Goal: Transaction & Acquisition: Purchase product/service

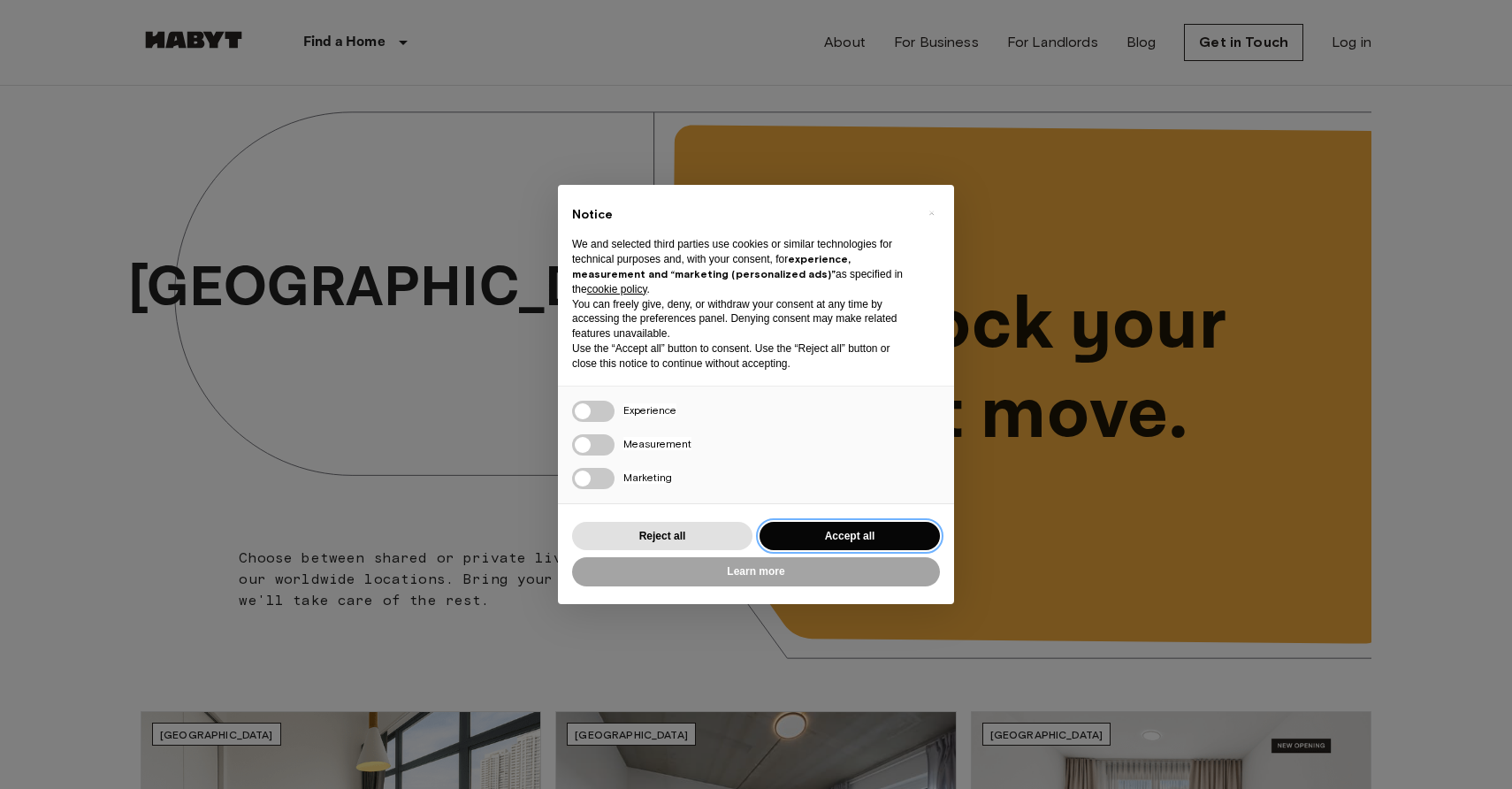
click at [818, 536] on button "Accept all" at bounding box center [849, 537] width 180 height 29
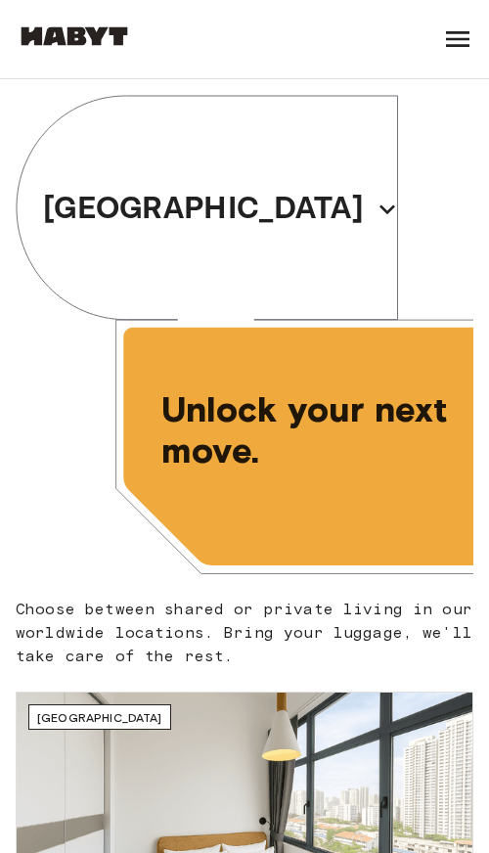
click at [452, 44] on icon at bounding box center [457, 39] width 23 height 16
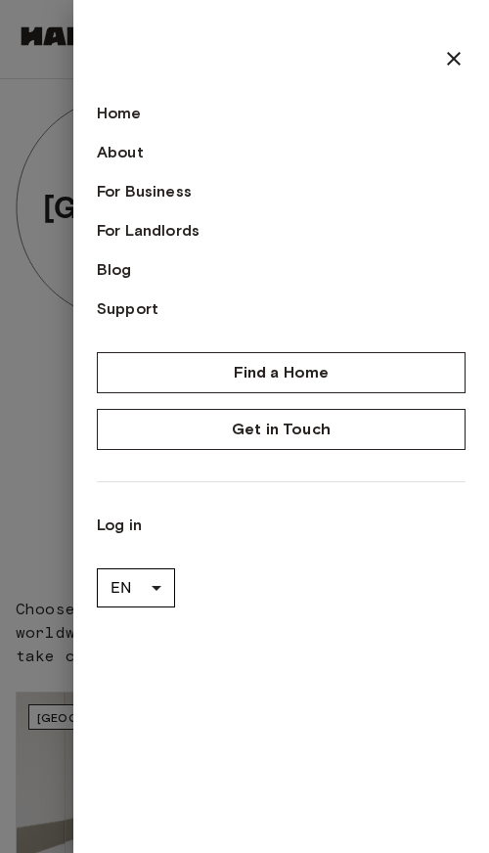
click at [451, 53] on icon at bounding box center [453, 58] width 23 height 23
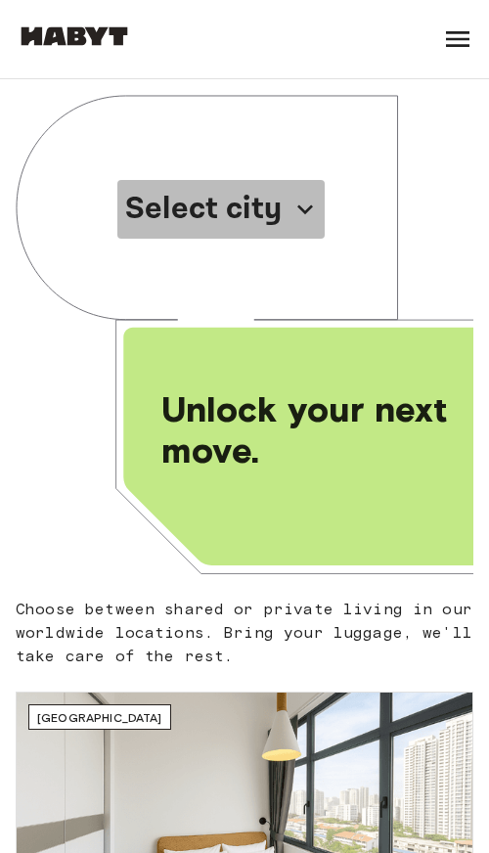
click at [206, 202] on p "Select city" at bounding box center [203, 209] width 156 height 47
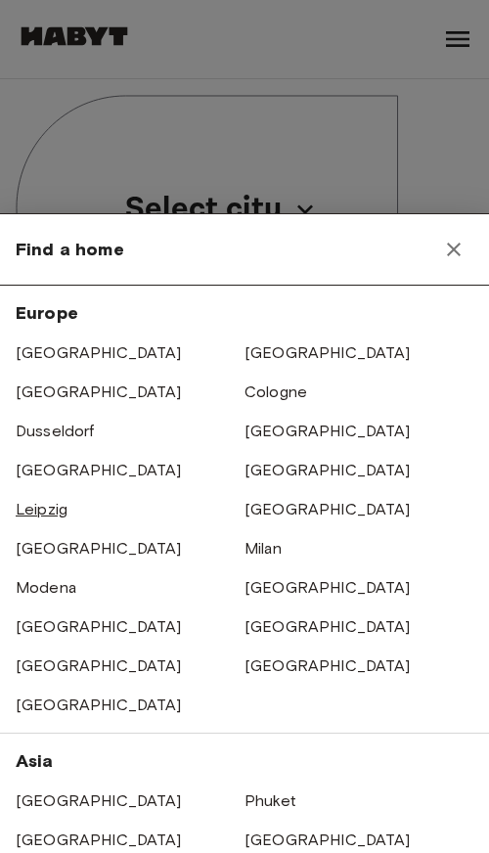
click at [43, 512] on link "Leipzig" at bounding box center [42, 509] width 52 height 19
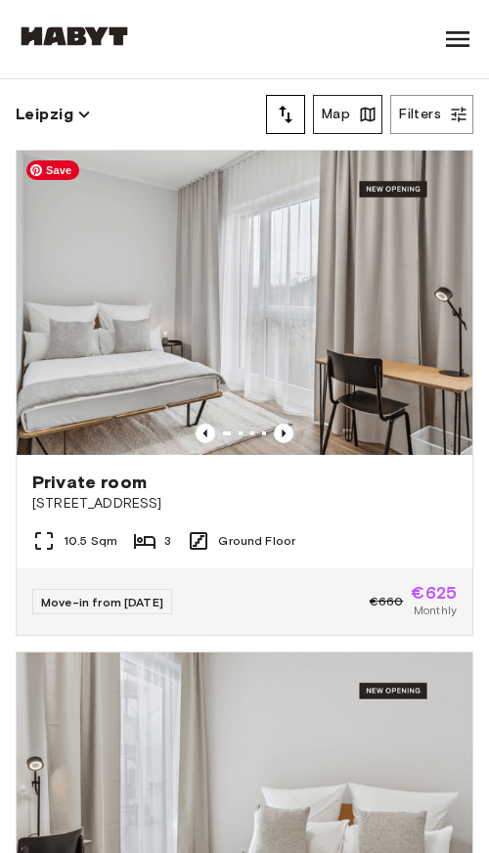
click at [334, 107] on button "Map" at bounding box center [347, 114] width 69 height 39
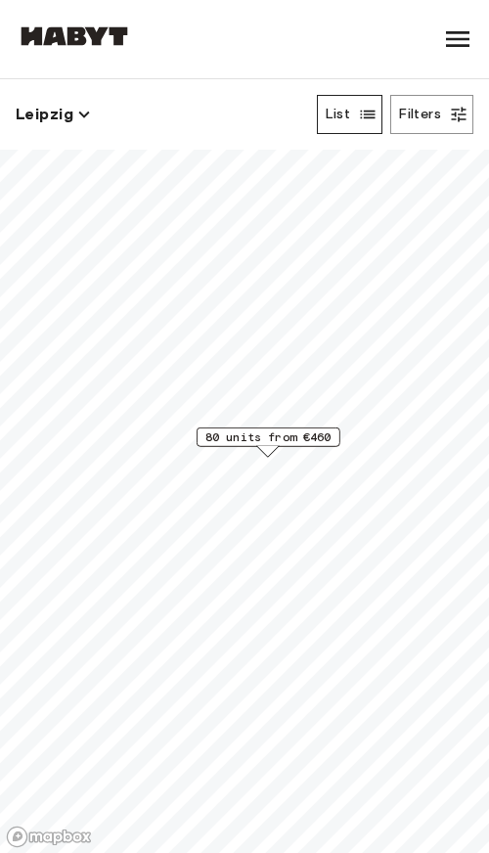
click at [348, 119] on button "List" at bounding box center [350, 114] width 66 height 39
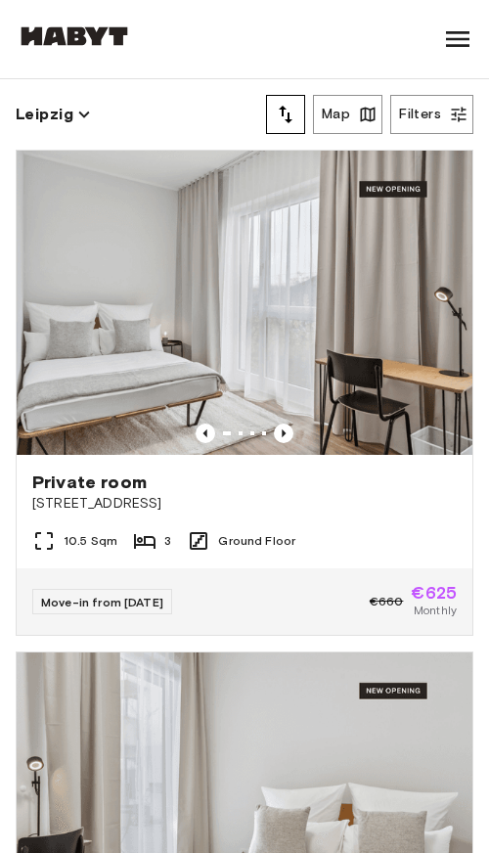
click at [296, 111] on button "tune" at bounding box center [285, 114] width 39 height 39
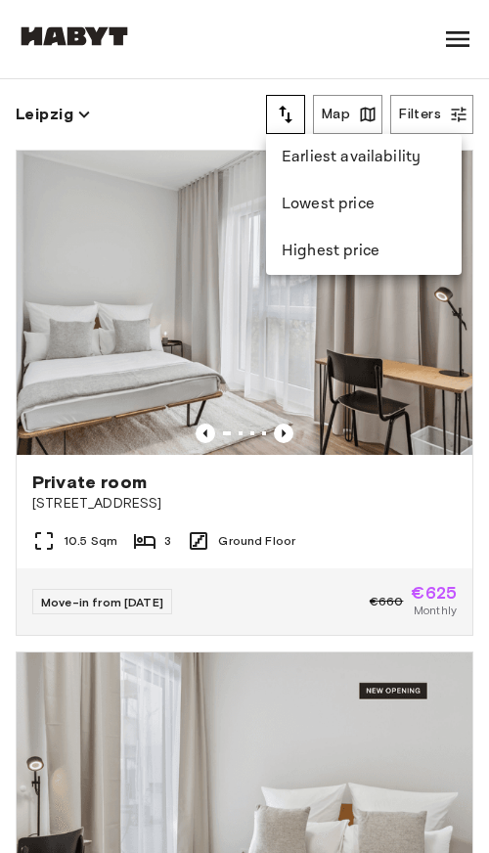
click at [284, 110] on div at bounding box center [244, 426] width 489 height 853
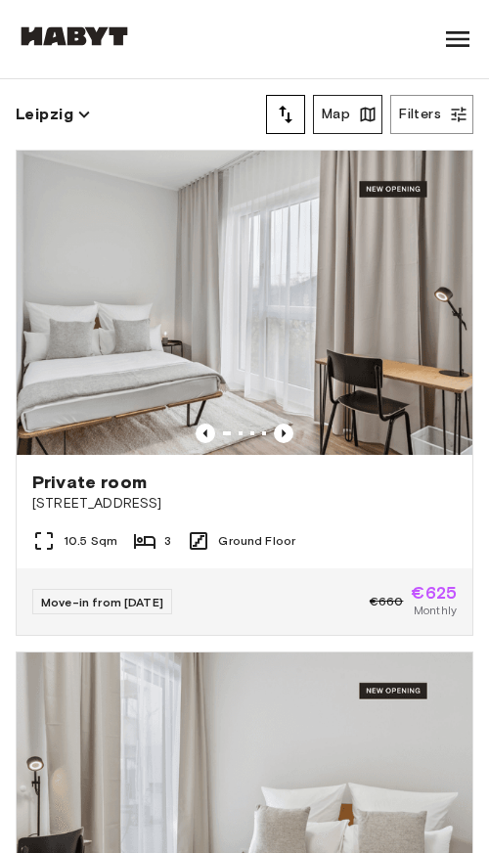
click at [335, 111] on button "Map" at bounding box center [347, 114] width 69 height 39
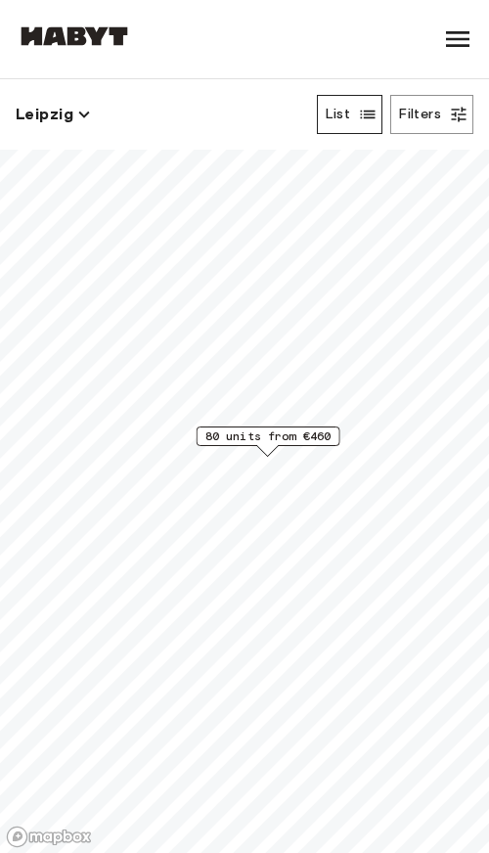
click at [335, 111] on button "List" at bounding box center [350, 114] width 66 height 39
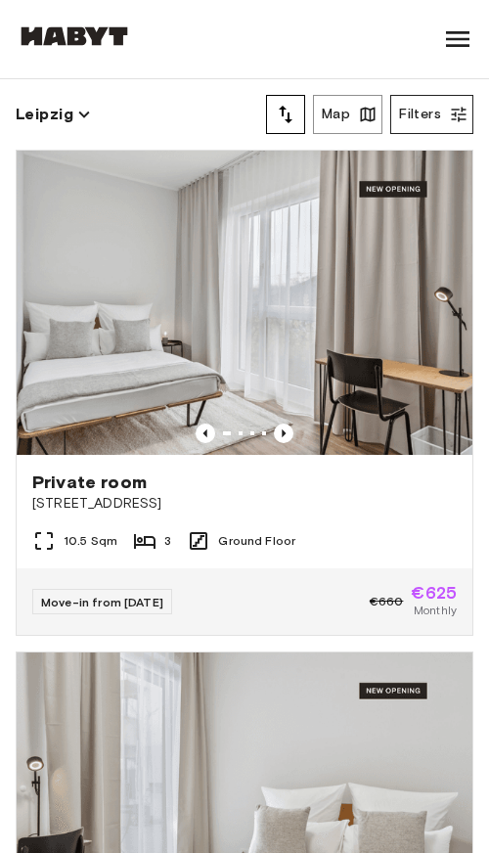
click at [443, 113] on button "Filters" at bounding box center [431, 114] width 83 height 39
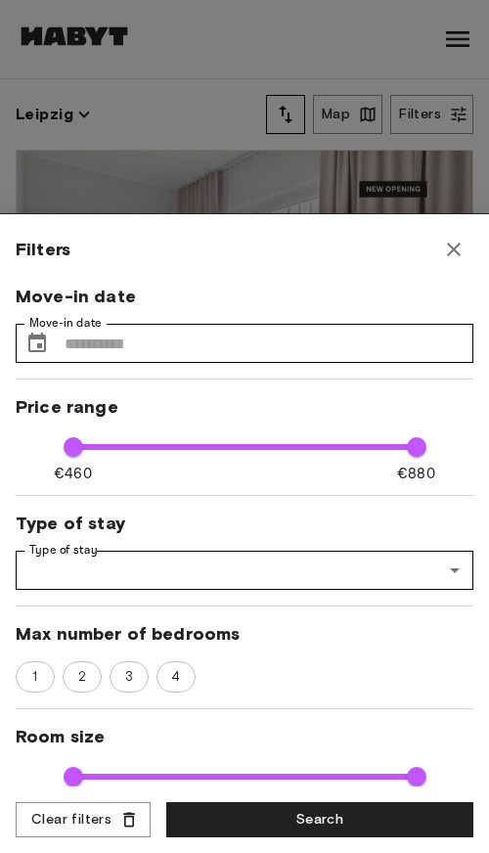
click at [453, 242] on icon "button" at bounding box center [453, 249] width 23 height 23
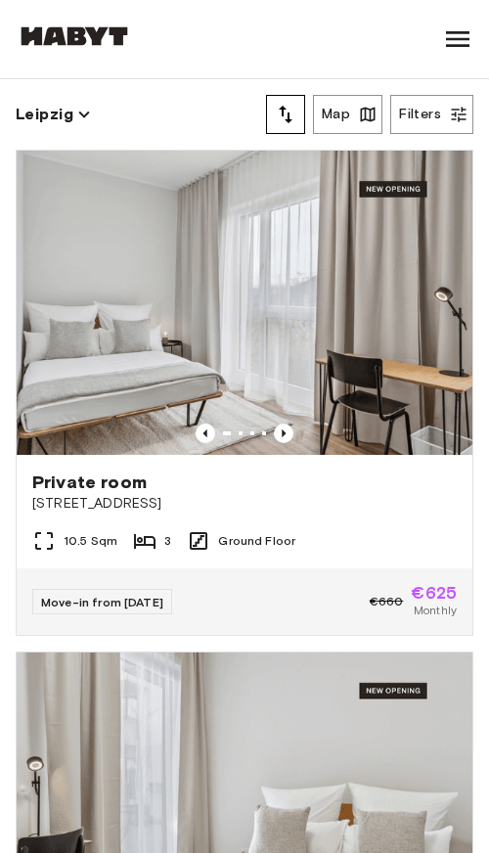
click at [288, 114] on icon "tune" at bounding box center [286, 115] width 14 height 18
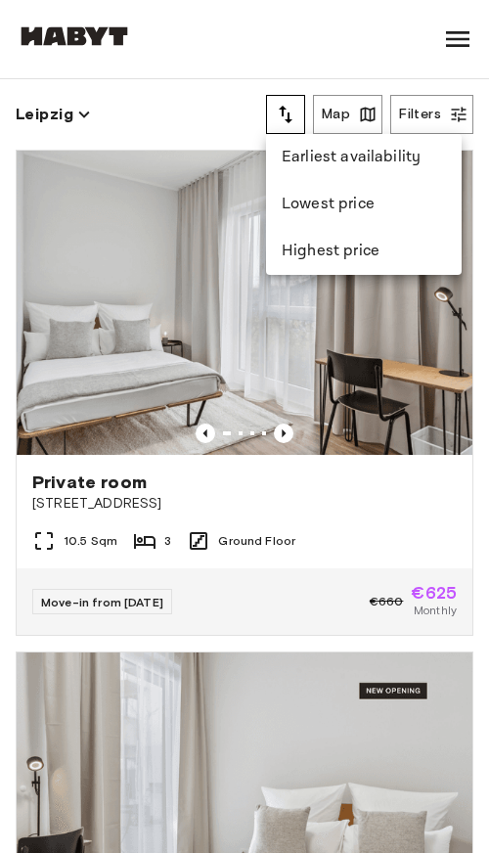
click at [288, 114] on div at bounding box center [244, 426] width 489 height 853
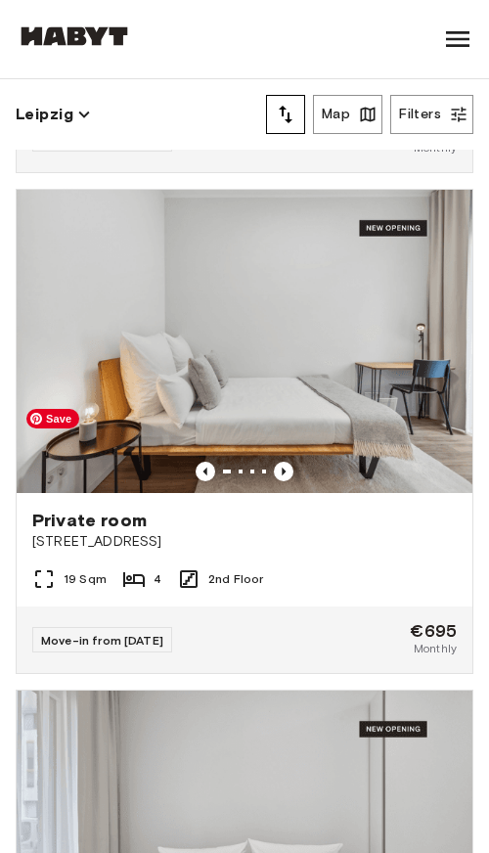
scroll to position [38831, 0]
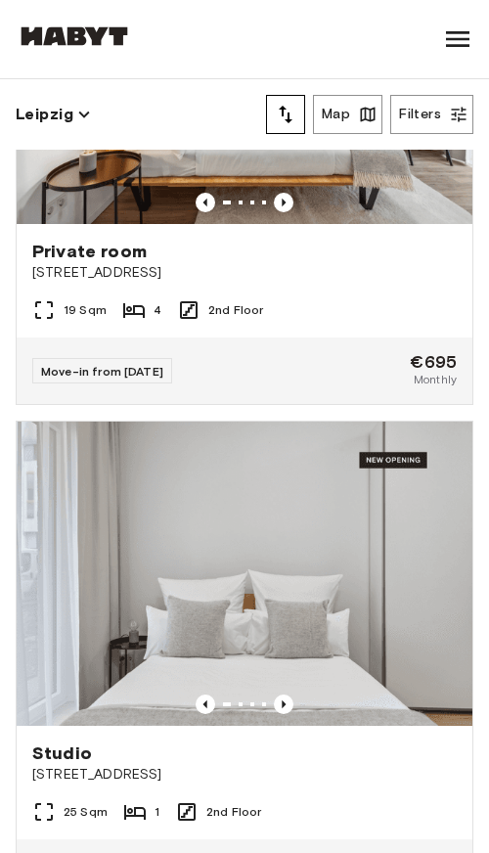
click at [73, 115] on icon "button" at bounding box center [84, 115] width 22 height 22
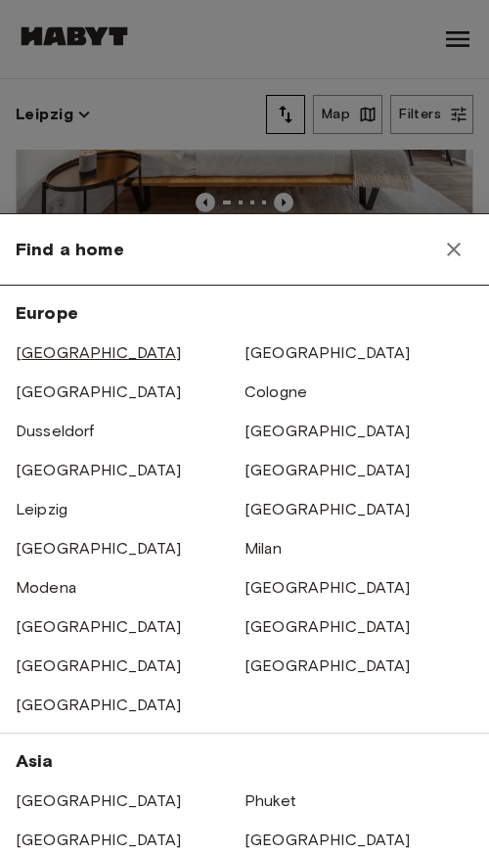
click at [53, 355] on link "[GEOGRAPHIC_DATA]" at bounding box center [99, 352] width 166 height 19
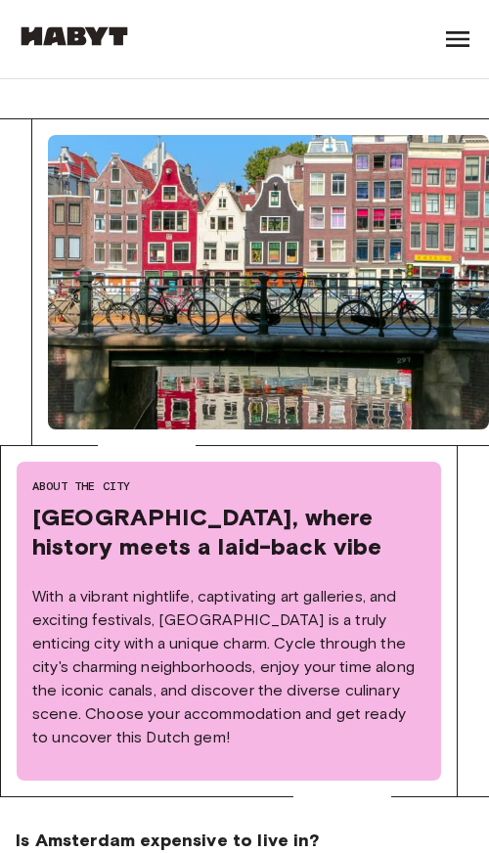
scroll to position [720, 0]
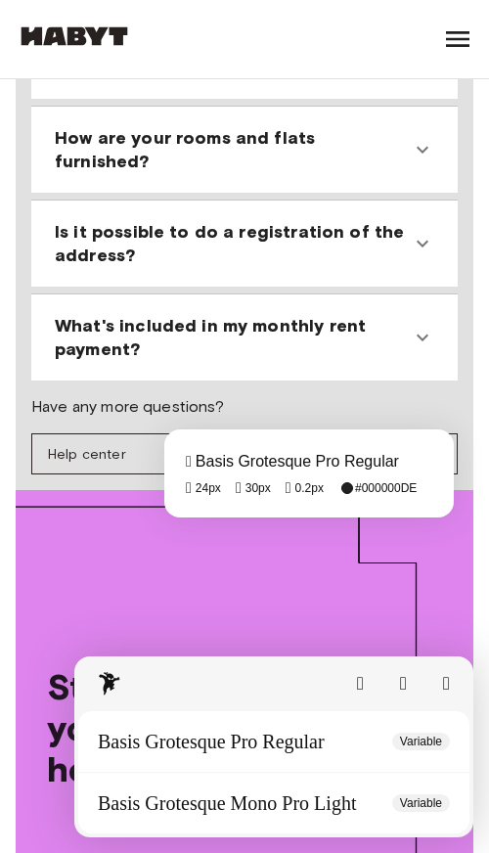
scroll to position [2807, 0]
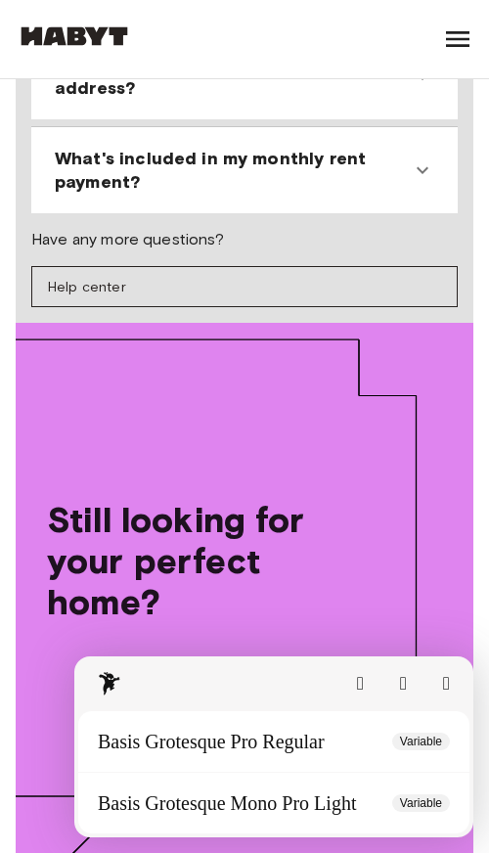
click at [443, 680] on button "button" at bounding box center [446, 683] width 7 height 19
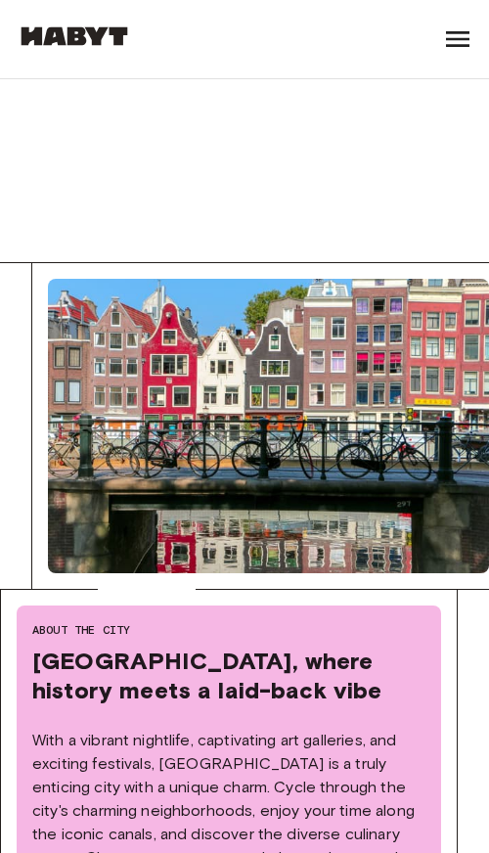
scroll to position [0, 0]
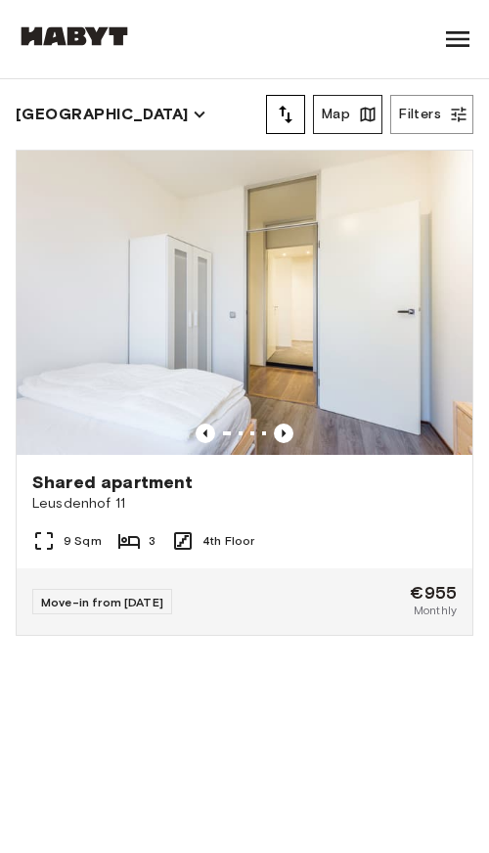
click at [343, 123] on button "Map" at bounding box center [347, 114] width 69 height 39
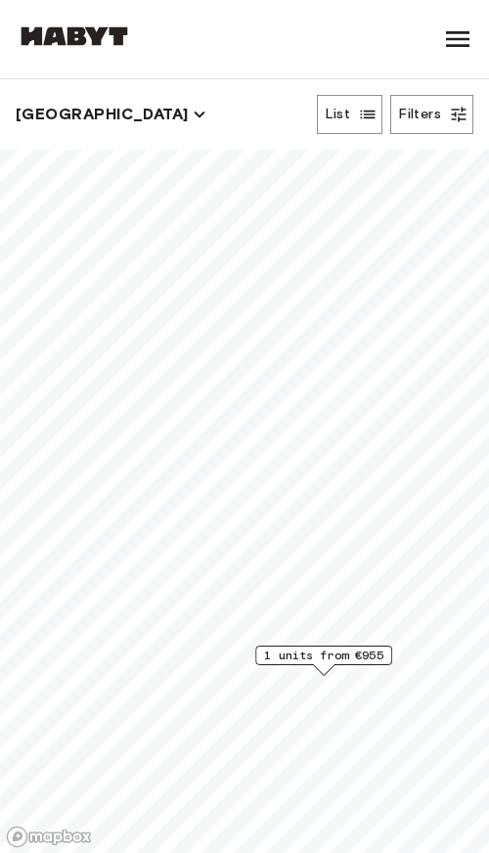
scroll to position [21, 0]
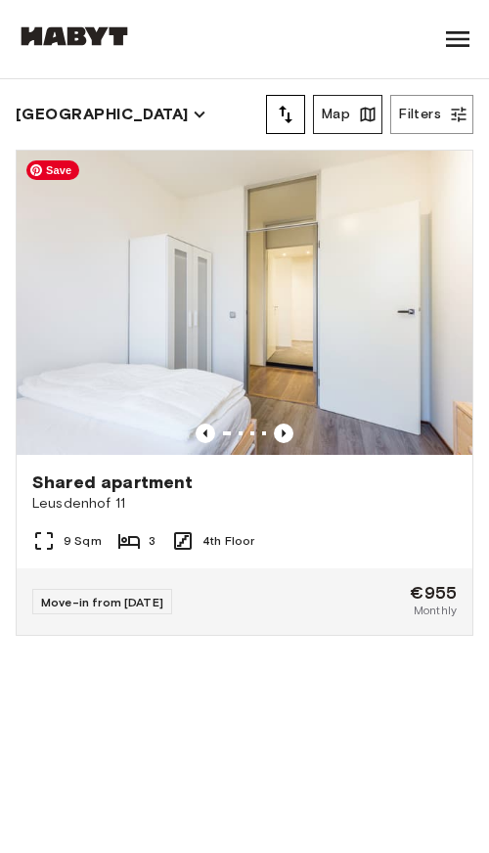
click at [343, 113] on button "Map" at bounding box center [347, 114] width 69 height 39
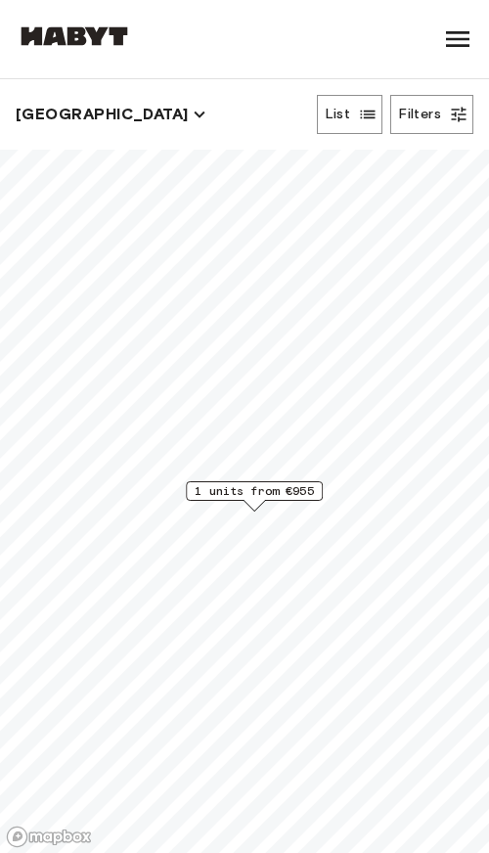
click at [74, 119] on button "[GEOGRAPHIC_DATA]" at bounding box center [111, 114] width 191 height 27
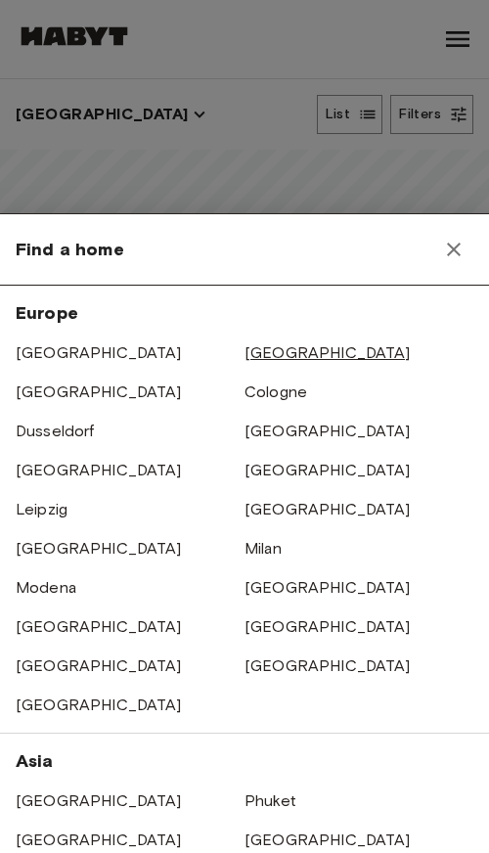
click at [262, 351] on link "[GEOGRAPHIC_DATA]" at bounding box center [327, 352] width 166 height 19
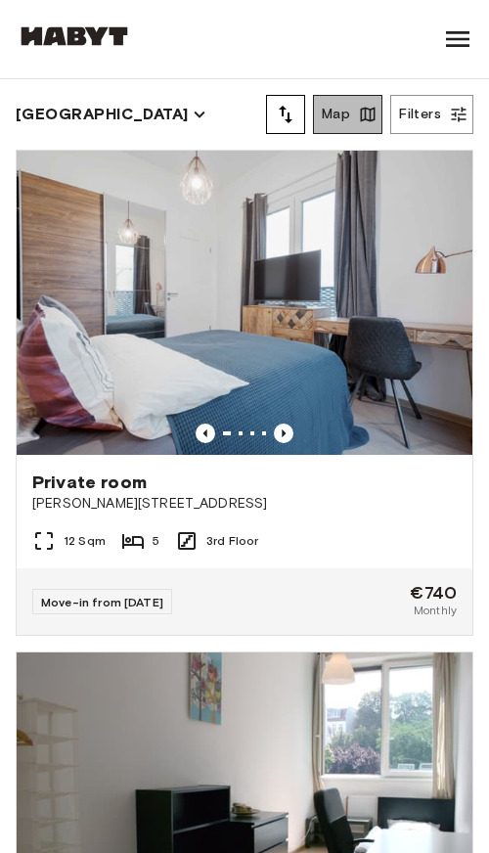
click at [345, 109] on button "Map" at bounding box center [347, 114] width 69 height 39
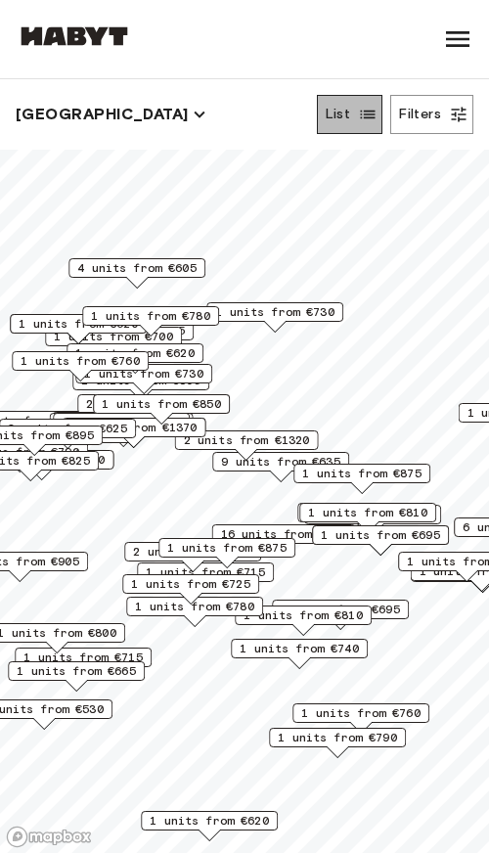
click at [344, 109] on button "List" at bounding box center [350, 114] width 66 height 39
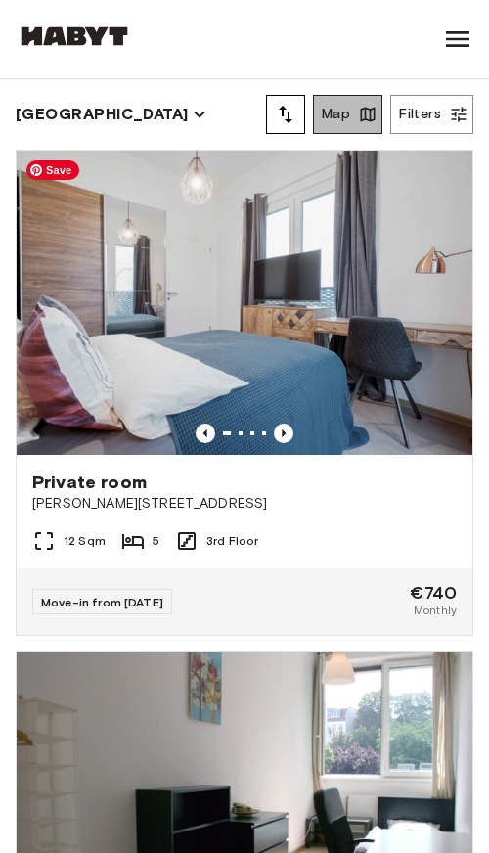
click at [359, 110] on icon "button" at bounding box center [368, 115] width 20 height 20
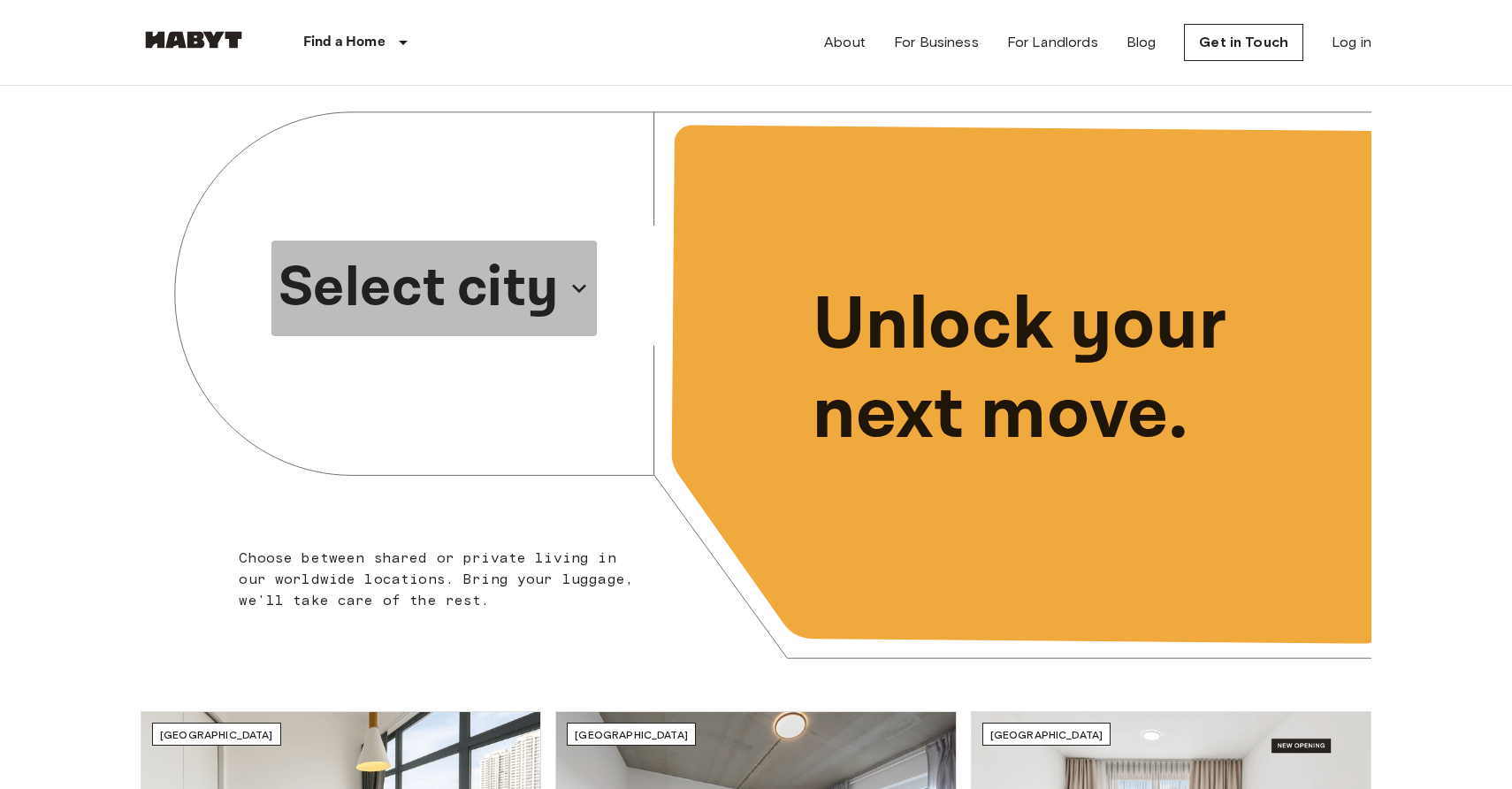
click at [514, 289] on p "Select city" at bounding box center [419, 289] width 280 height 85
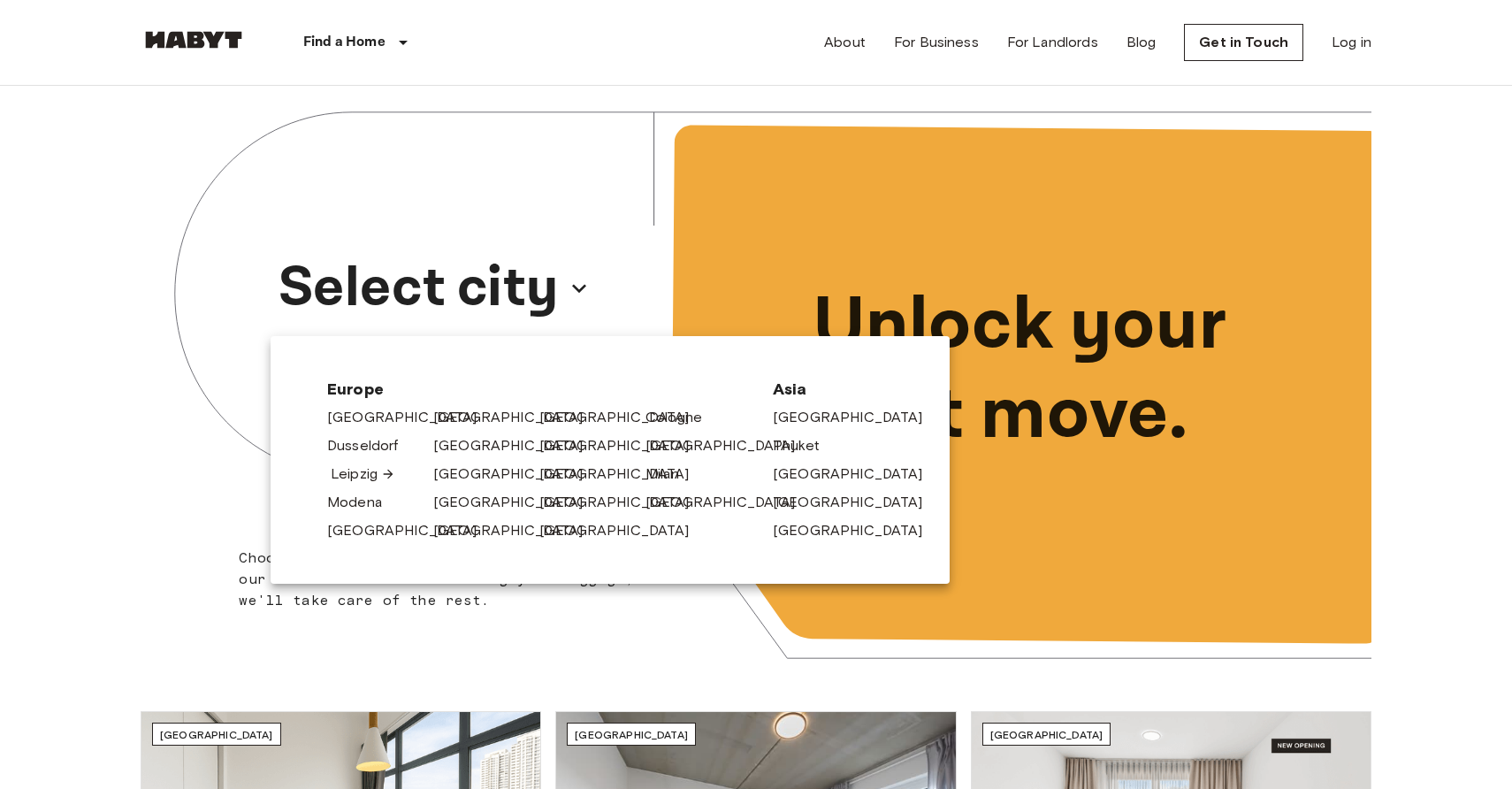
click at [345, 472] on link "Leipzig" at bounding box center [363, 473] width 64 height 21
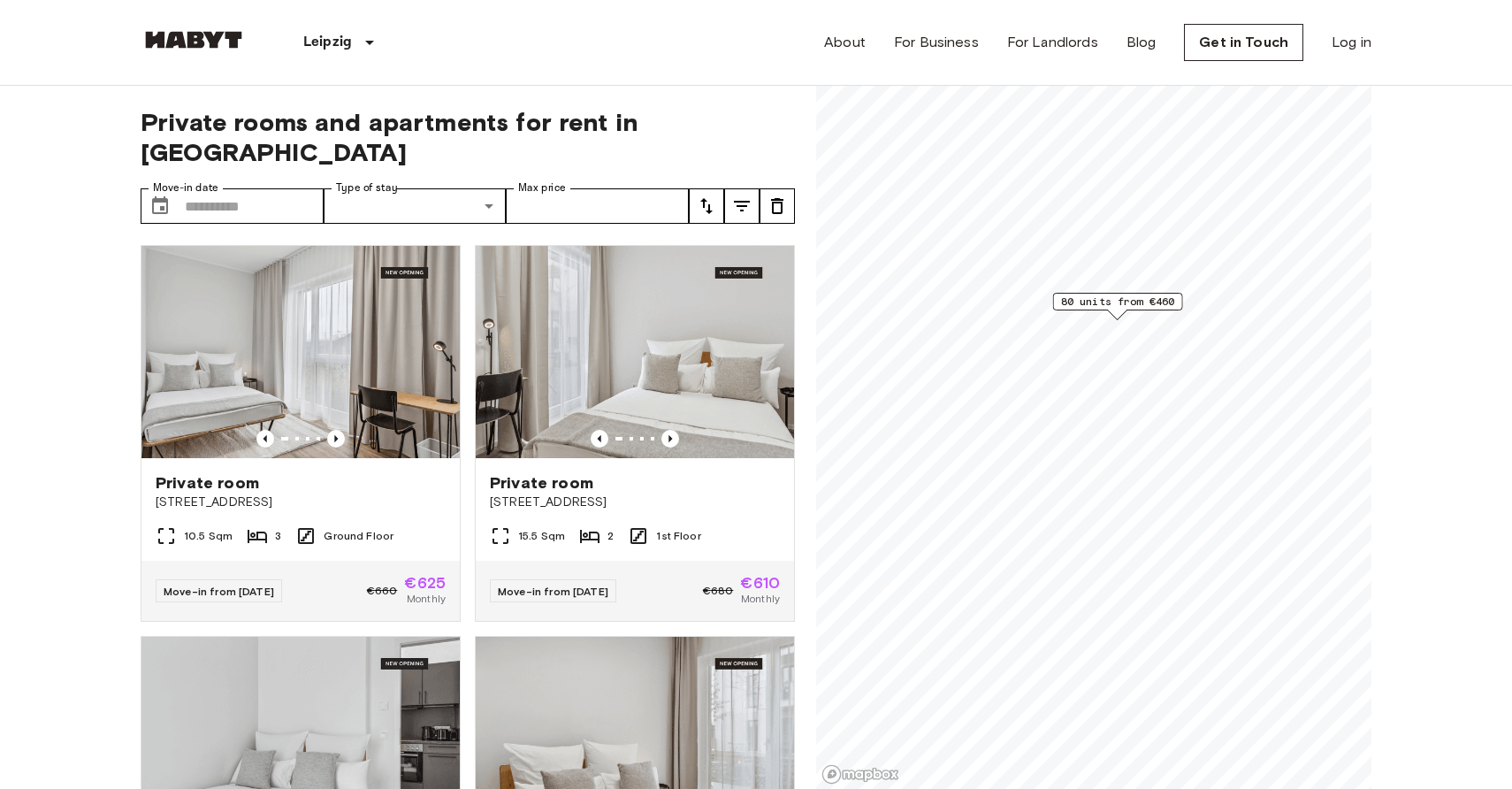
scroll to position [6, 0]
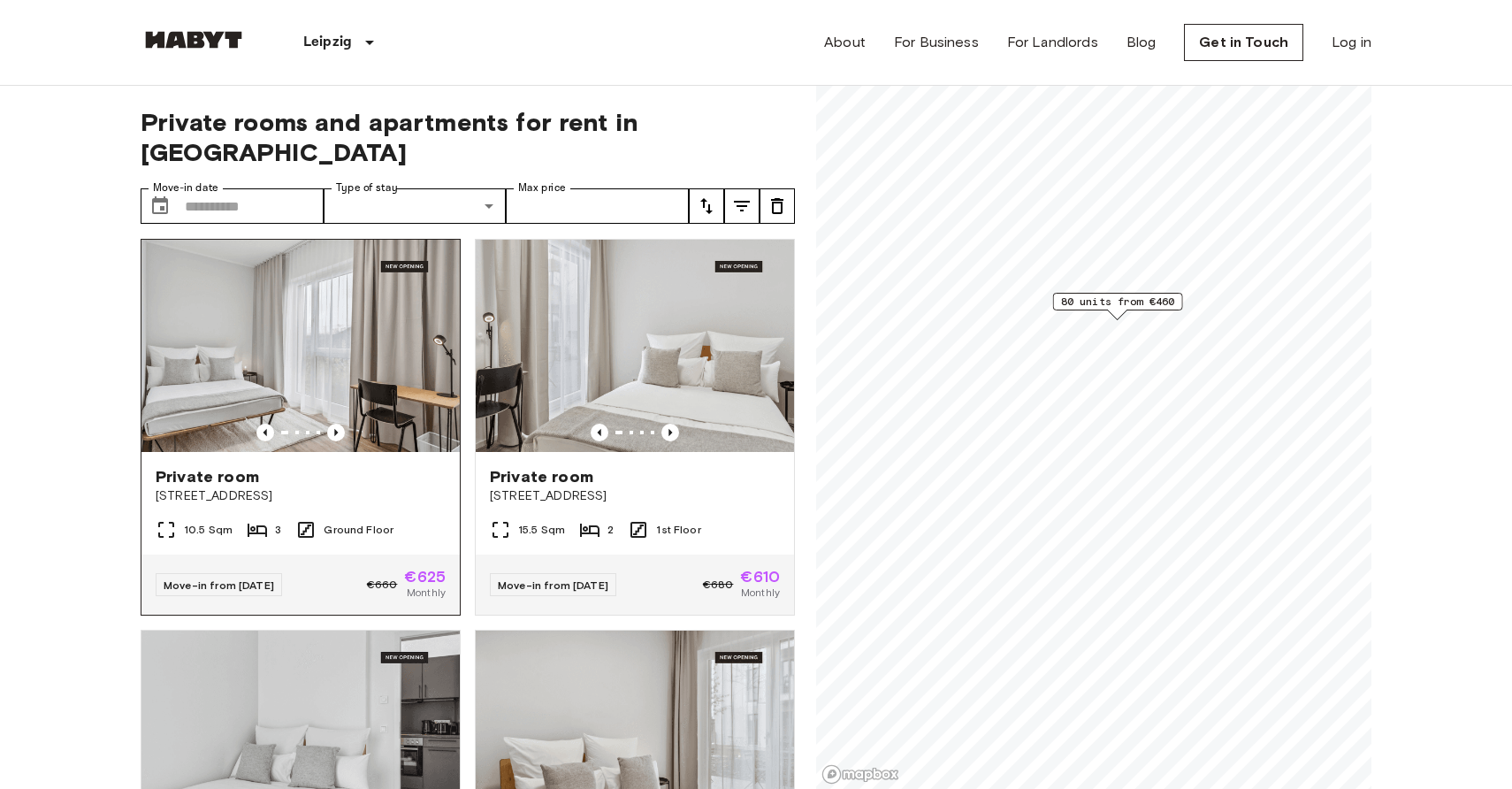
click at [357, 488] on span "[STREET_ADDRESS]" at bounding box center [300, 497] width 290 height 18
click at [307, 278] on img at bounding box center [300, 346] width 318 height 213
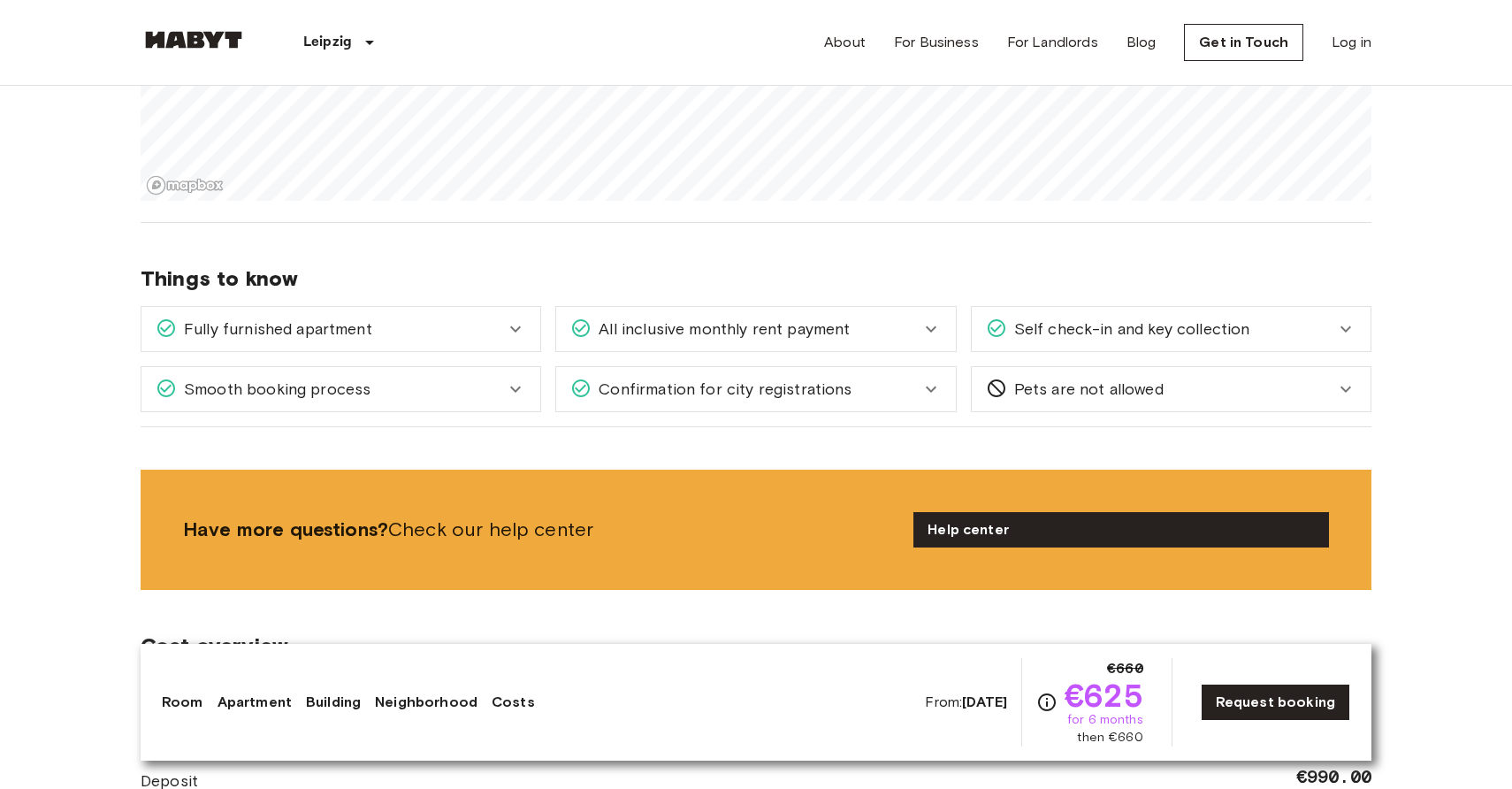
scroll to position [2139, 0]
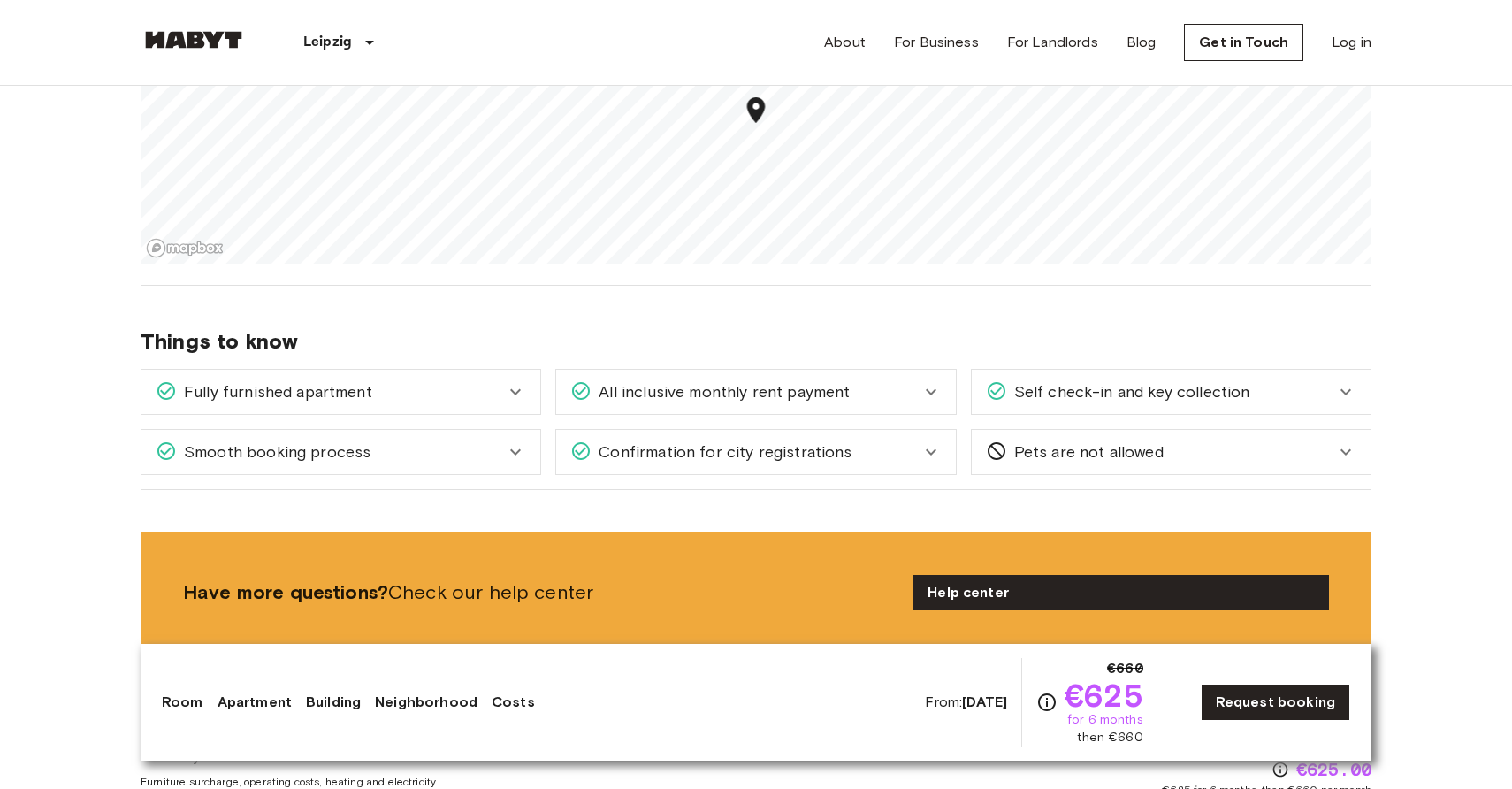
click at [512, 393] on icon at bounding box center [515, 391] width 21 height 21
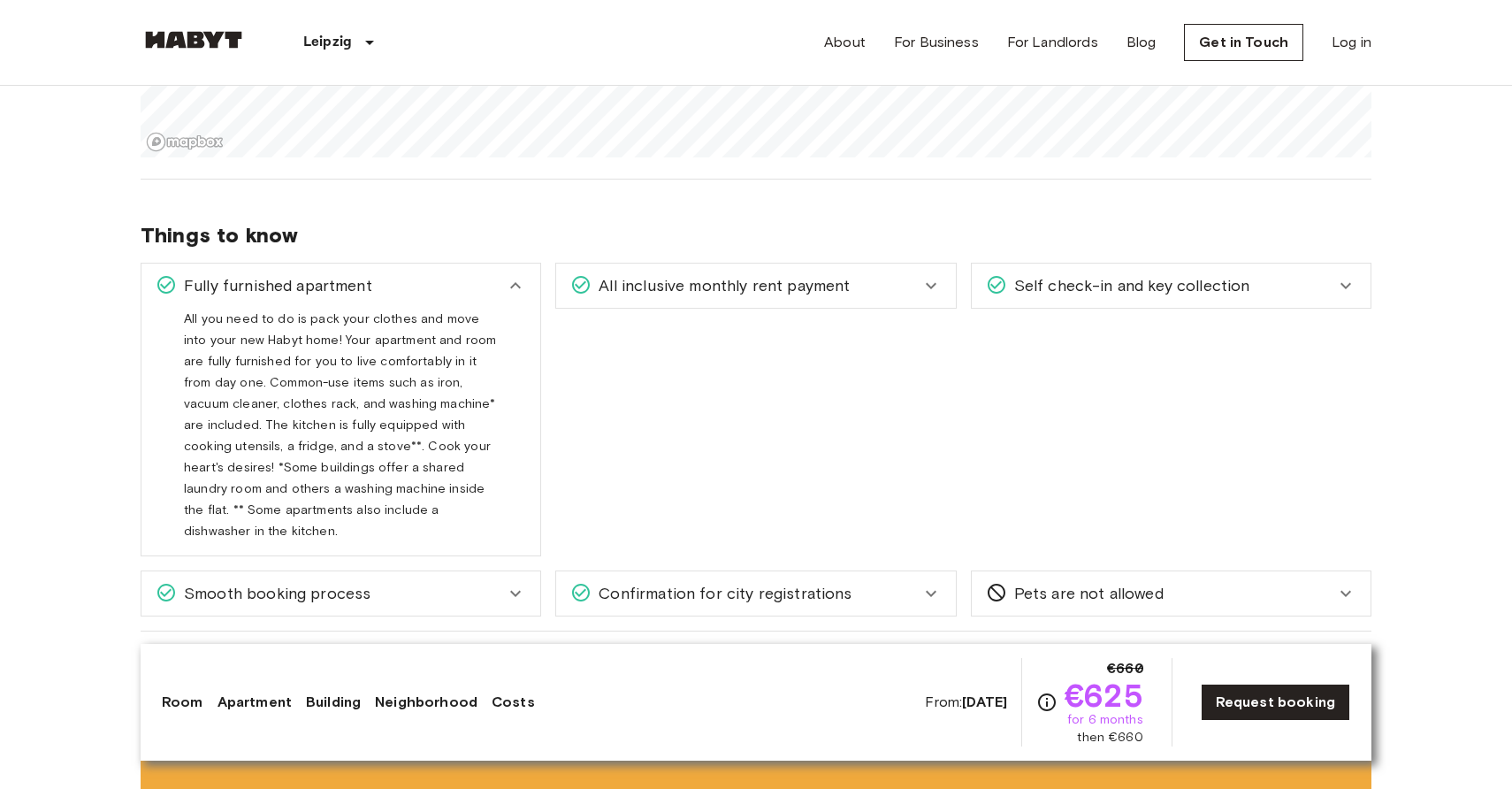
scroll to position [2248, 0]
click at [518, 286] on icon at bounding box center [515, 283] width 21 height 21
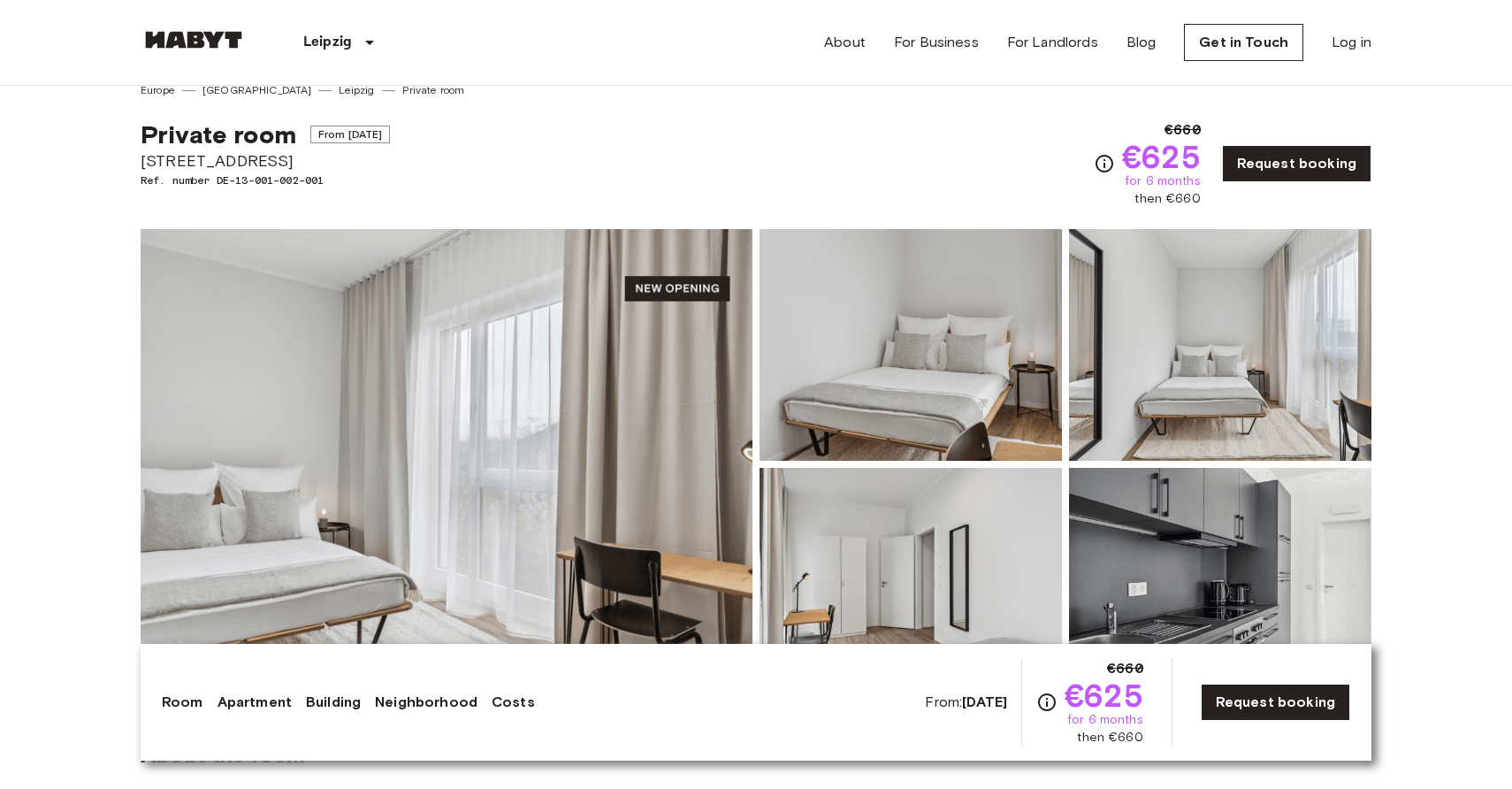
scroll to position [0, 0]
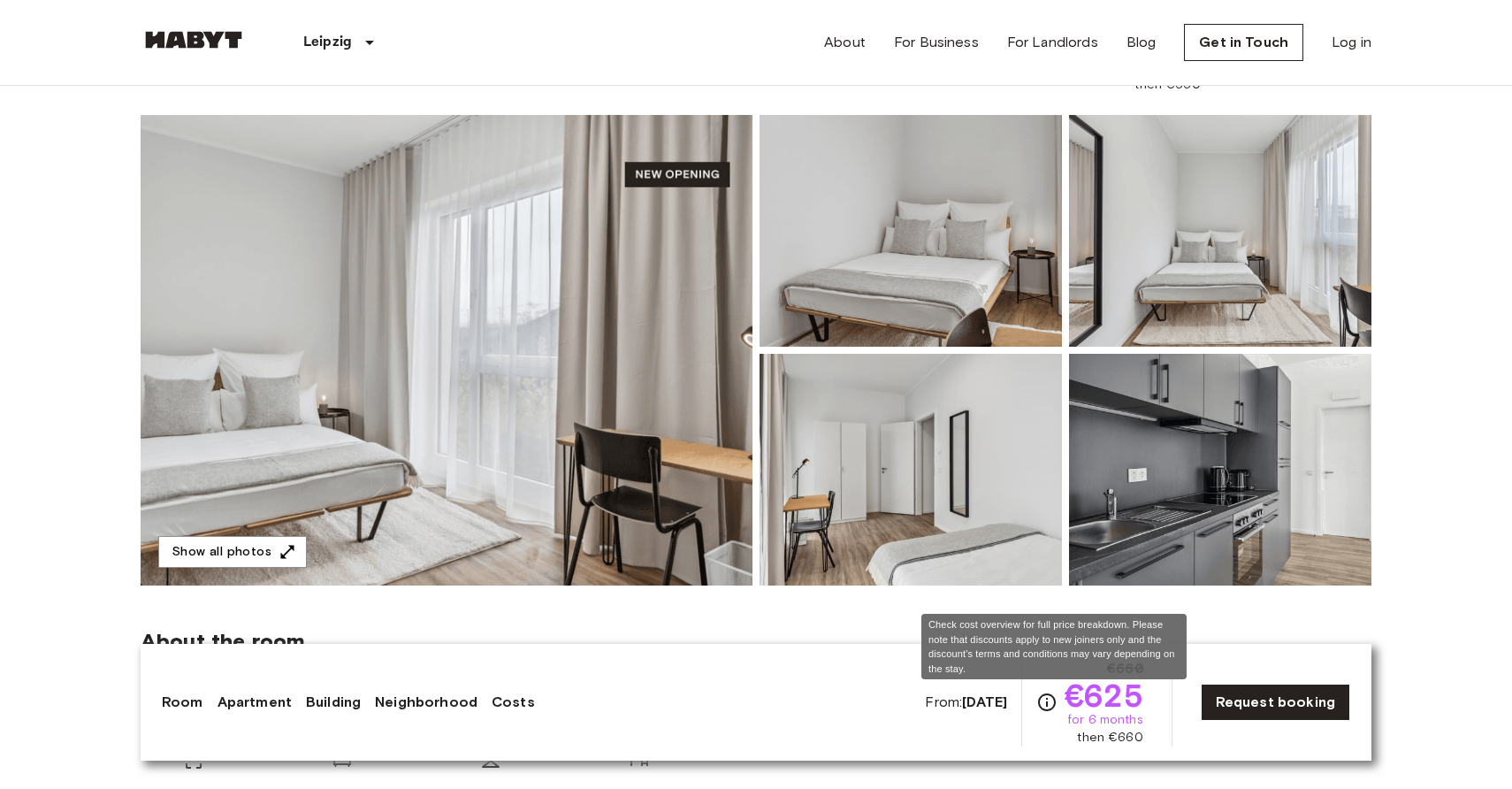
click at [1047, 703] on icon "Check cost overview for full price breakdown. Please note that discounts apply …" at bounding box center [1046, 702] width 21 height 21
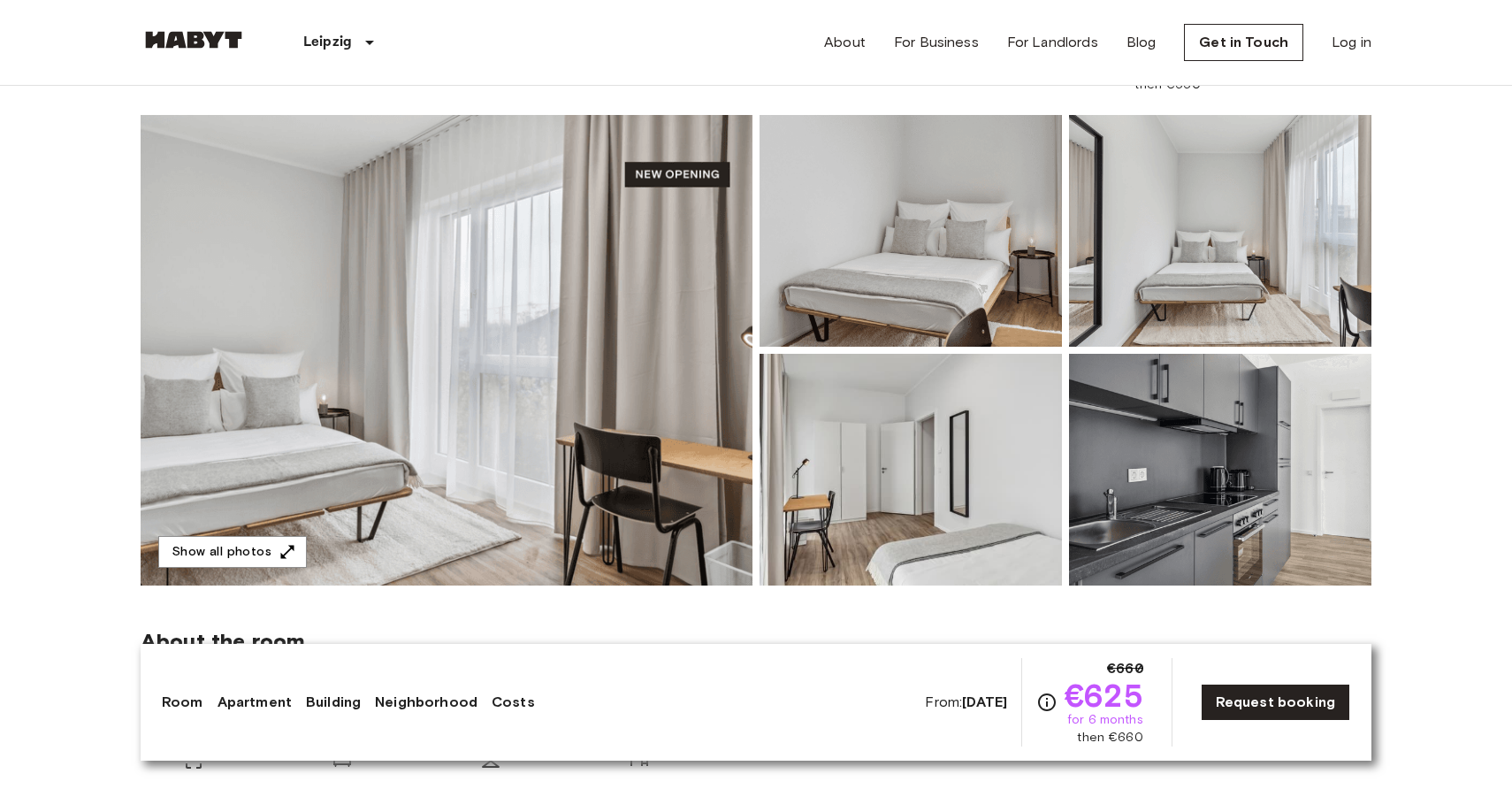
click at [752, 679] on div "Room Apartment Building Neighborhood Costs From: Oct 19 2025 €660 €625 for 6 mo…" at bounding box center [756, 703] width 1188 height 89
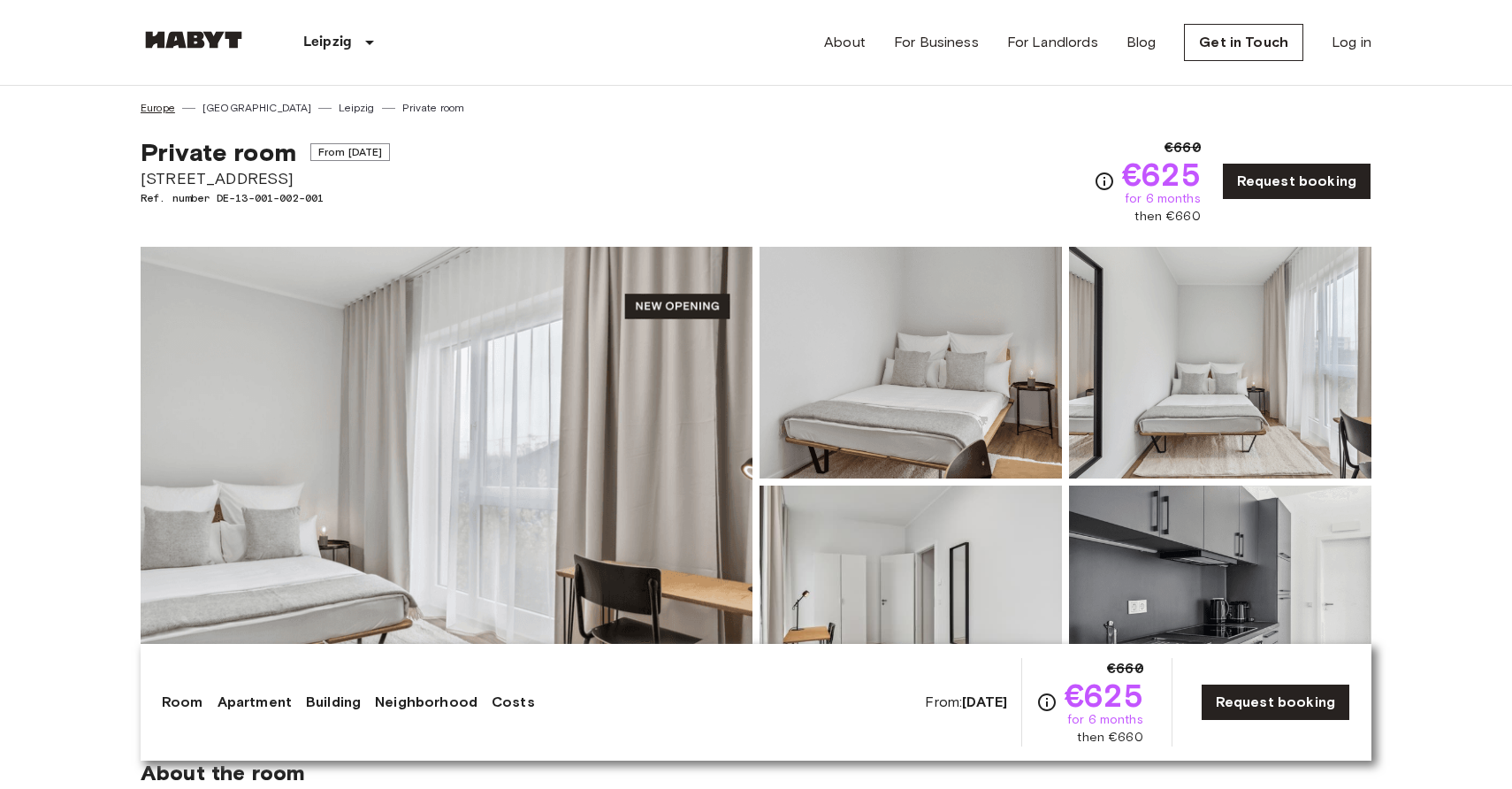
click at [156, 108] on link "Europe" at bounding box center [157, 108] width 34 height 16
click at [339, 104] on link "Leipzig" at bounding box center [356, 108] width 35 height 16
click at [220, 108] on link "Germany" at bounding box center [257, 108] width 109 height 16
click at [402, 104] on link "Private room" at bounding box center [433, 108] width 62 height 16
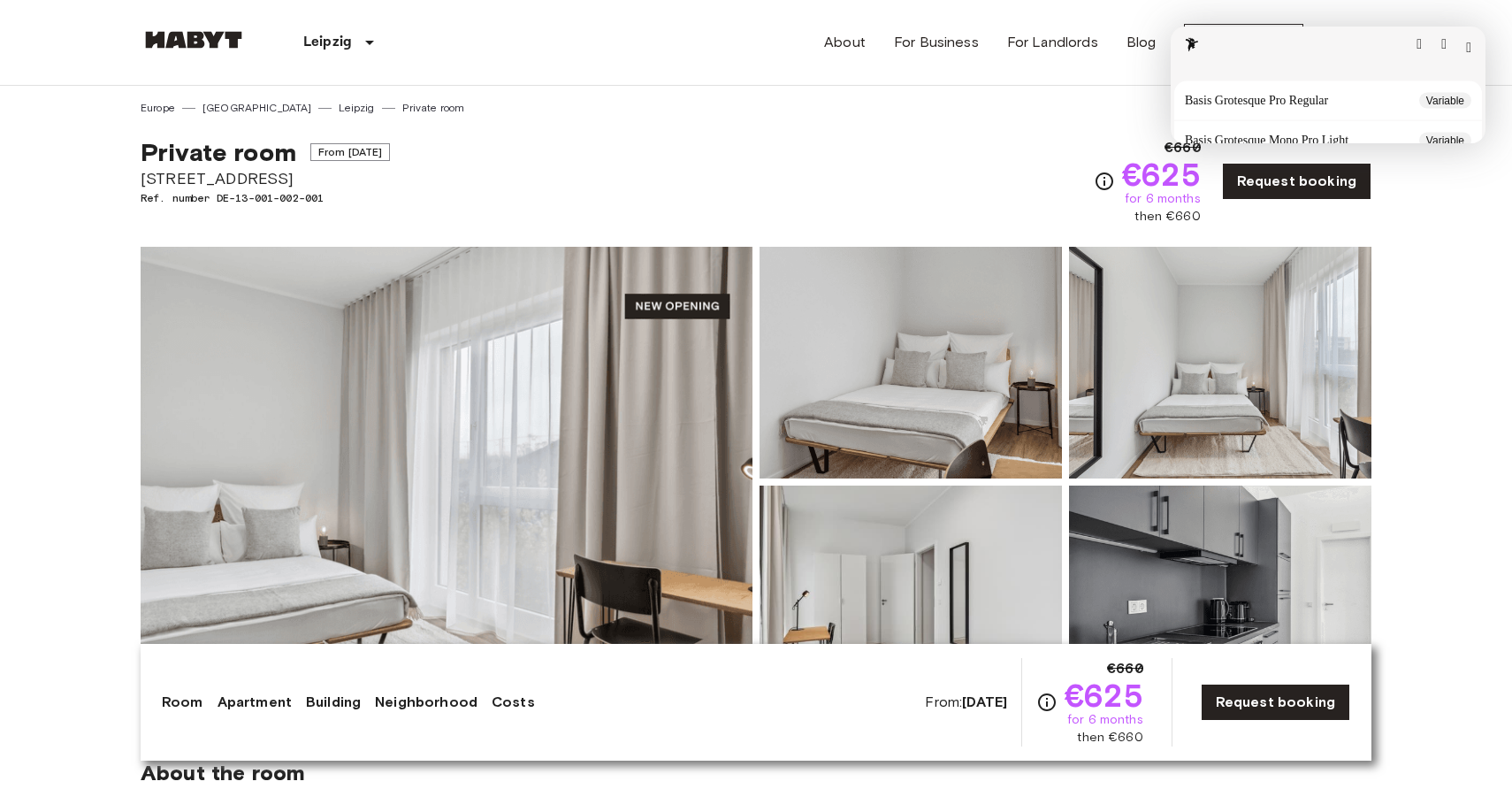
click at [1466, 43] on button "button" at bounding box center [1469, 48] width 5 height 14
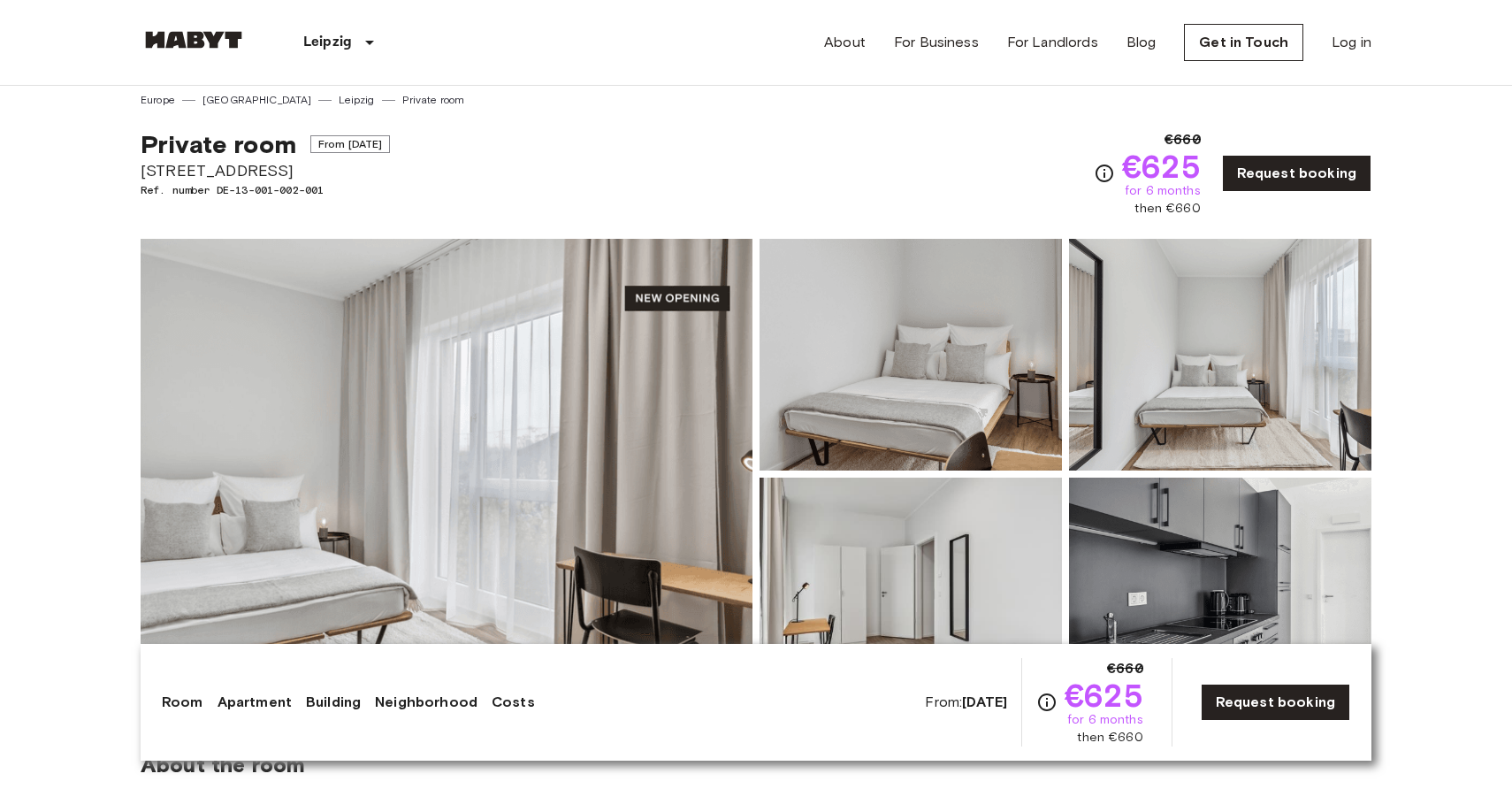
scroll to position [5, 0]
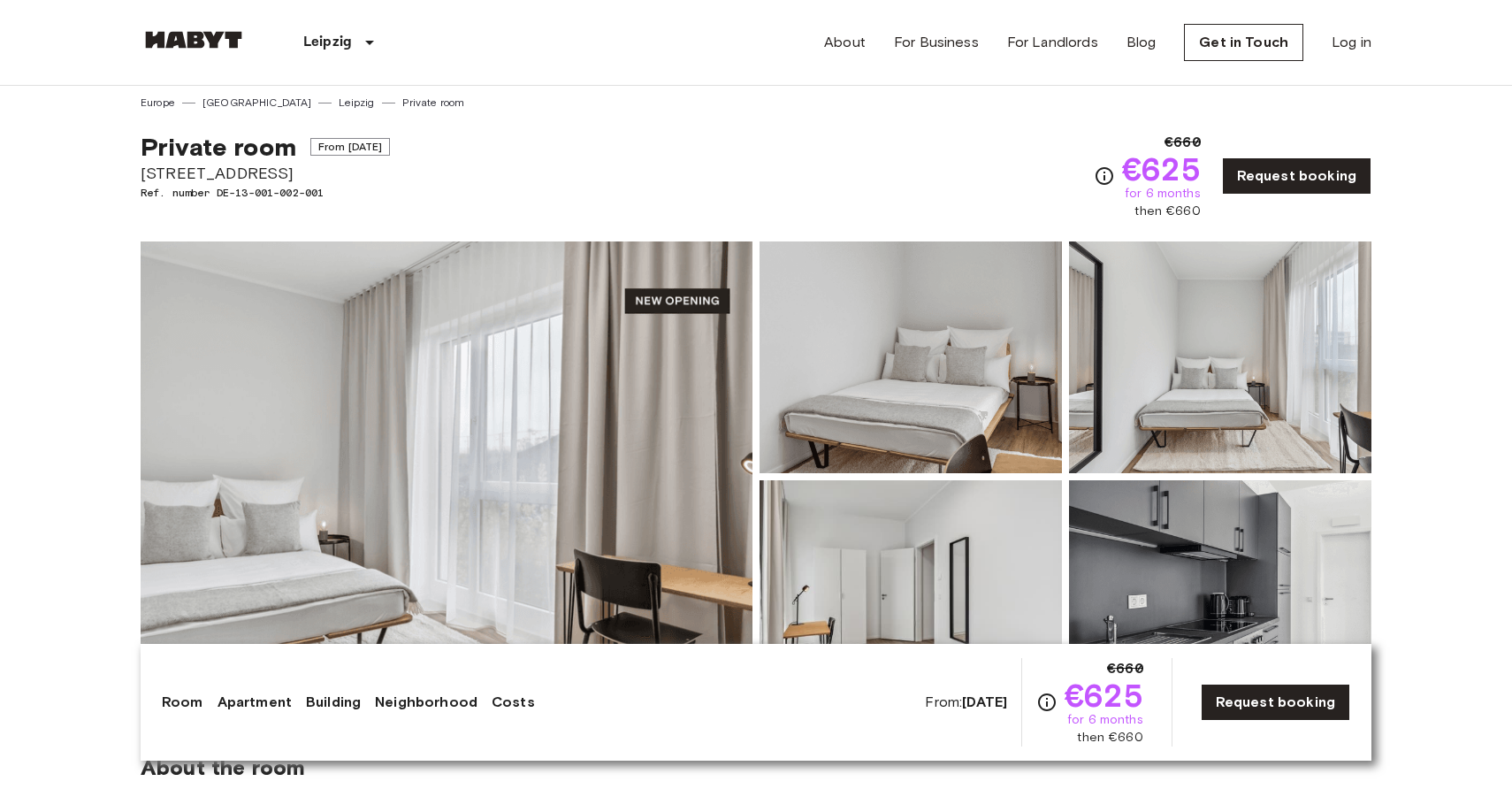
click at [156, 186] on span "Ref. number DE-13-001-002-001" at bounding box center [265, 193] width 250 height 16
copy div "Ref. number DE-13-001-002-001"
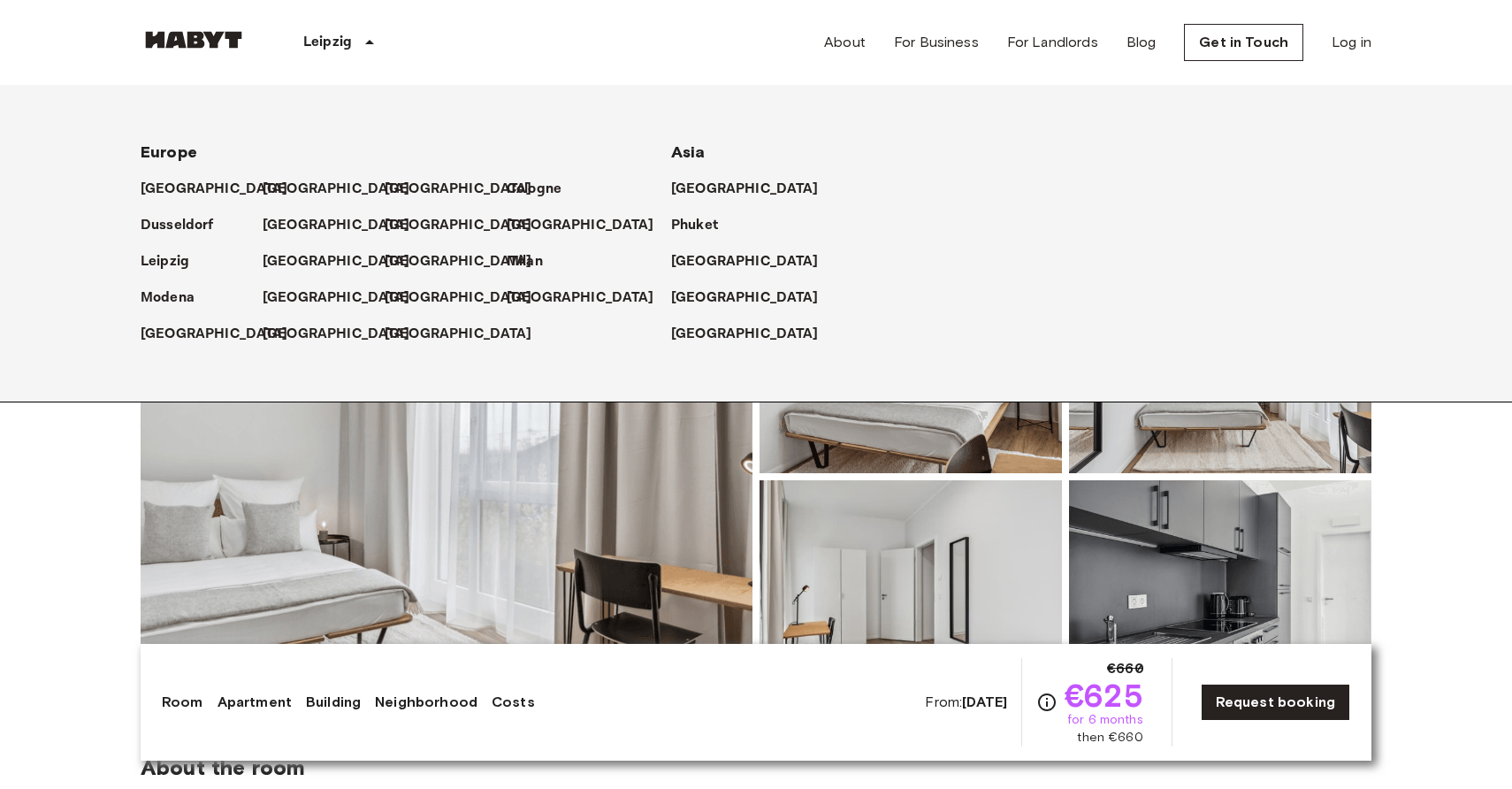
click at [339, 45] on p "Leipzig" at bounding box center [327, 42] width 49 height 21
click at [281, 175] on div "[GEOGRAPHIC_DATA]" at bounding box center [323, 182] width 122 height 36
click at [279, 185] on p "[GEOGRAPHIC_DATA]" at bounding box center [339, 189] width 147 height 21
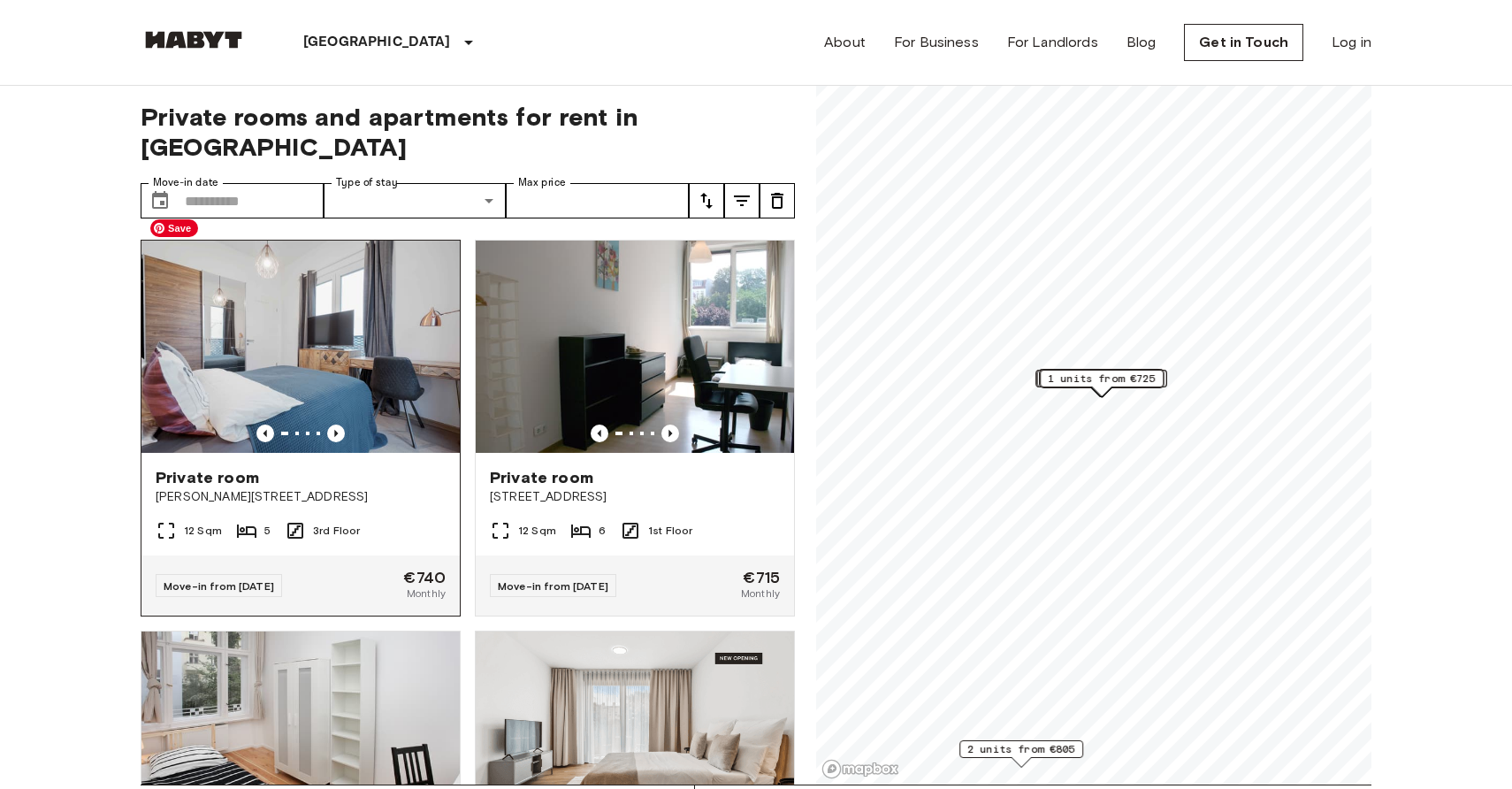
click at [330, 290] on img at bounding box center [300, 347] width 318 height 213
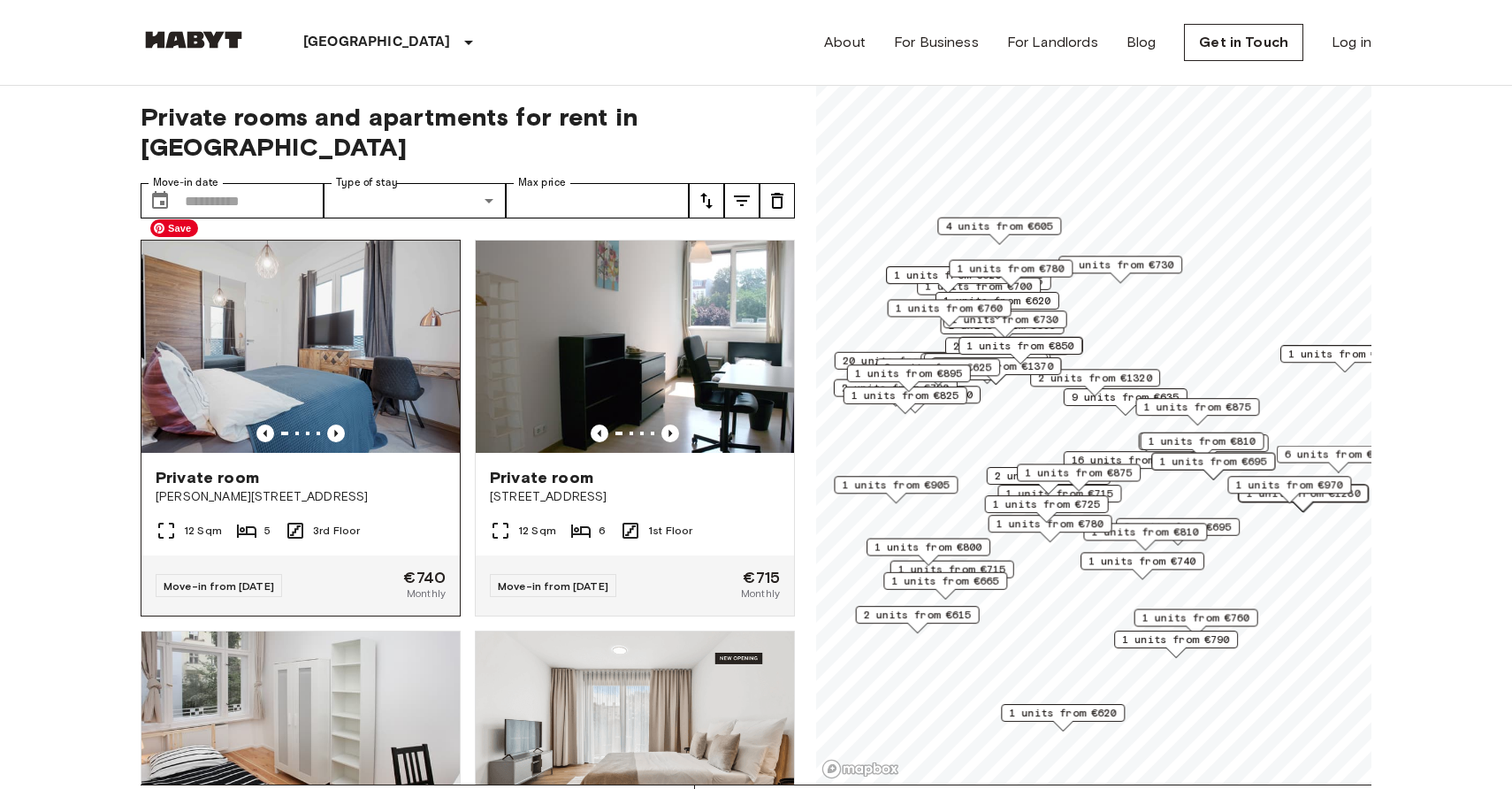
click at [330, 290] on img at bounding box center [300, 347] width 318 height 213
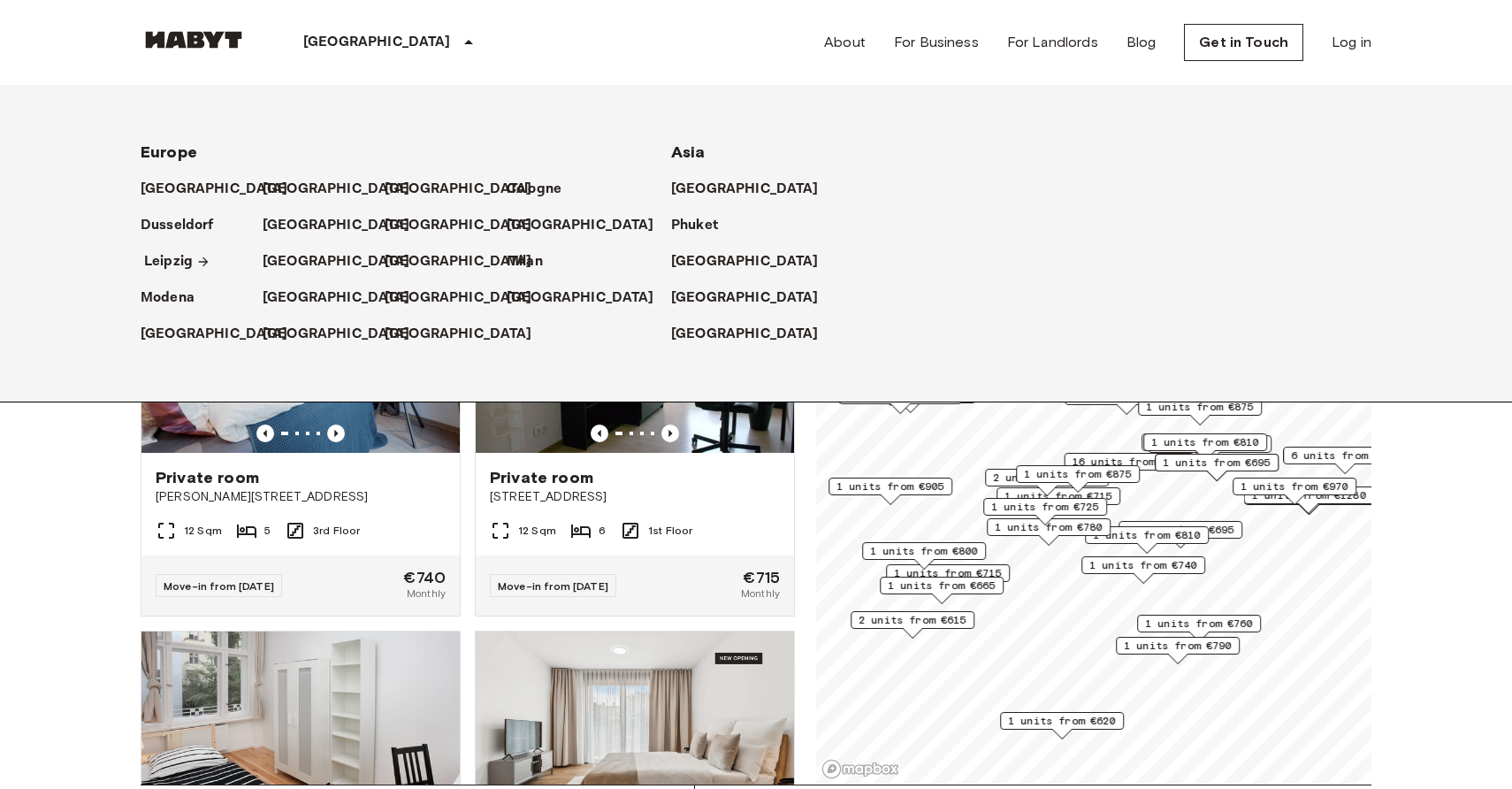
click at [161, 261] on p "Leipzig" at bounding box center [168, 261] width 49 height 21
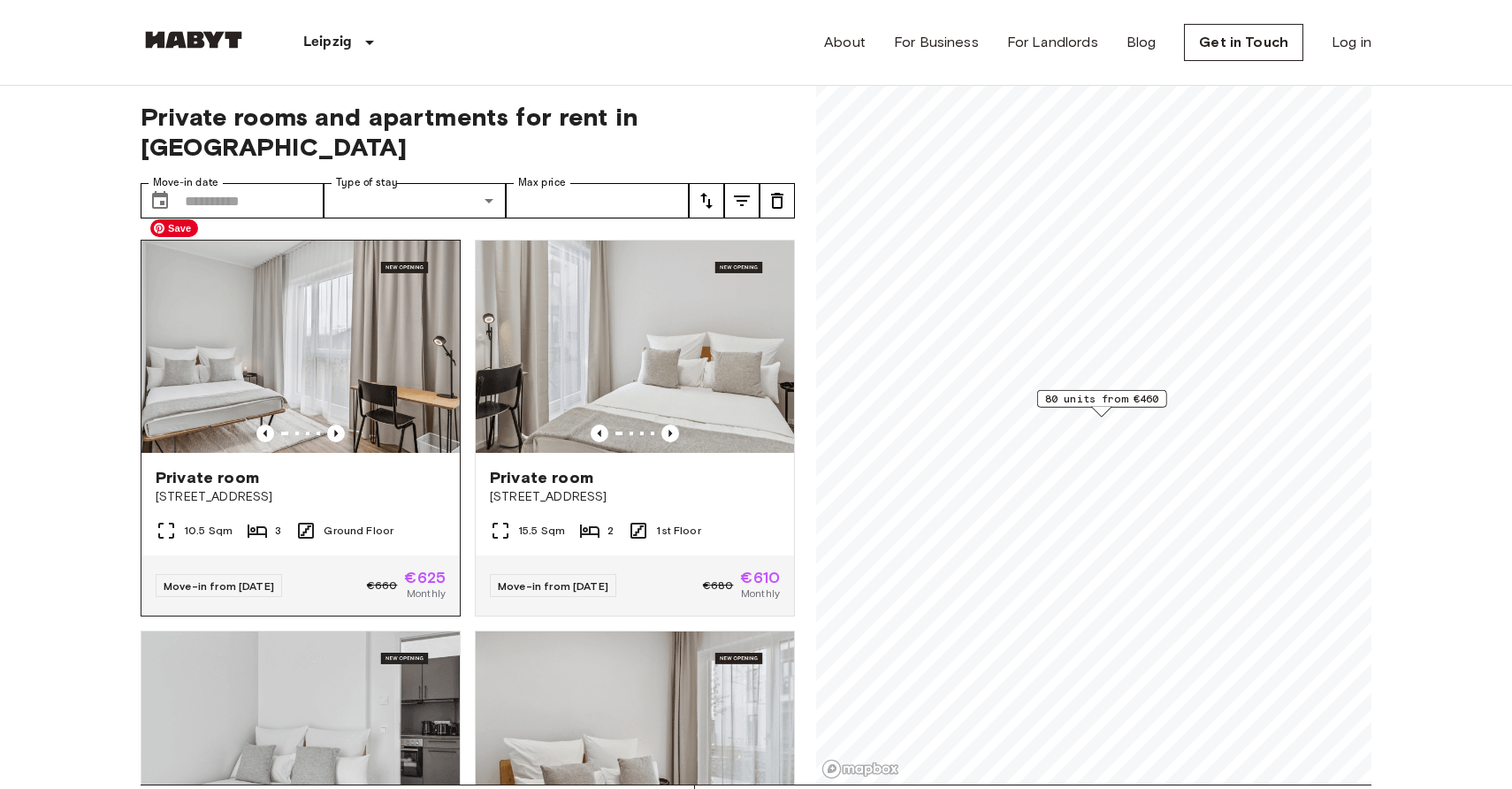
click at [269, 310] on img at bounding box center [300, 347] width 318 height 213
click at [318, 356] on img at bounding box center [300, 347] width 318 height 213
click at [331, 330] on img at bounding box center [300, 347] width 318 height 213
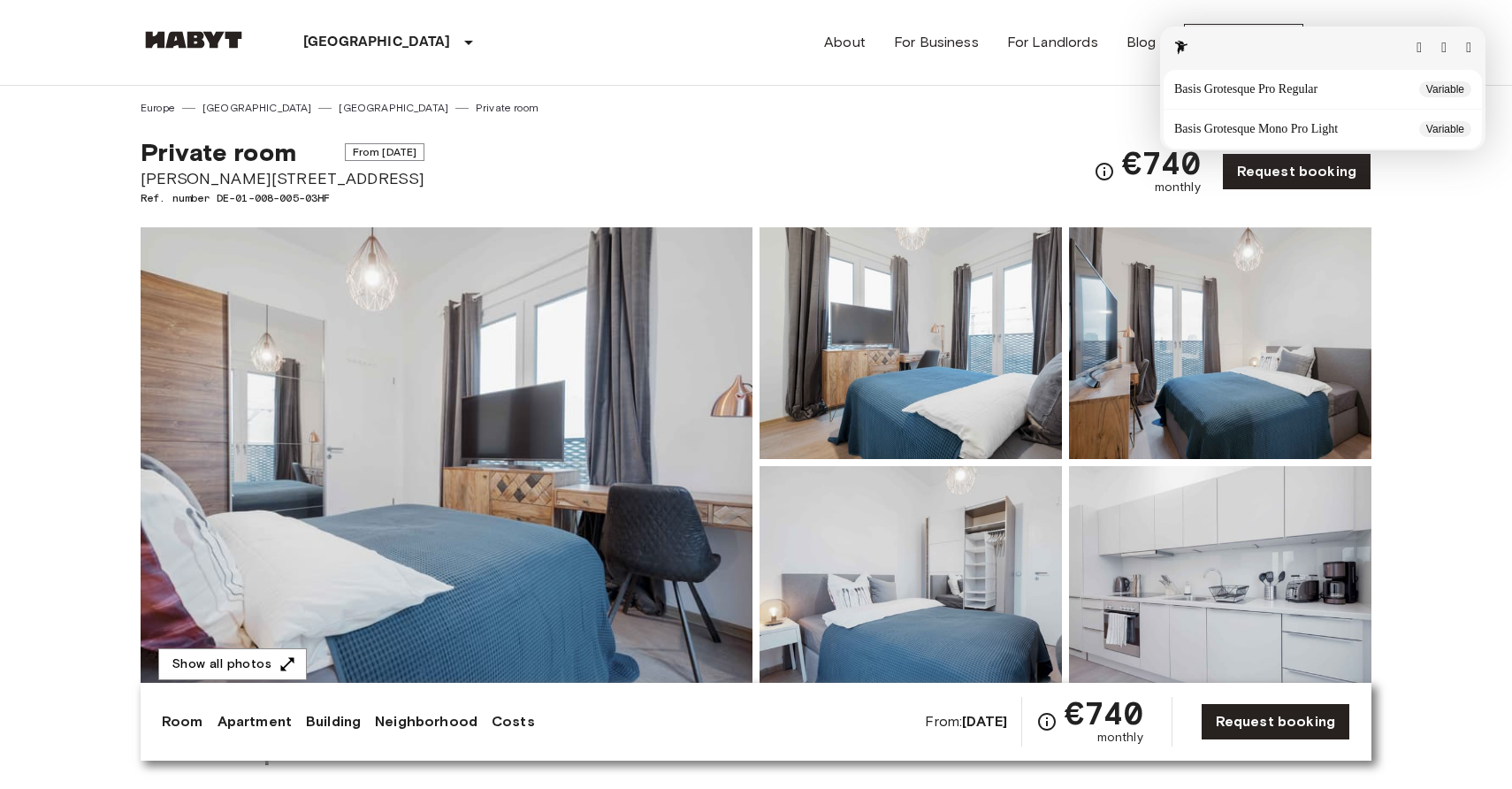
click at [1466, 51] on button "button" at bounding box center [1469, 48] width 5 height 14
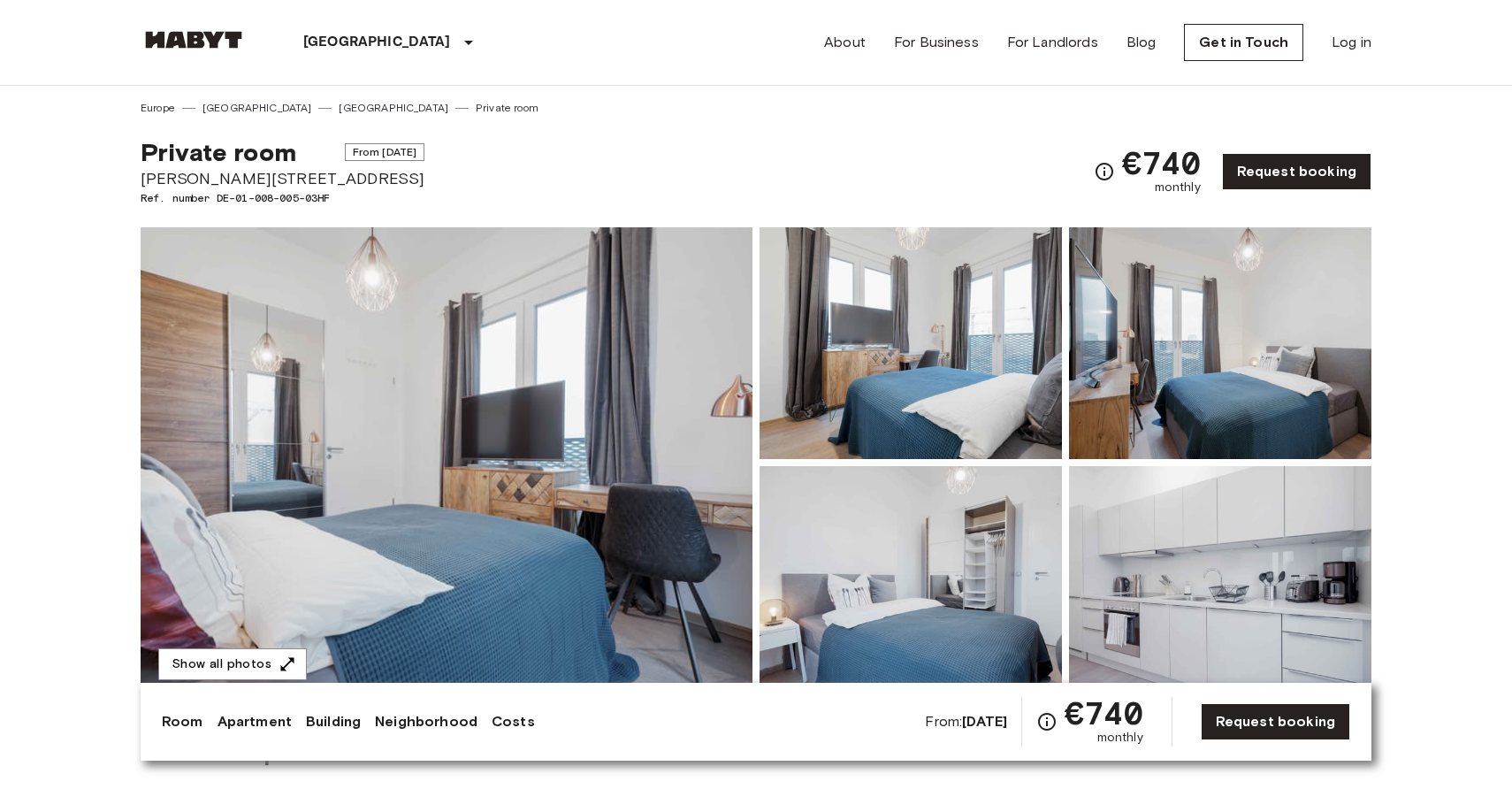
click at [494, 177] on div "Private room From [DATE][STREET_ADDRESS][PERSON_NAME]. number DE-01-008-005-03H…" at bounding box center [755, 161] width 1231 height 90
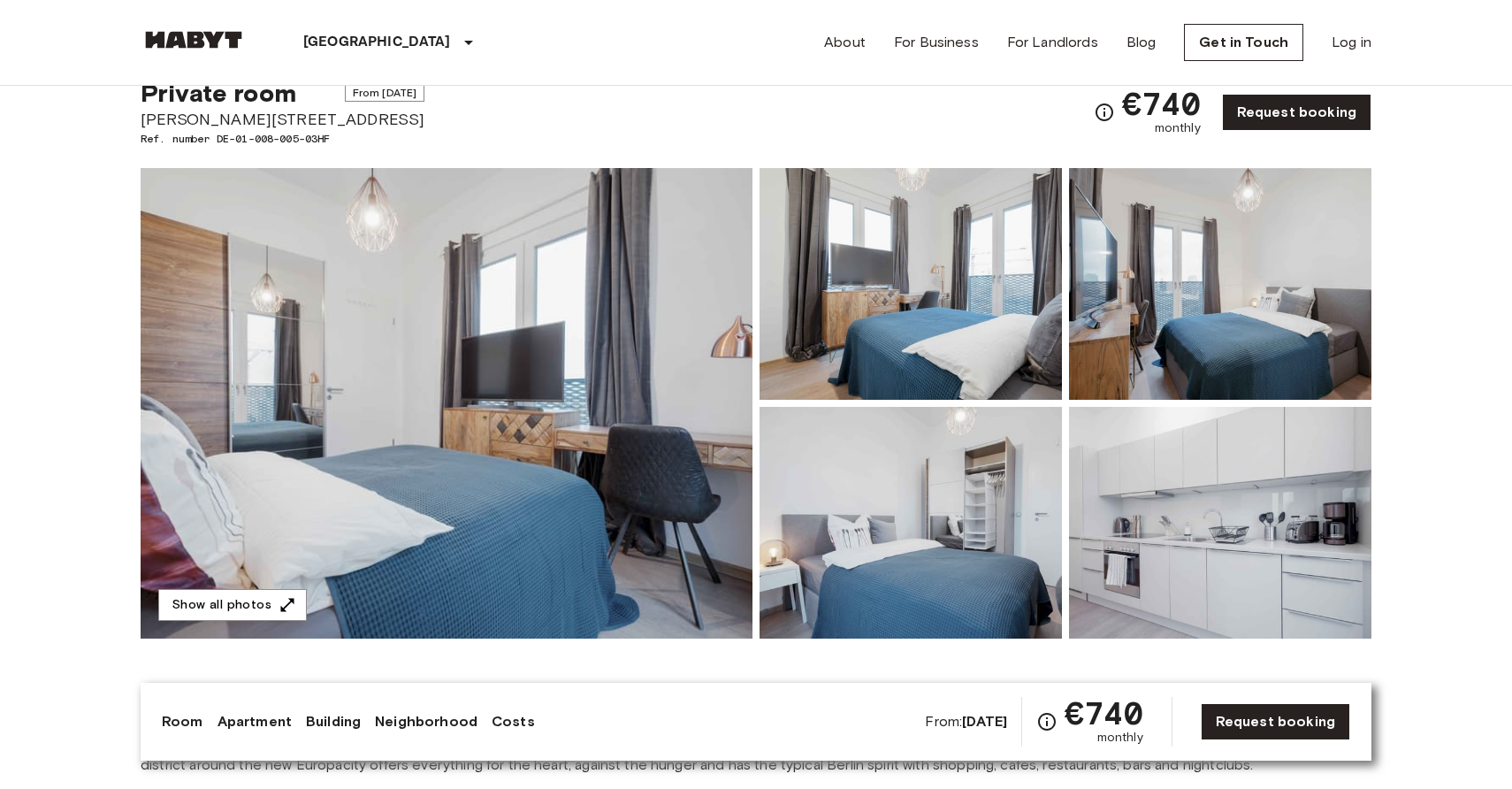
scroll to position [42, 0]
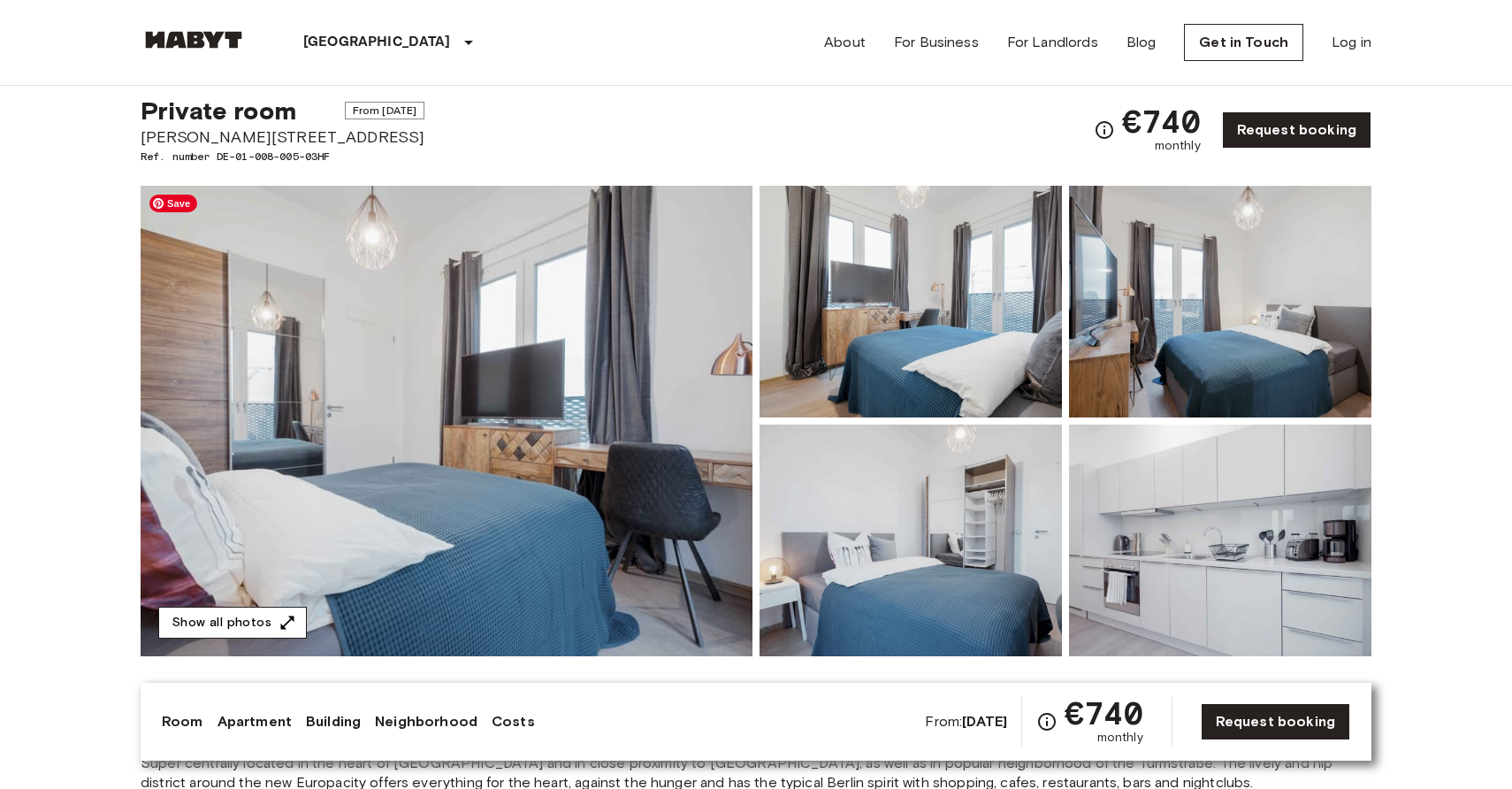
click at [256, 621] on button "Show all photos" at bounding box center [232, 623] width 148 height 33
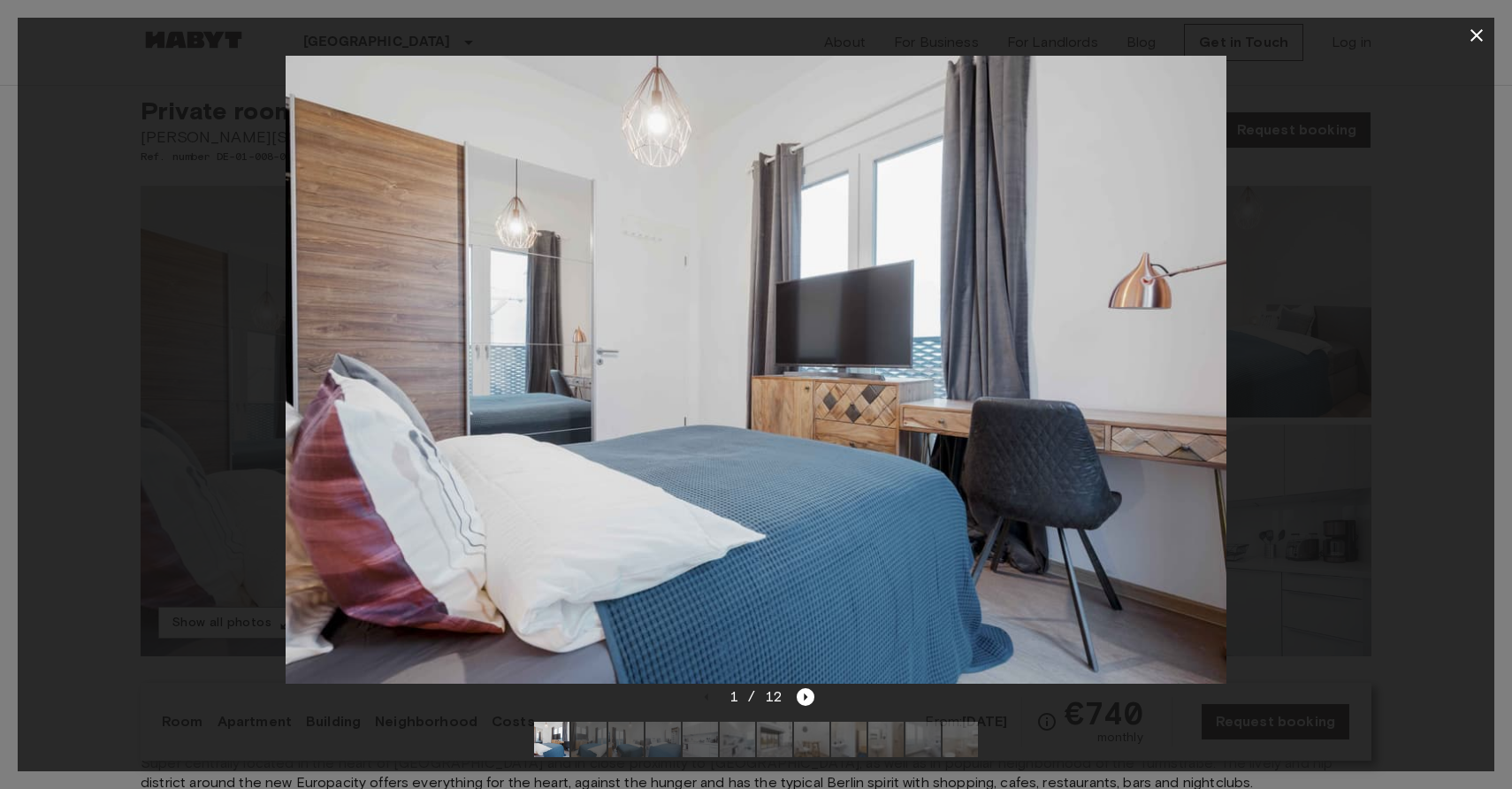
click at [1472, 30] on icon "button" at bounding box center [1476, 34] width 21 height 21
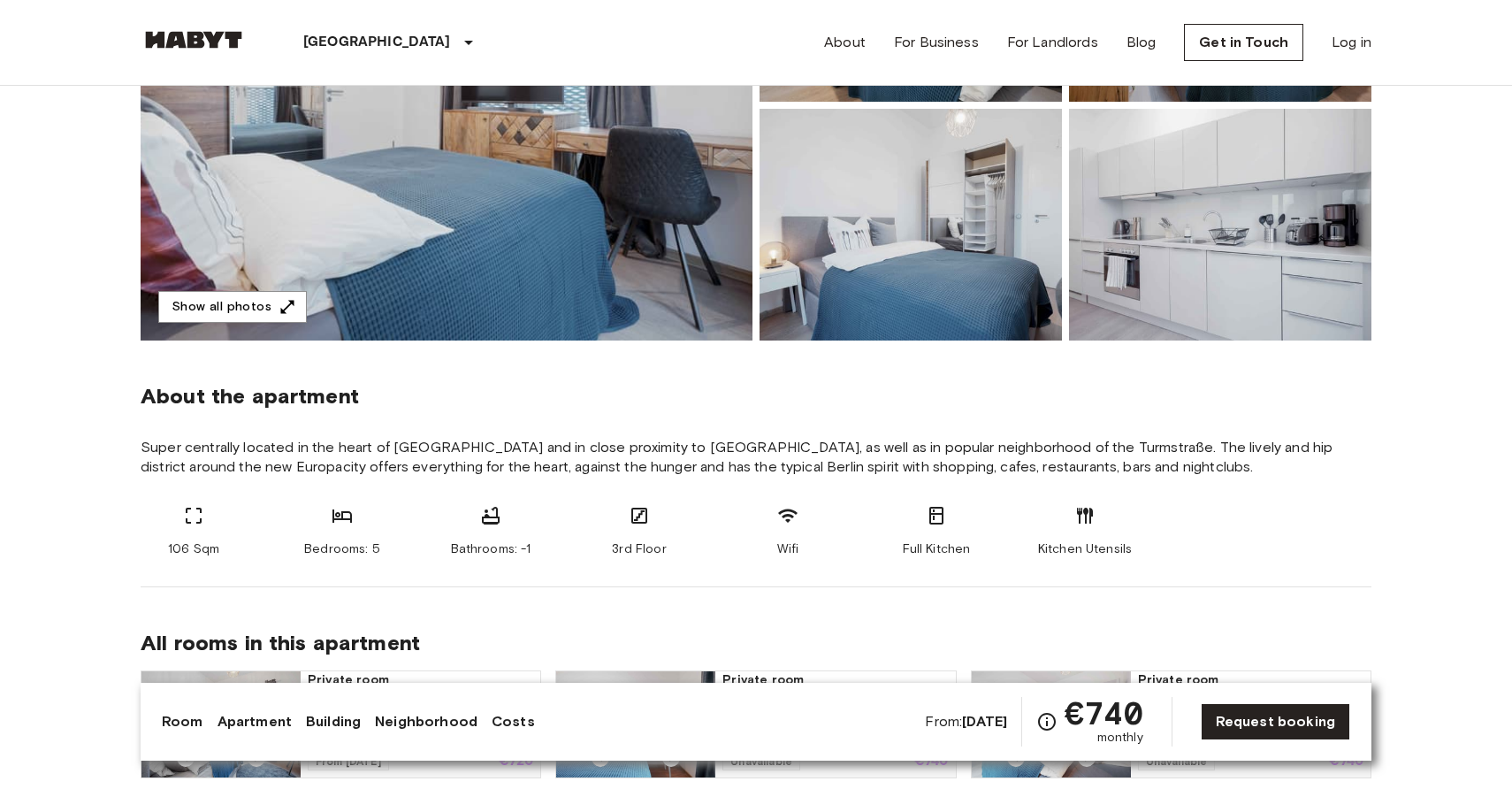
scroll to position [433, 0]
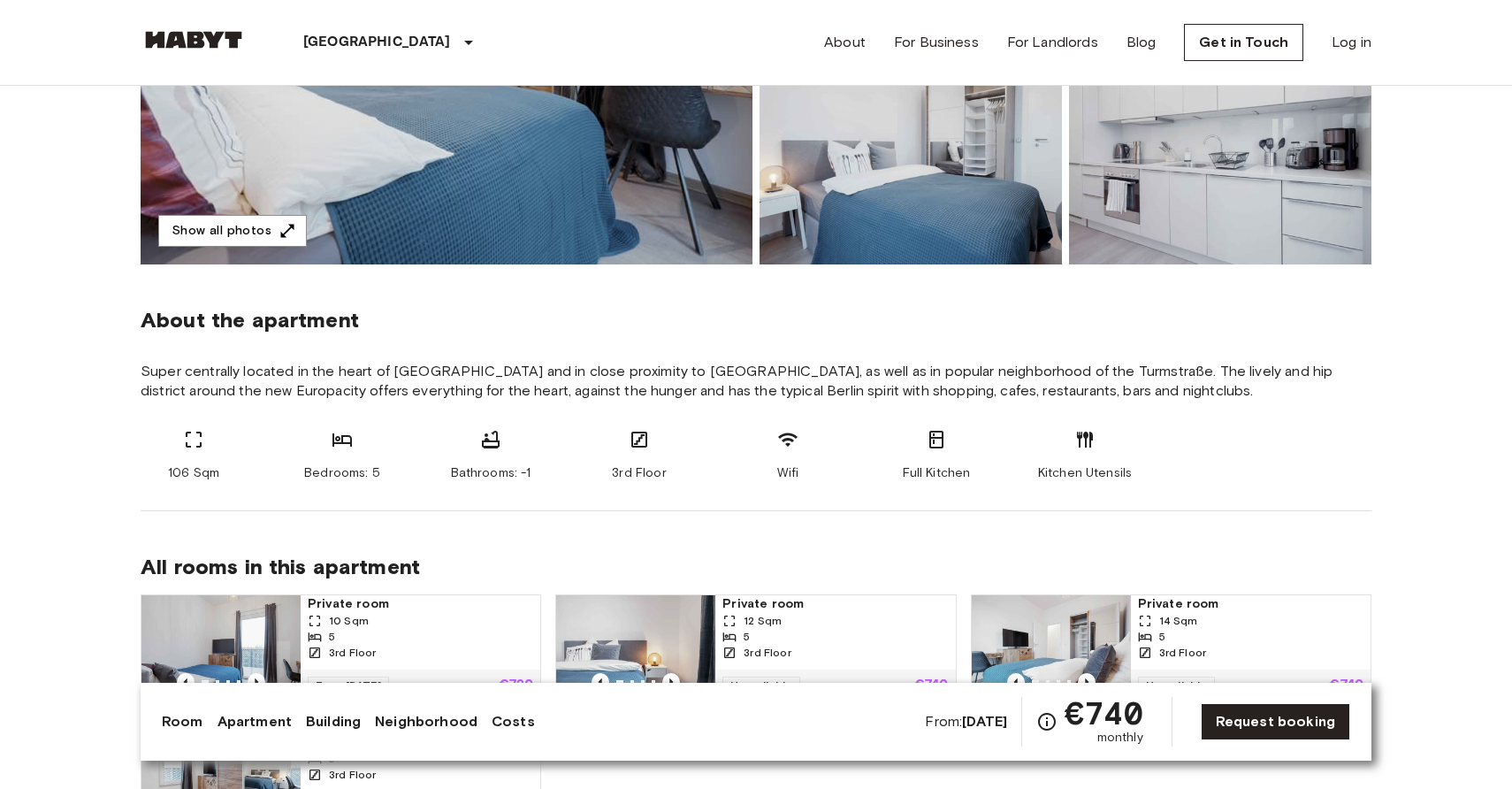
click at [837, 385] on span "Super centrally located in the heart of Berlin and in close proximity to Berlin…" at bounding box center [755, 381] width 1231 height 39
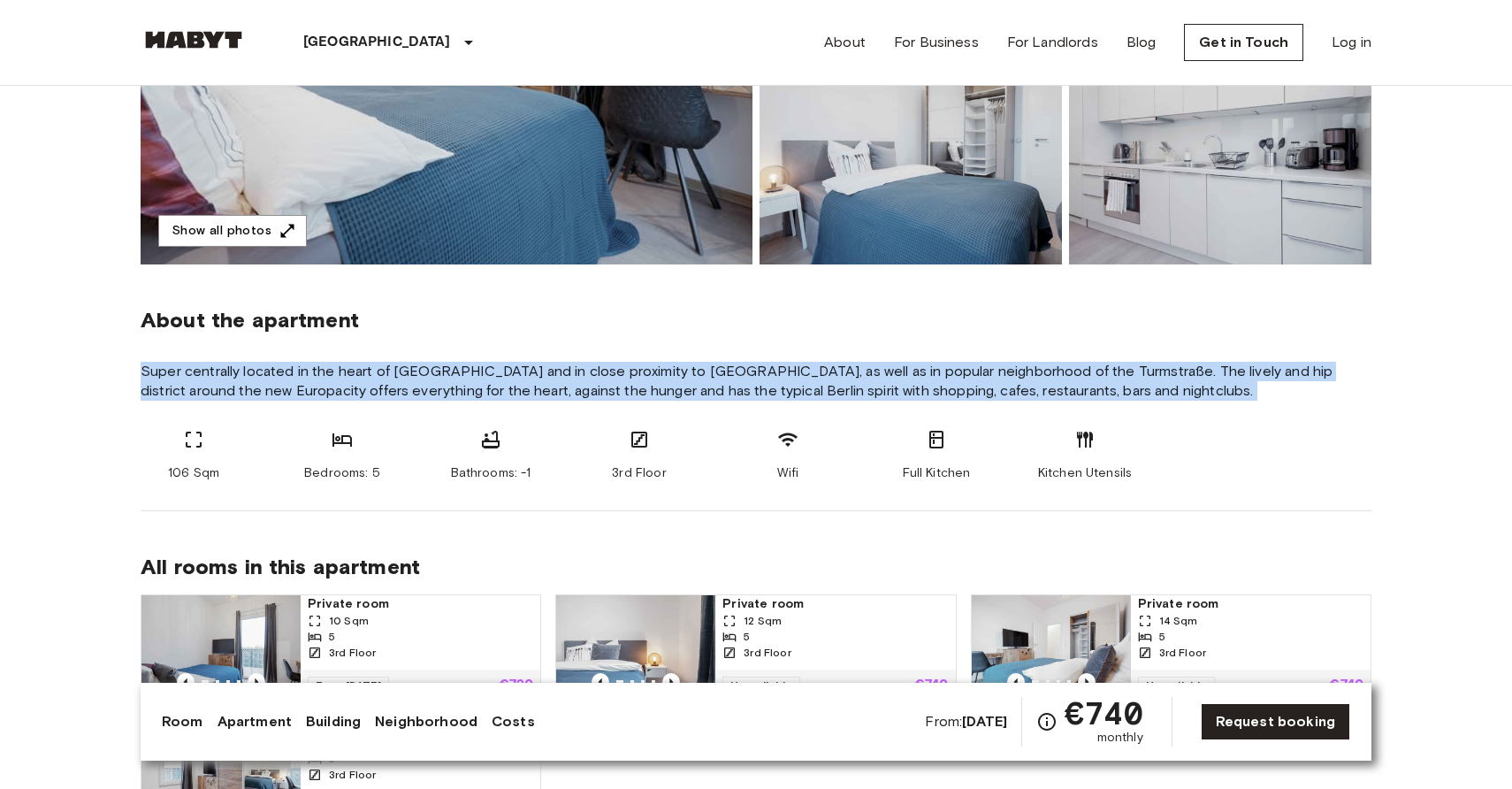
click at [837, 385] on span "Super centrally located in the heart of Berlin and in close proximity to Berlin…" at bounding box center [755, 381] width 1231 height 39
copy section "Super centrally located in the heart of Berlin and in close proximity to Berlin…"
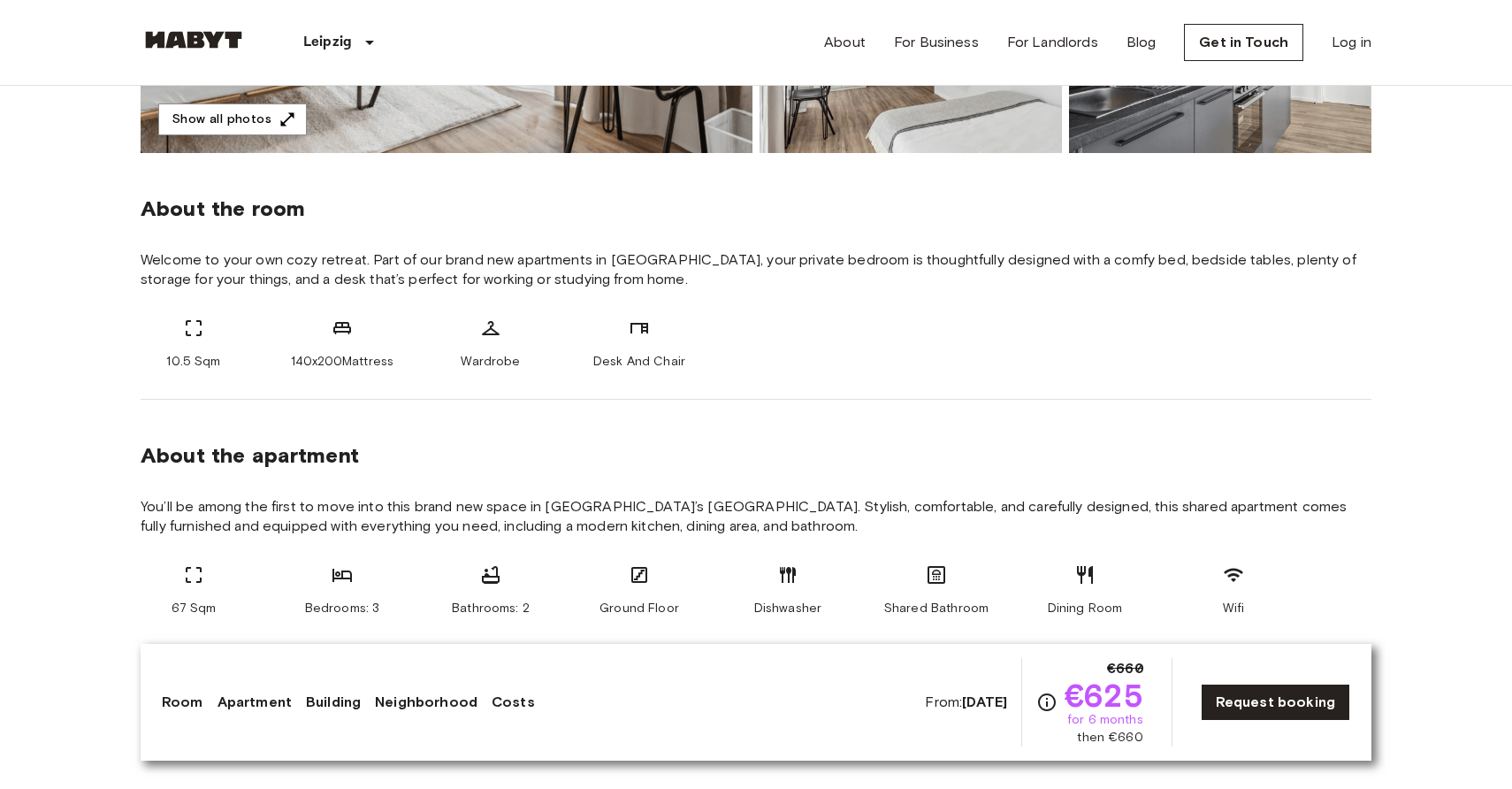
scroll to position [566, 0]
click at [472, 253] on span "Welcome to your own cozy retreat. Part of our brand new apartments in [GEOGRAPH…" at bounding box center [755, 269] width 1231 height 39
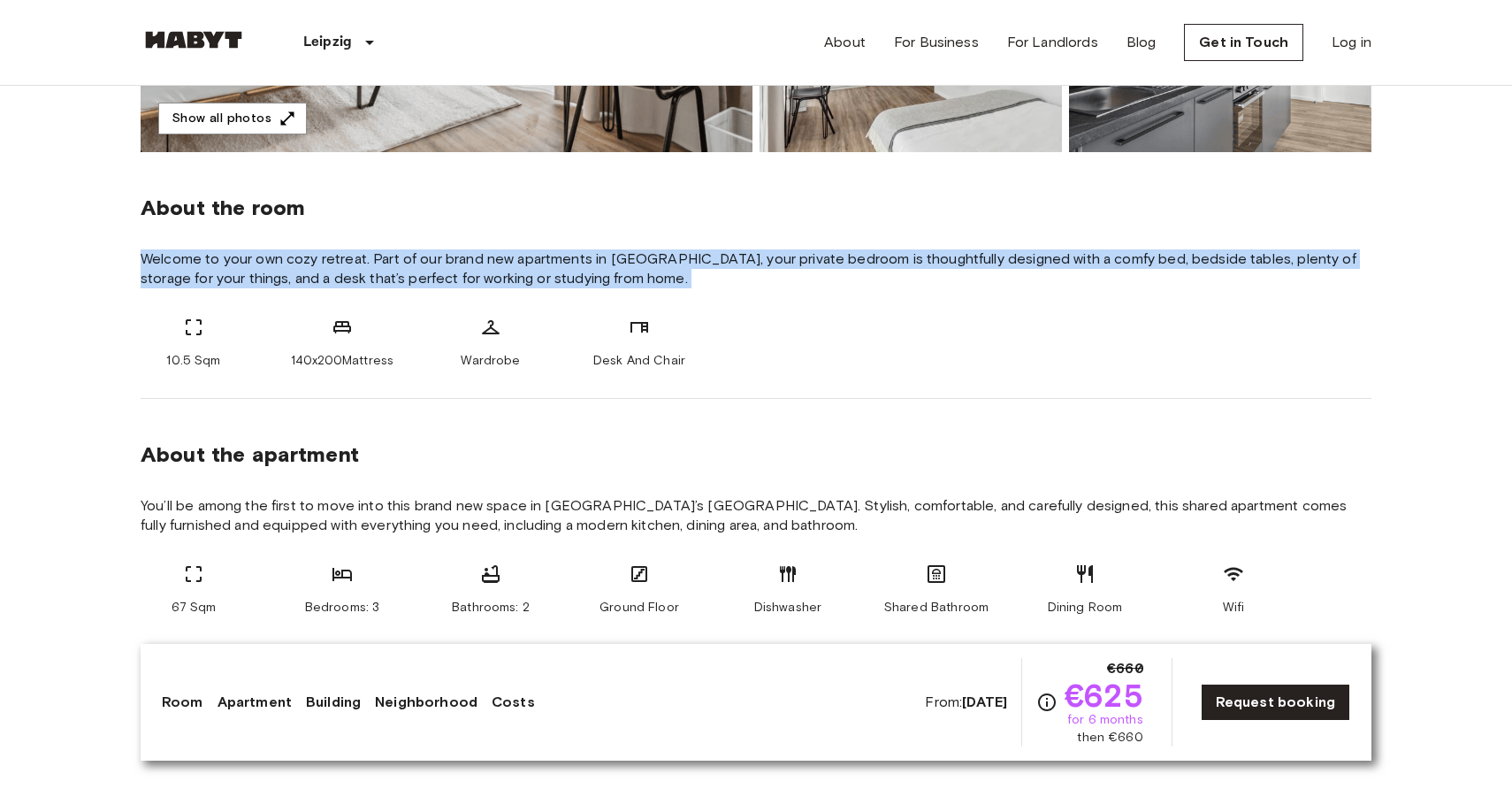
click at [472, 253] on span "Welcome to your own cozy retreat. Part of our brand new apartments in [GEOGRAPH…" at bounding box center [755, 269] width 1231 height 39
copy div "Welcome to your own cozy retreat. Part of our brand new apartments in [GEOGRAPH…"
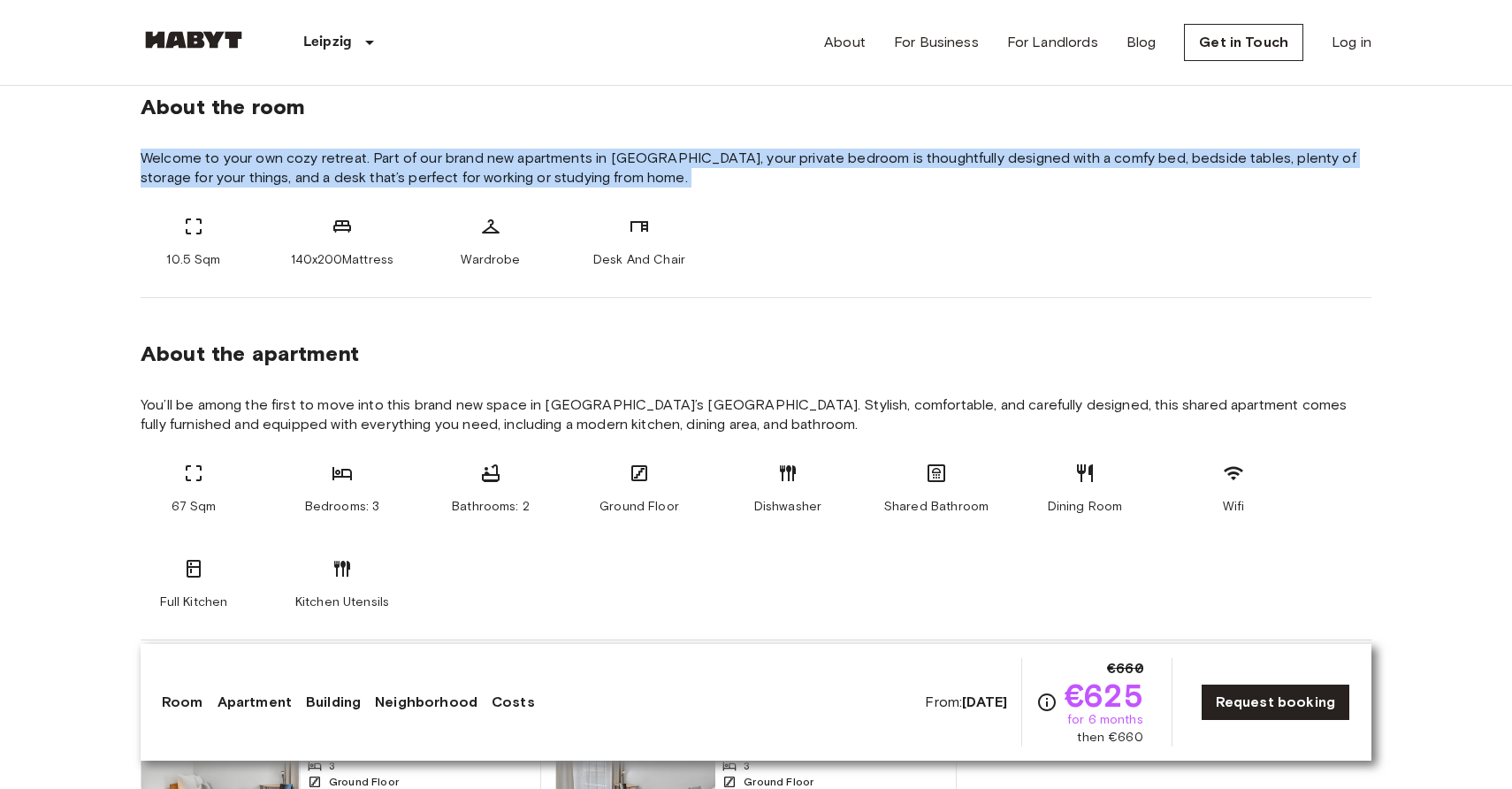
scroll to position [667, 0]
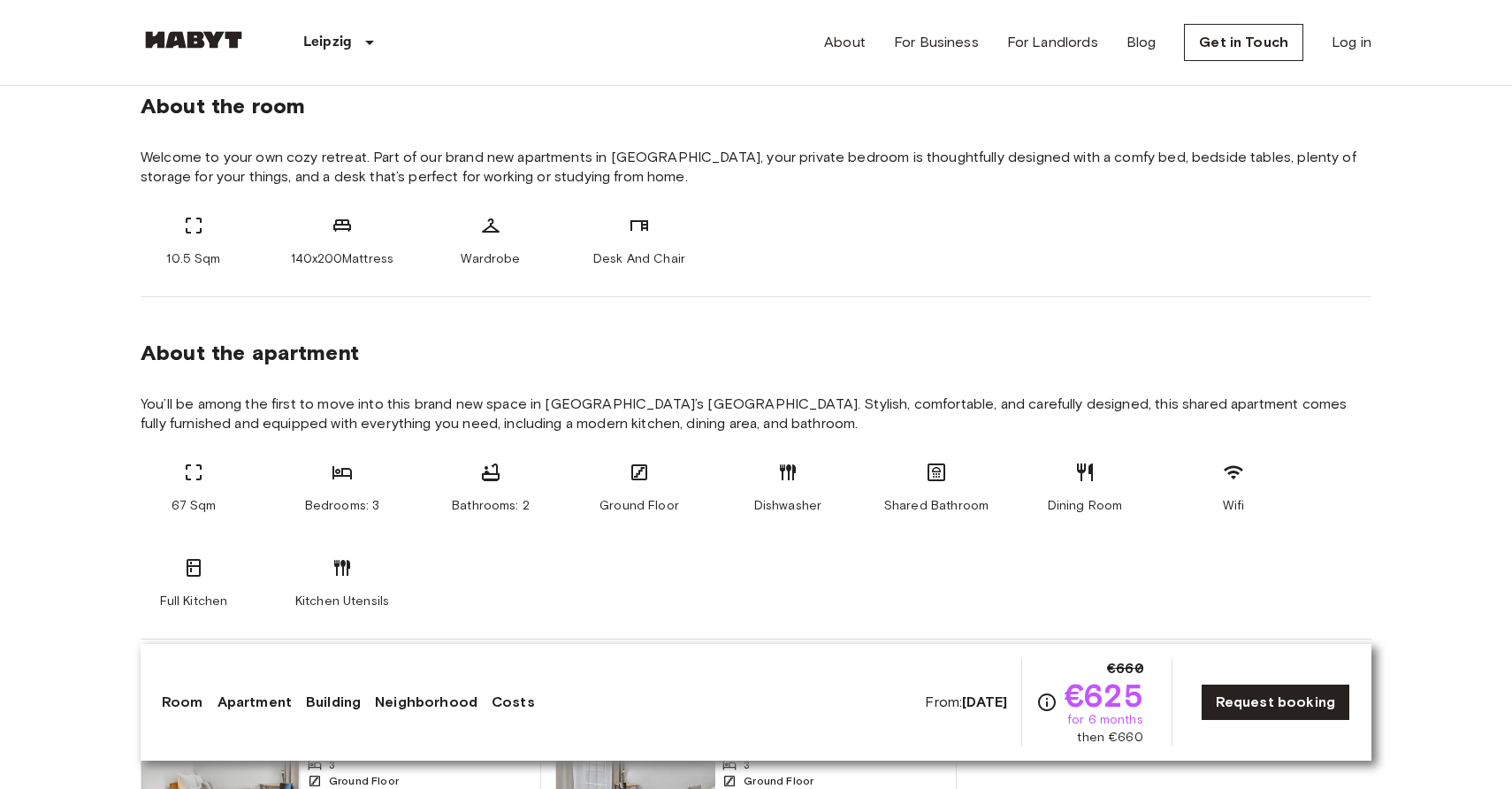
click at [754, 249] on div "10.5 Sqm 140x200Mattress Wardrobe Desk And Chair" at bounding box center [755, 242] width 1231 height 53
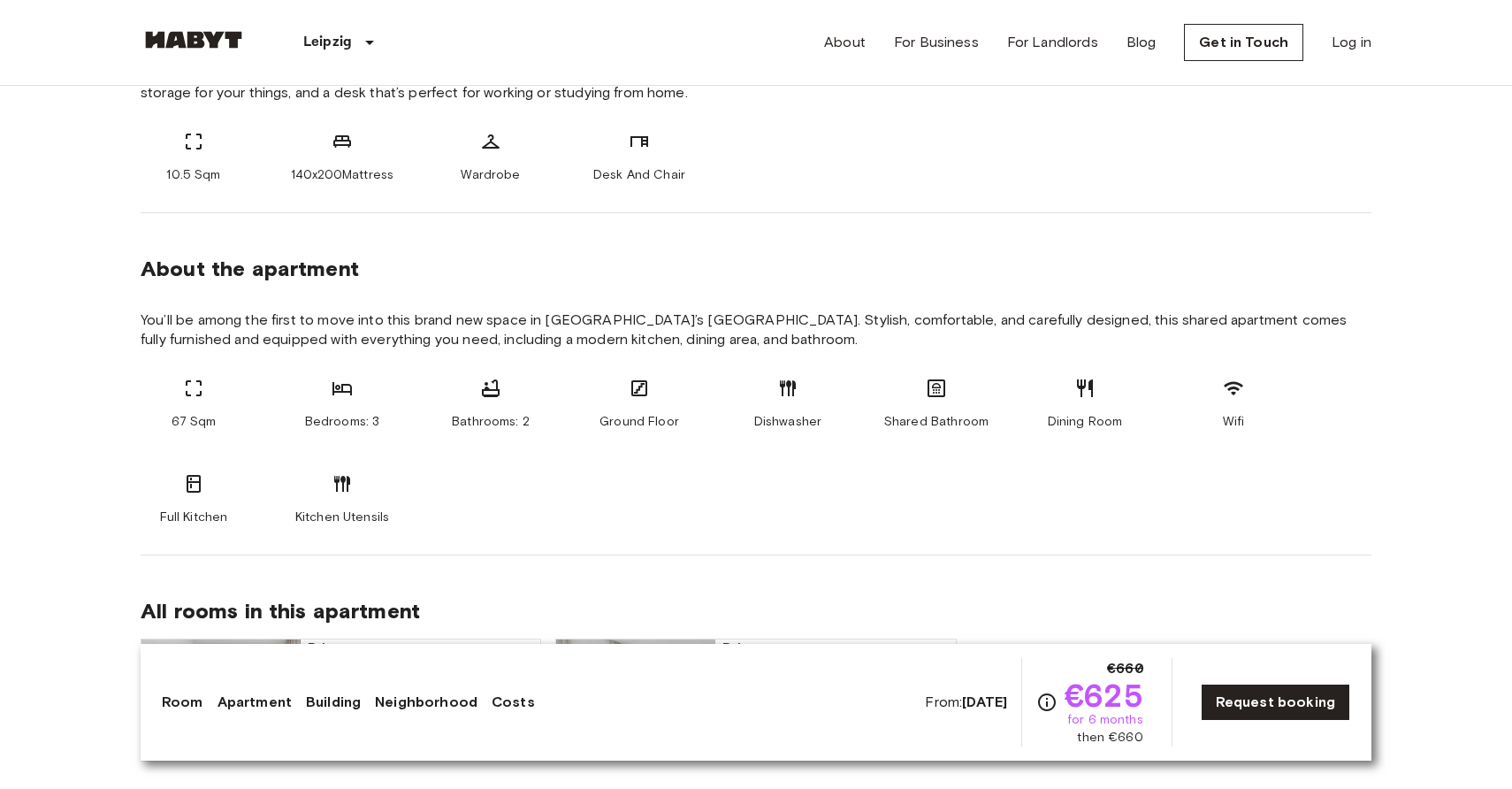
scroll to position [746, 0]
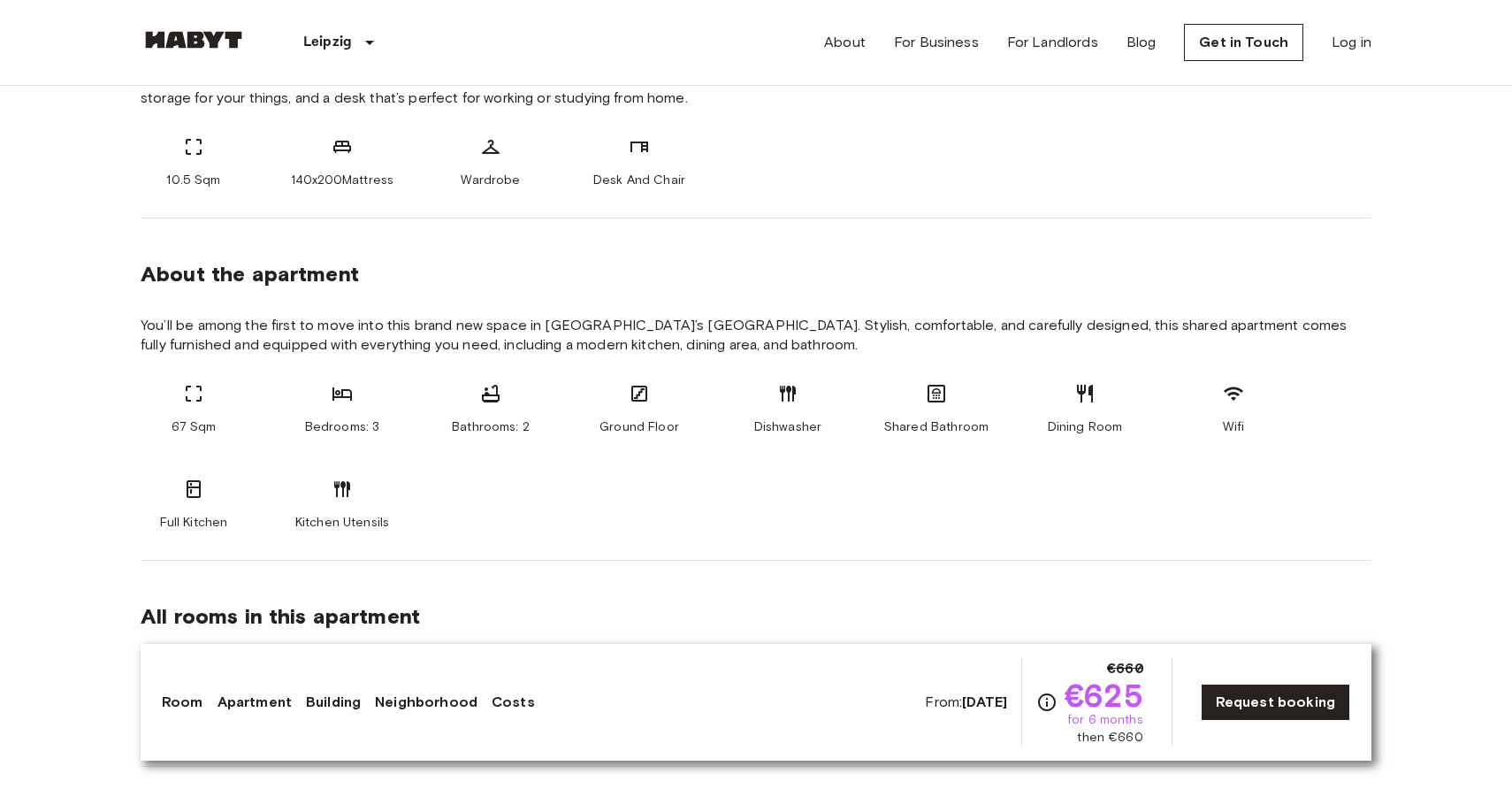
click at [461, 330] on span "You’ll be among the first to move into this brand new space in [GEOGRAPHIC_DATA…" at bounding box center [755, 335] width 1231 height 39
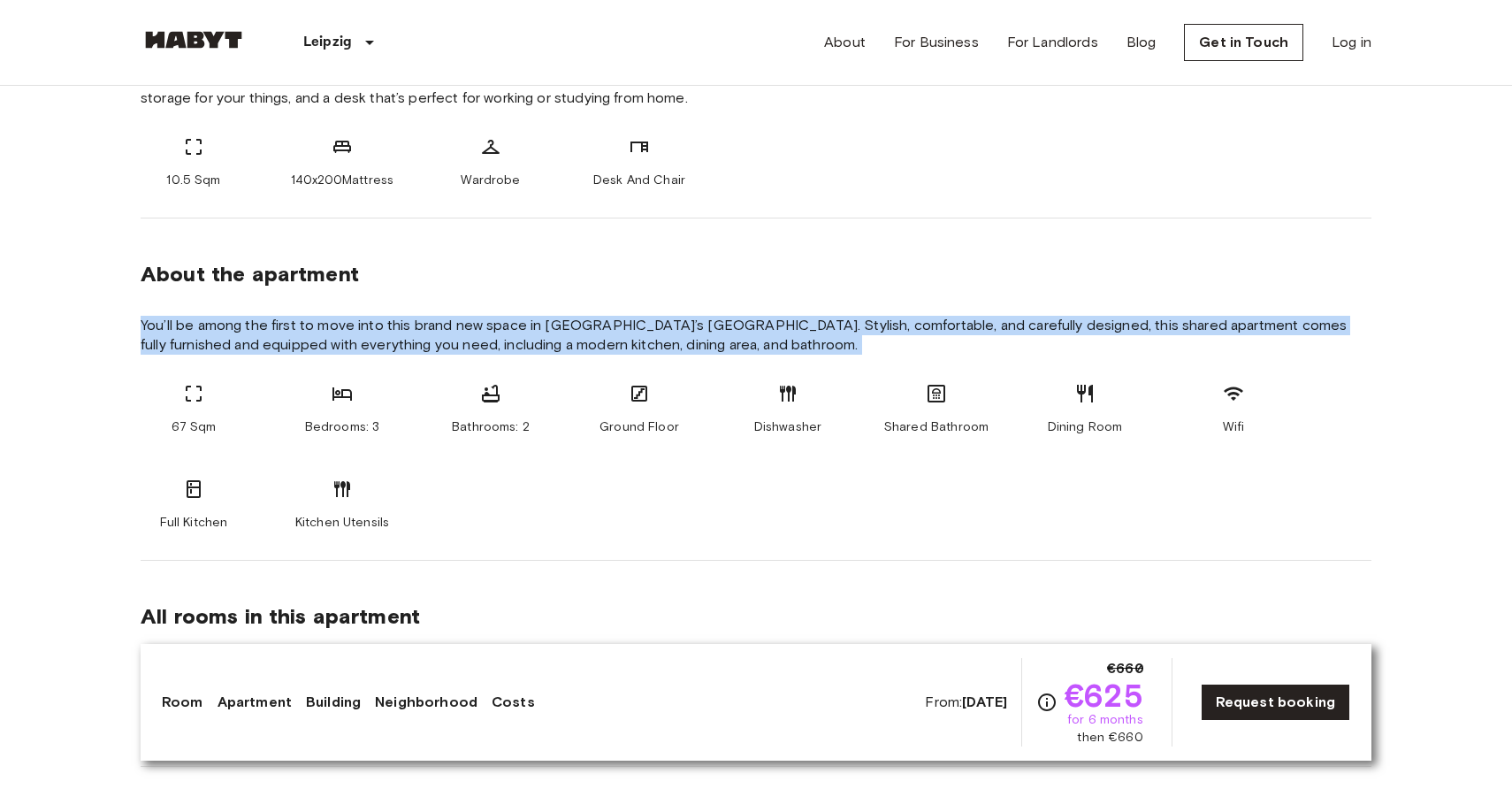
click at [461, 330] on span "You’ll be among the first to move into this brand new space in [GEOGRAPHIC_DATA…" at bounding box center [755, 335] width 1231 height 39
copy section "You’ll be among the first to move into this brand new space in [GEOGRAPHIC_DATA…"
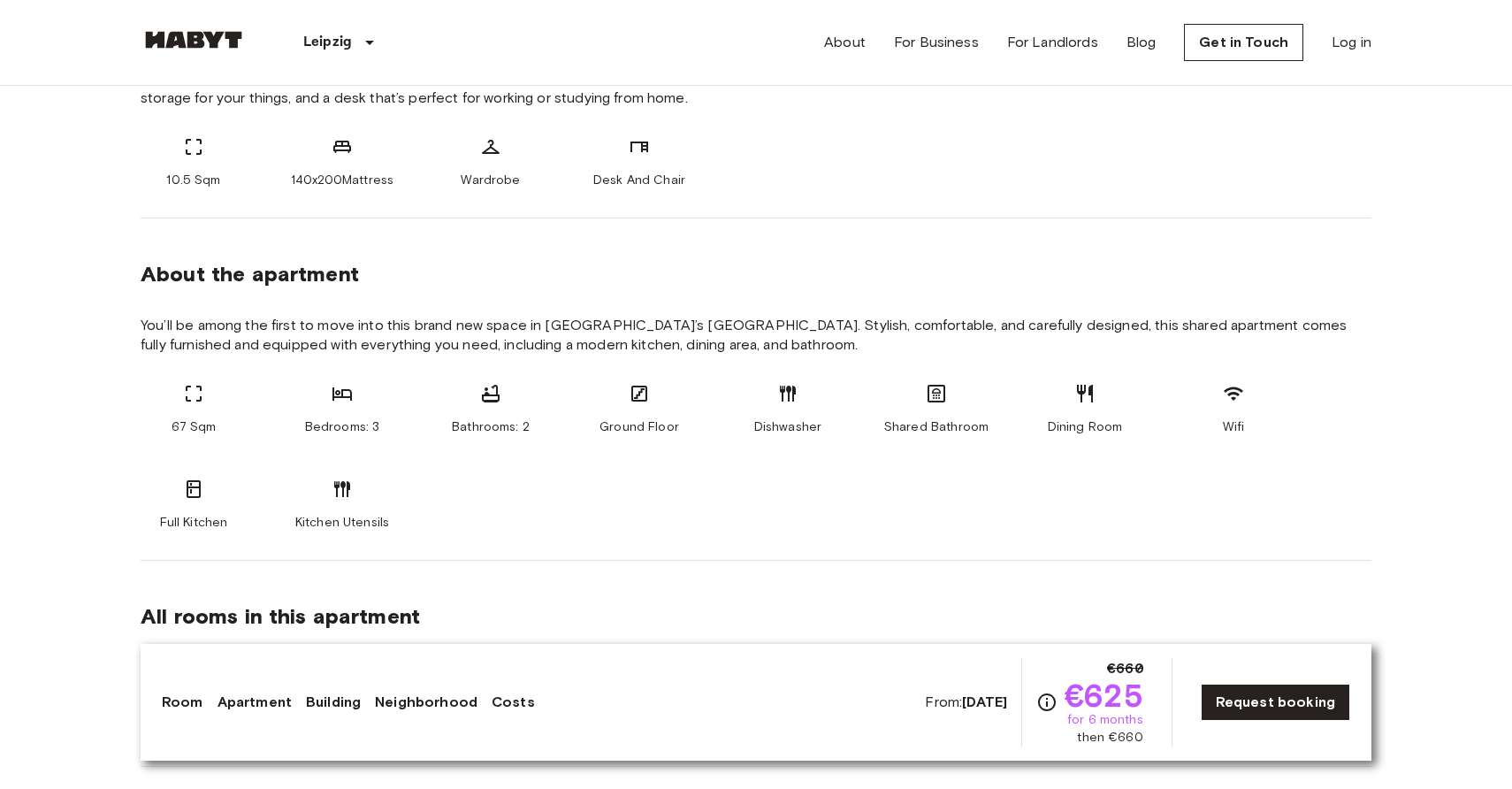
click at [681, 520] on div "67 Sqm Bedrooms: 3 Bathrooms: 2 Ground Floor Dishwasher Shared Bathroom Dining …" at bounding box center [755, 457] width 1231 height 148
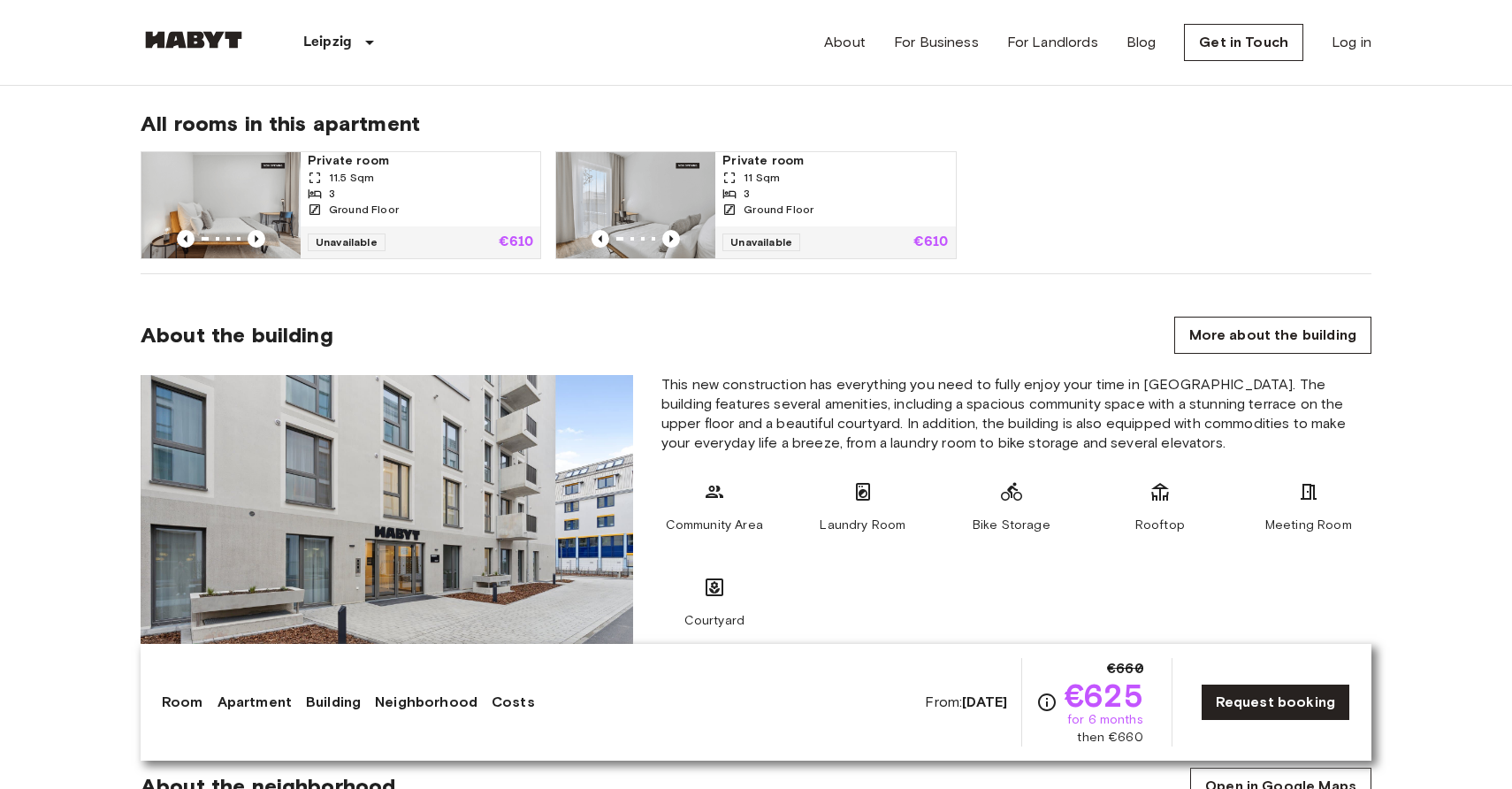
scroll to position [1240, 0]
click at [754, 404] on span "This new construction has everything you need to fully enjoy your time in [GEOG…" at bounding box center [1016, 414] width 710 height 78
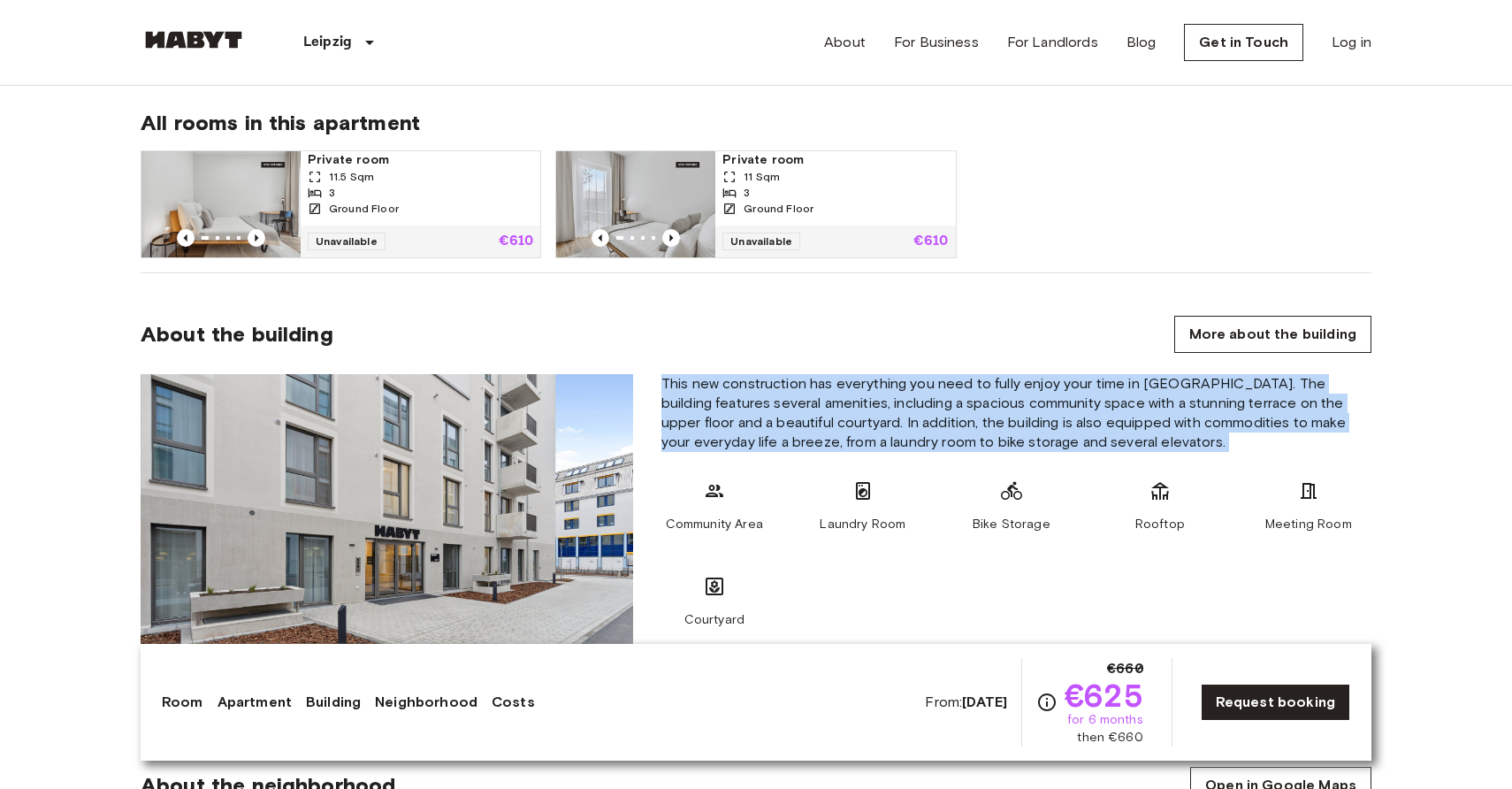
click at [754, 404] on span "This new construction has everything you need to fully enjoy your time in [GEOG…" at bounding box center [1016, 414] width 710 height 78
copy div "This new construction has everything you need to fully enjoy your time in [GEOG…"
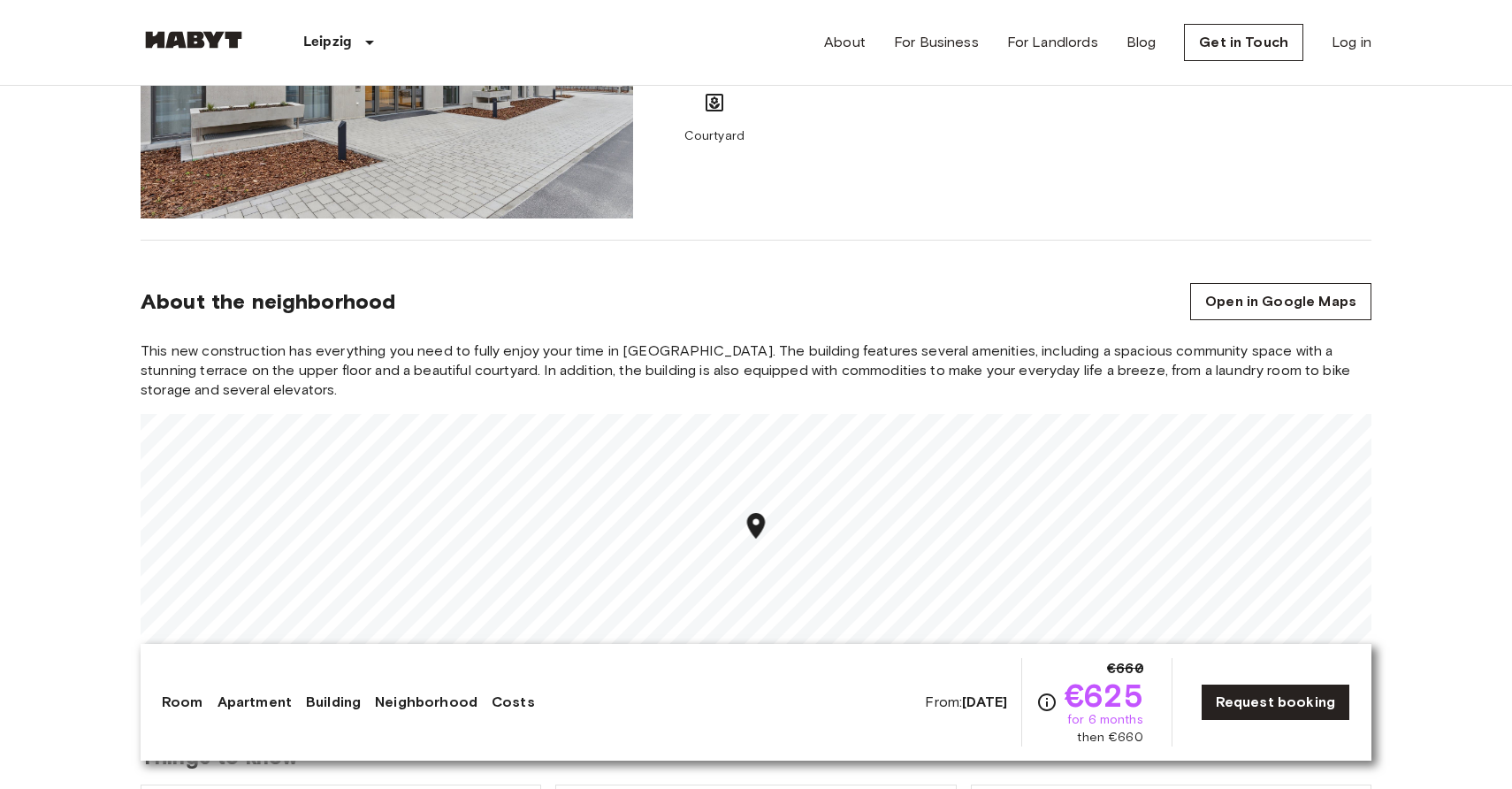
scroll to position [1729, 0]
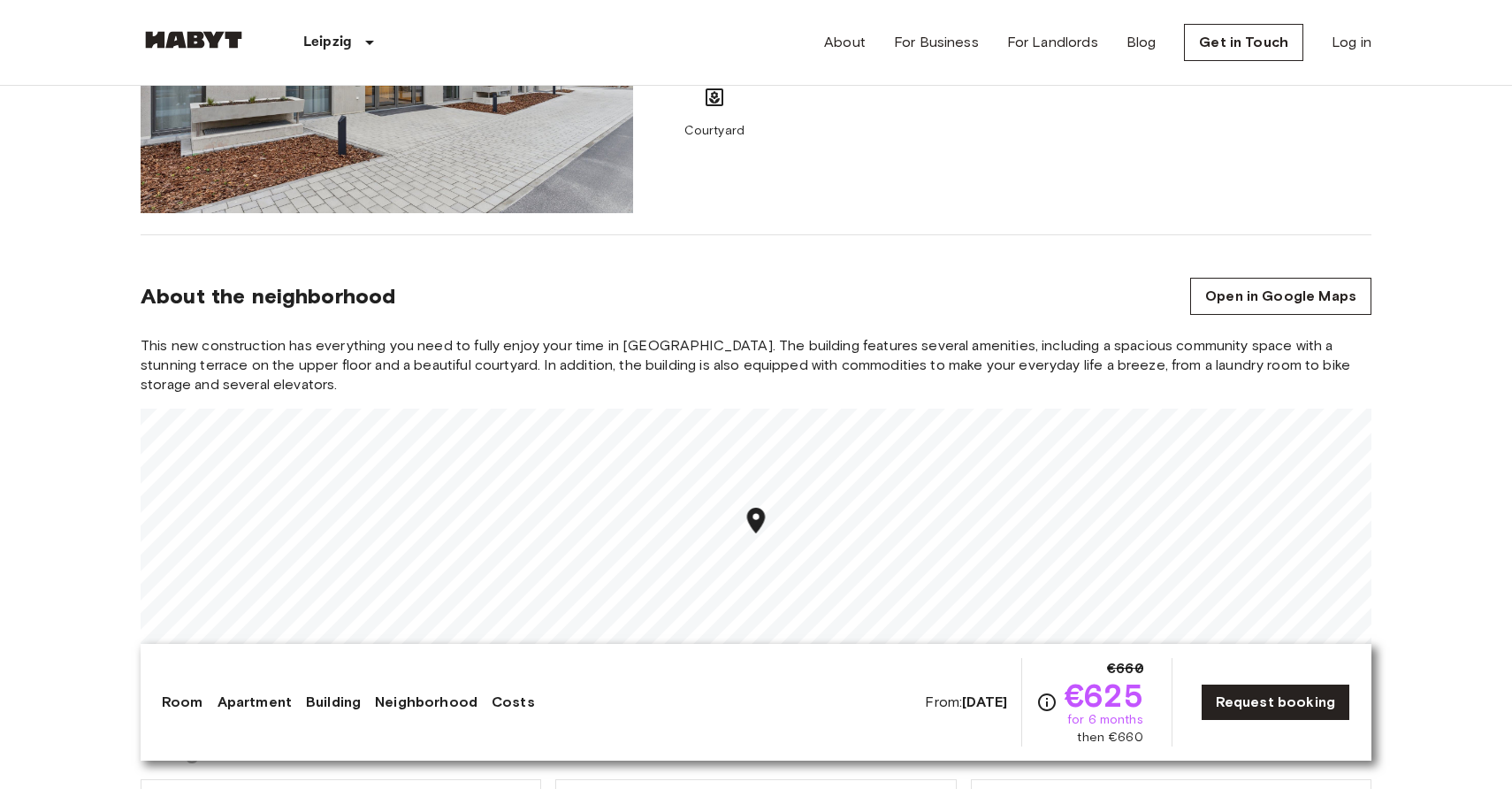
click at [799, 351] on span "This new construction has everything you need to fully enjoy your time in [GEOG…" at bounding box center [755, 366] width 1231 height 59
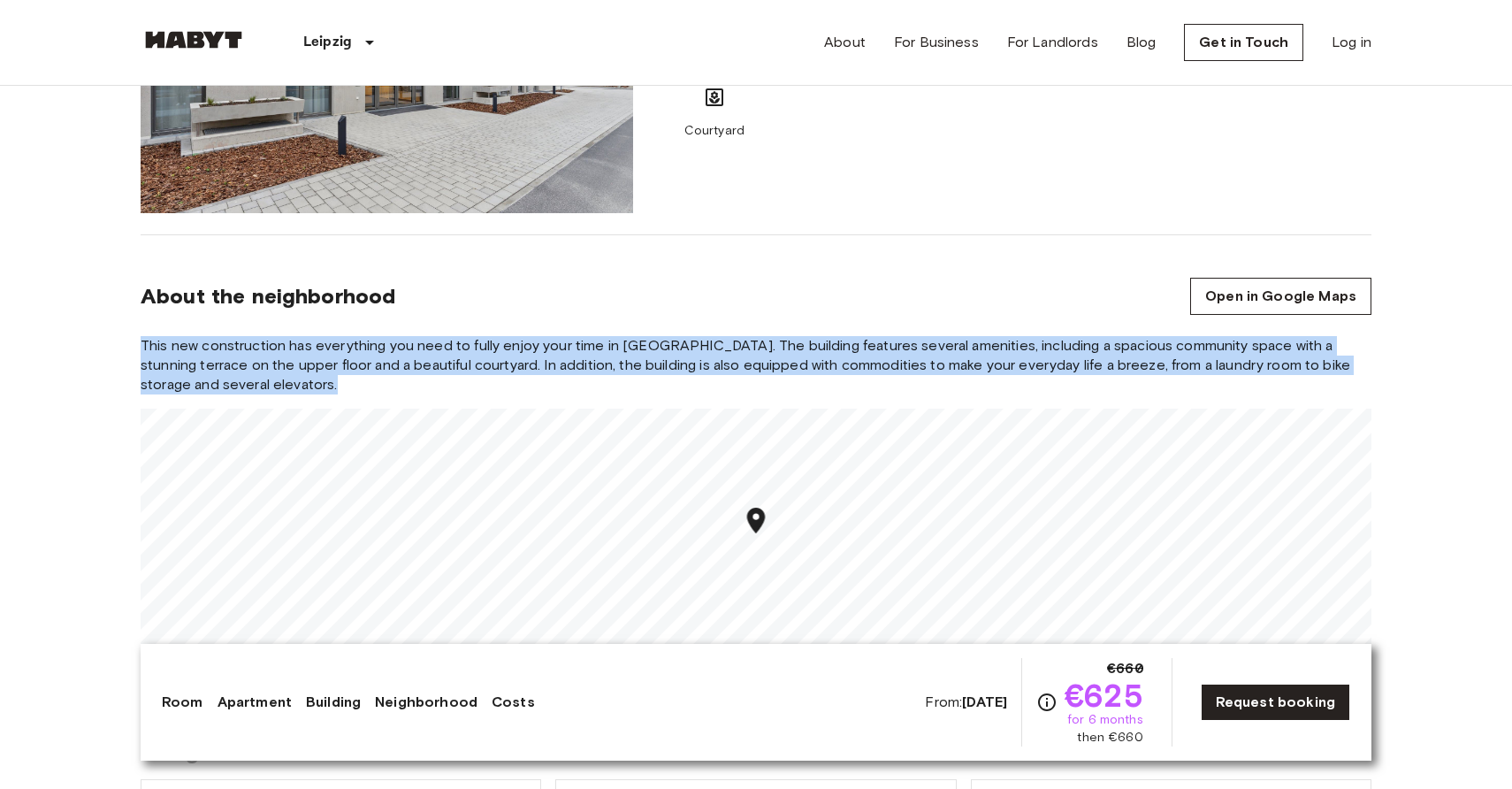
click at [799, 351] on span "This new construction has everything you need to fully enjoy your time in [GEOG…" at bounding box center [755, 366] width 1231 height 59
copy div "This new construction has everything you need to fully enjoy your time in [GEOG…"
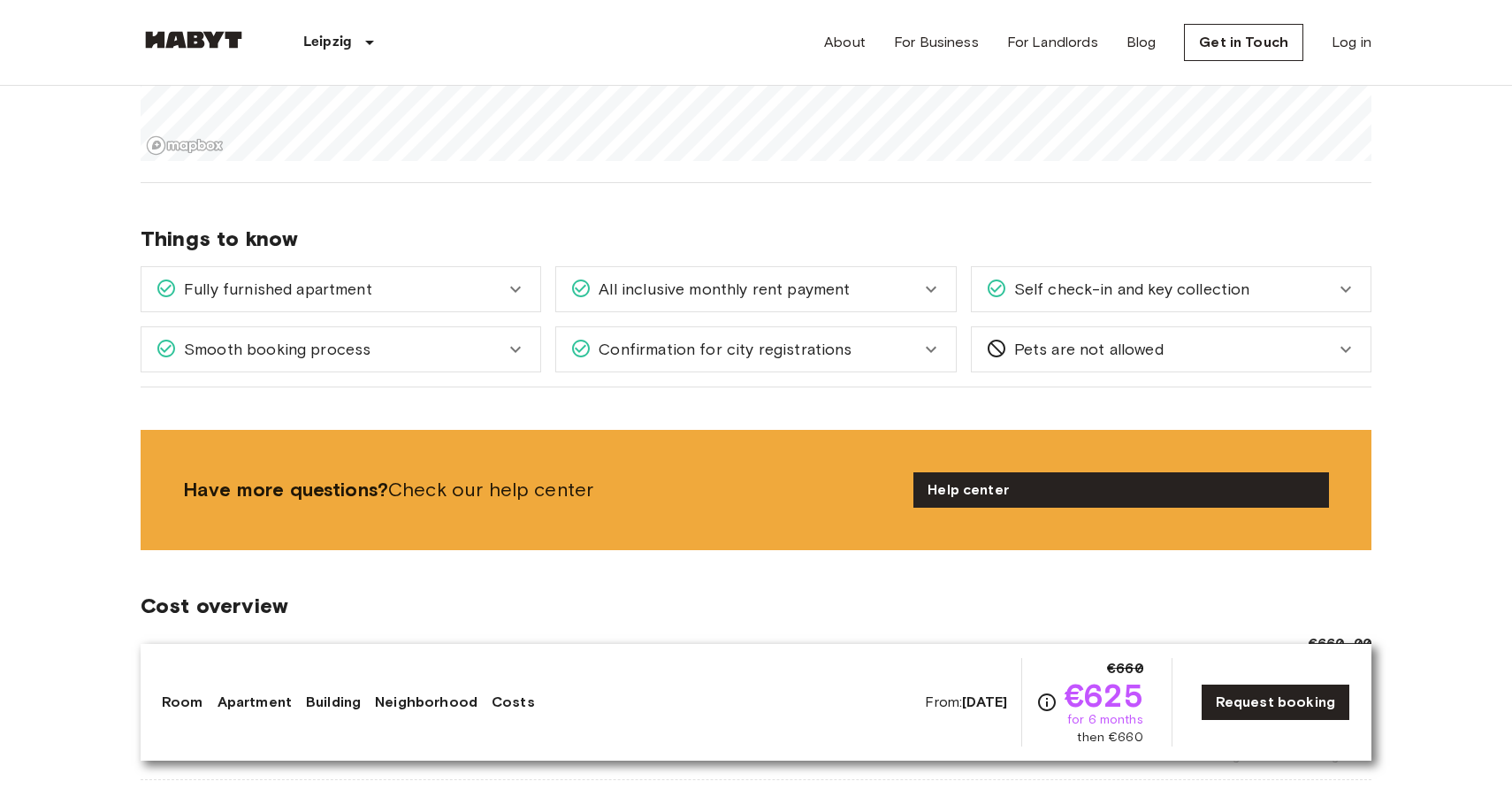
scroll to position [2243, 0]
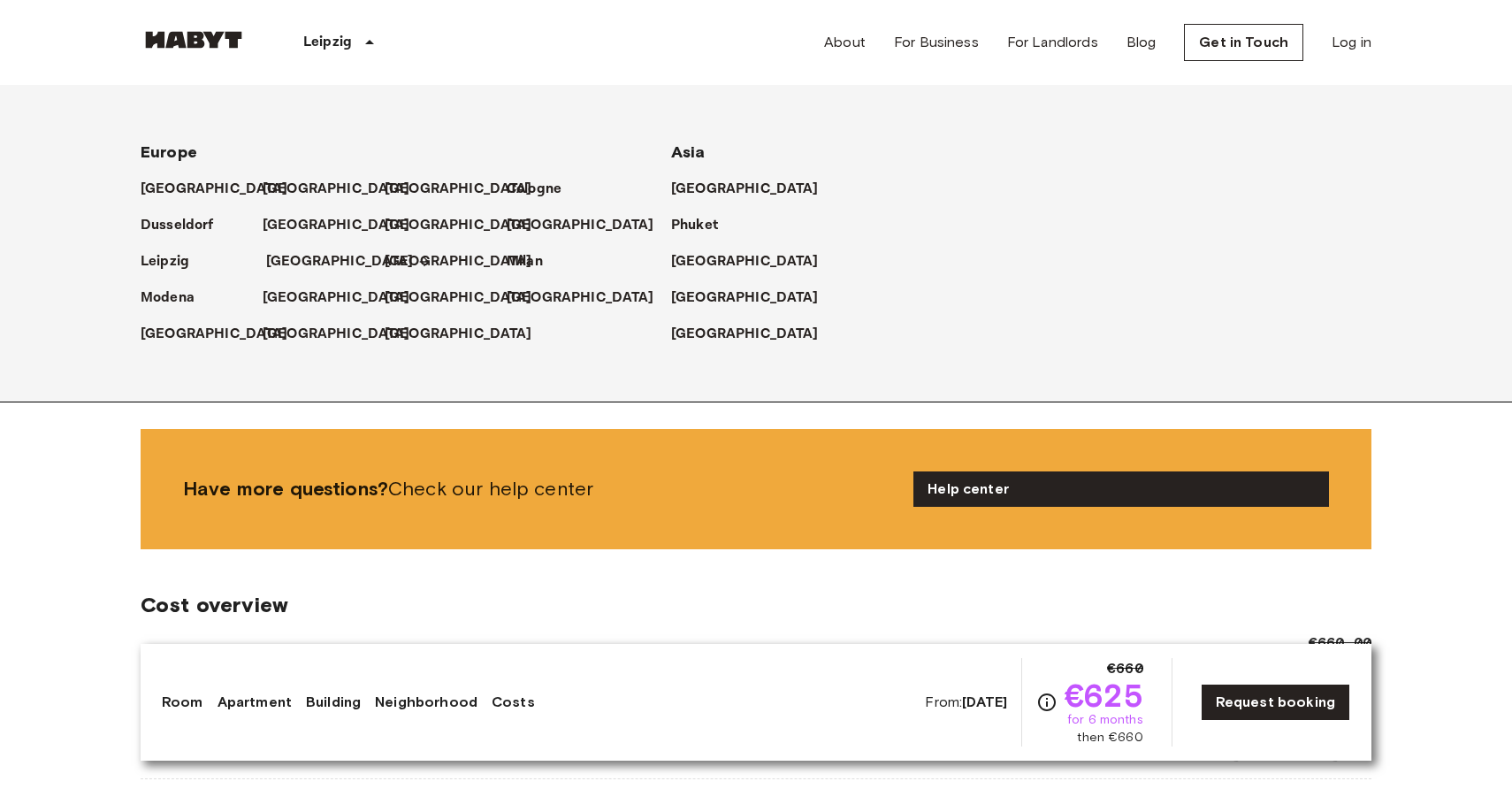
click at [277, 261] on p "[GEOGRAPHIC_DATA]" at bounding box center [339, 261] width 147 height 21
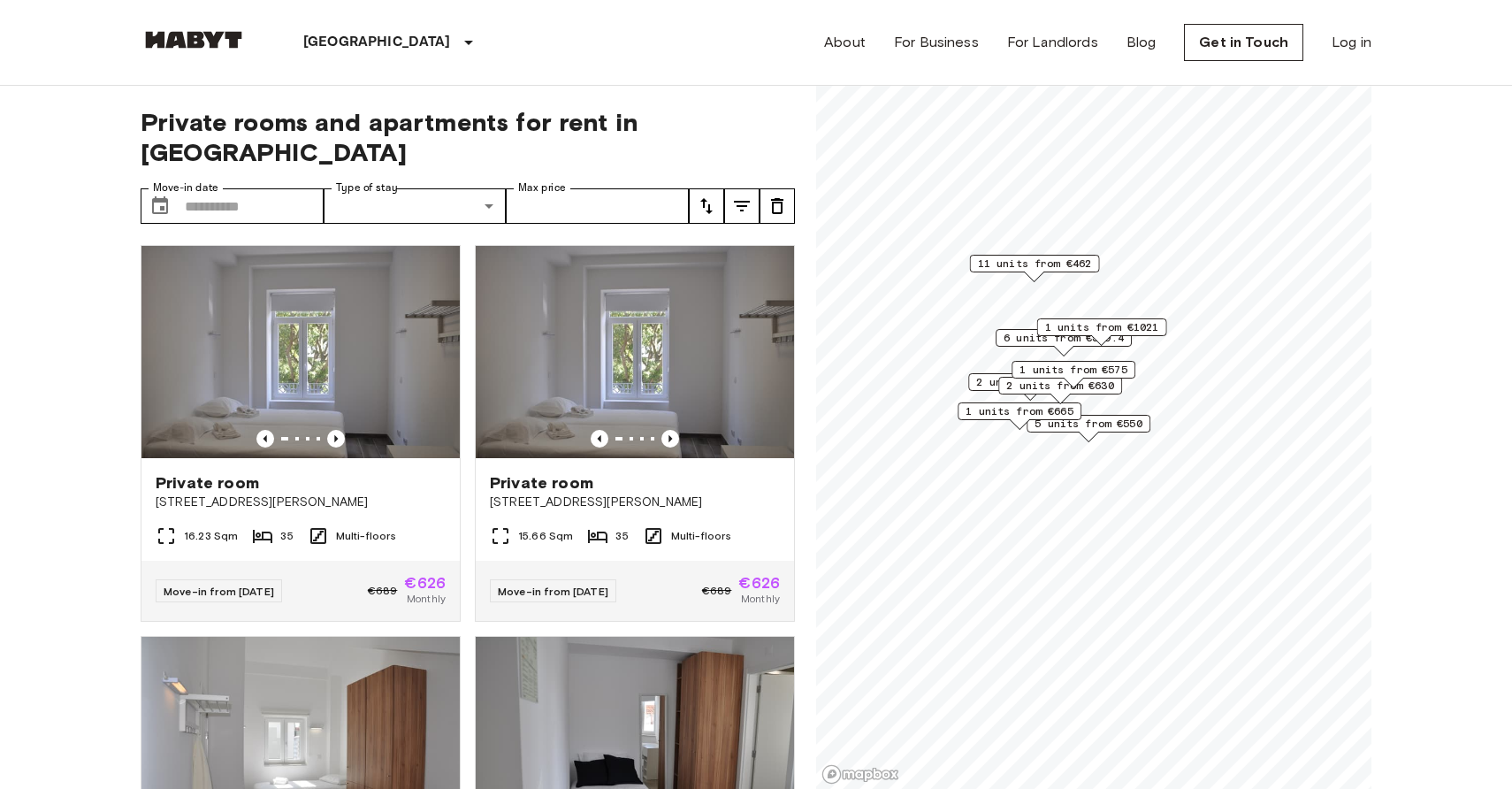
click at [274, 188] on input "Move-in date" at bounding box center [254, 205] width 139 height 35
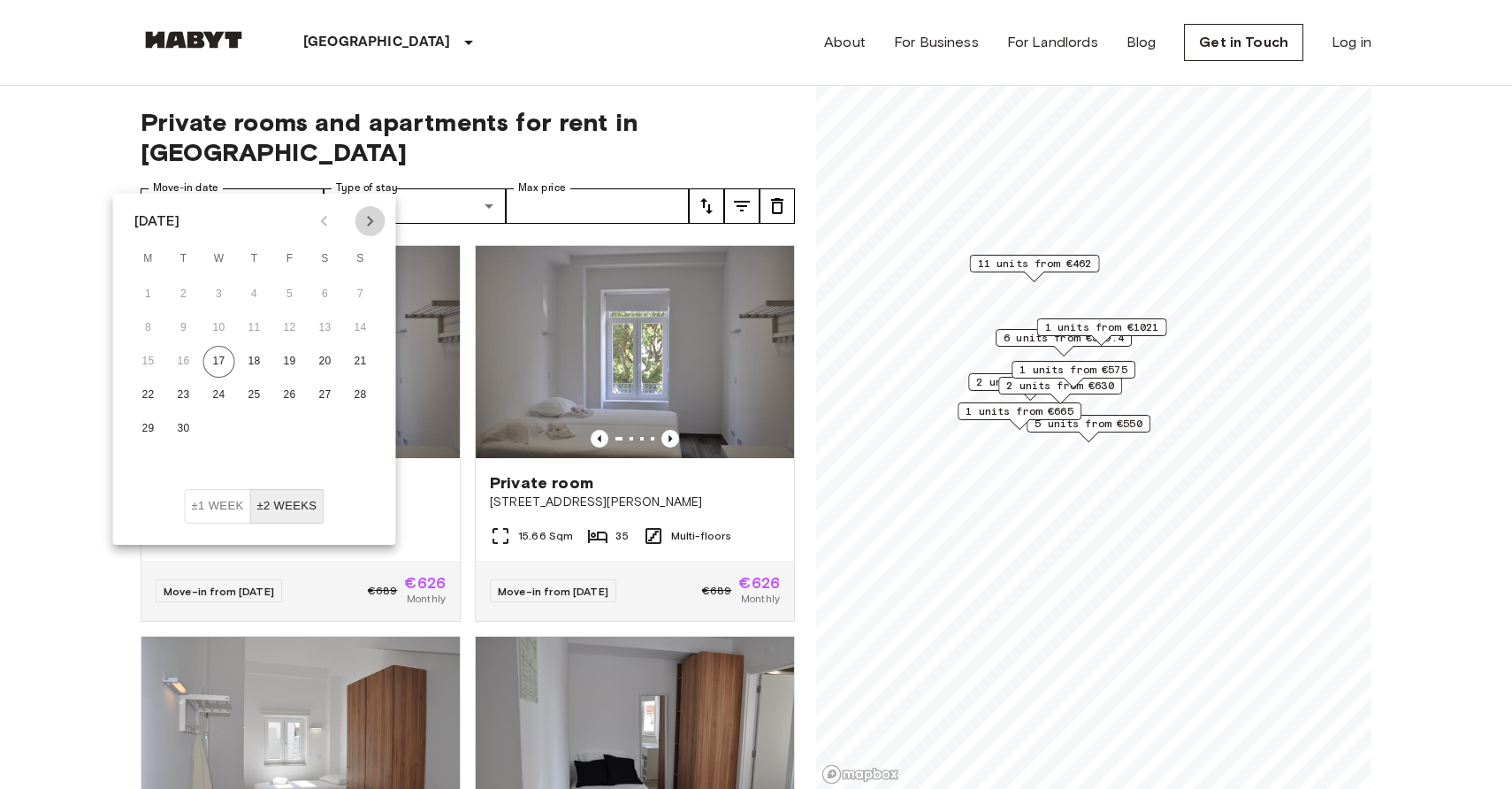
click at [364, 223] on icon "Next month" at bounding box center [370, 221] width 21 height 21
click at [151, 394] on button "20" at bounding box center [148, 394] width 32 height 32
type input "**********"
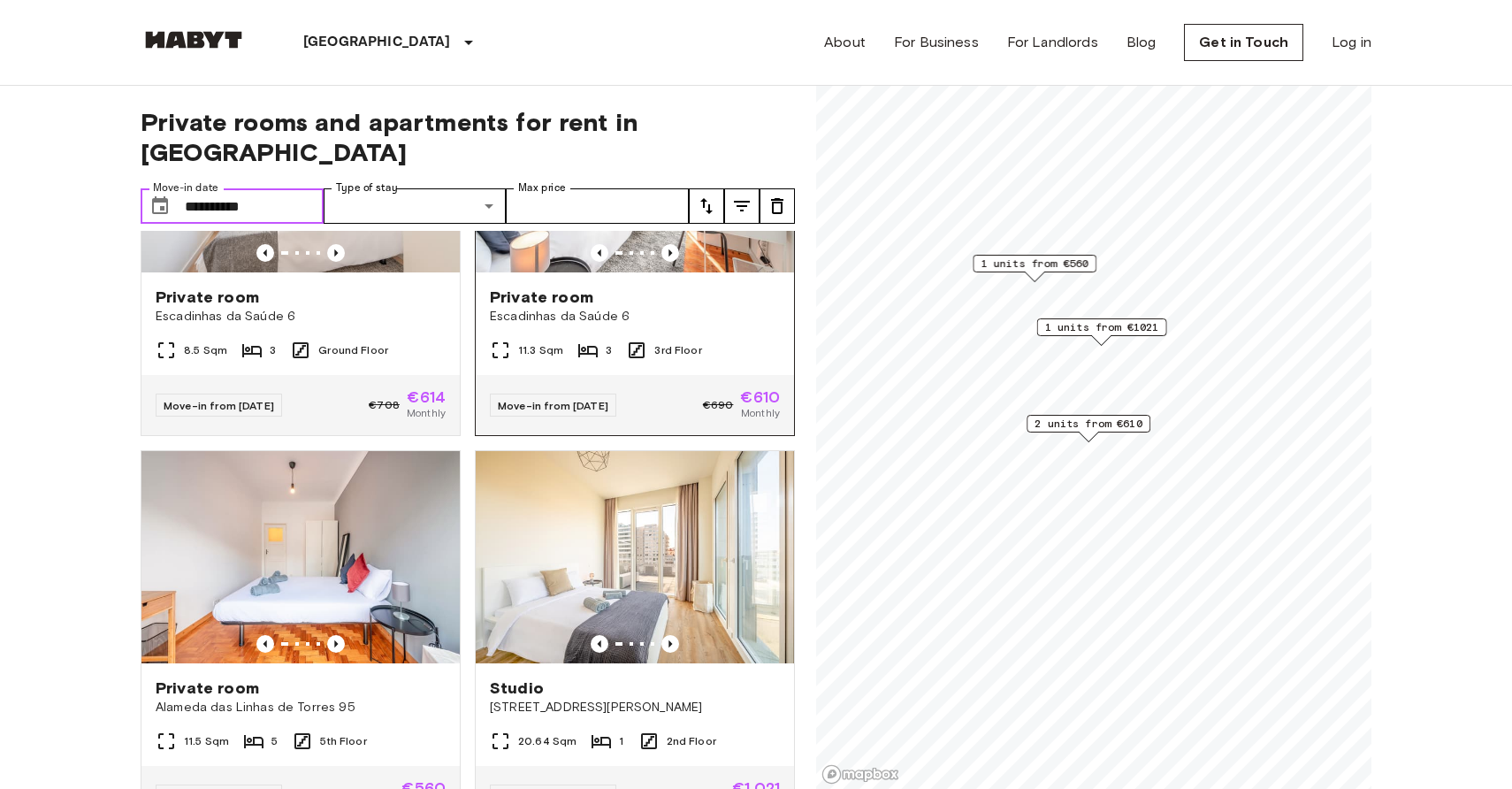
scroll to position [189, 0]
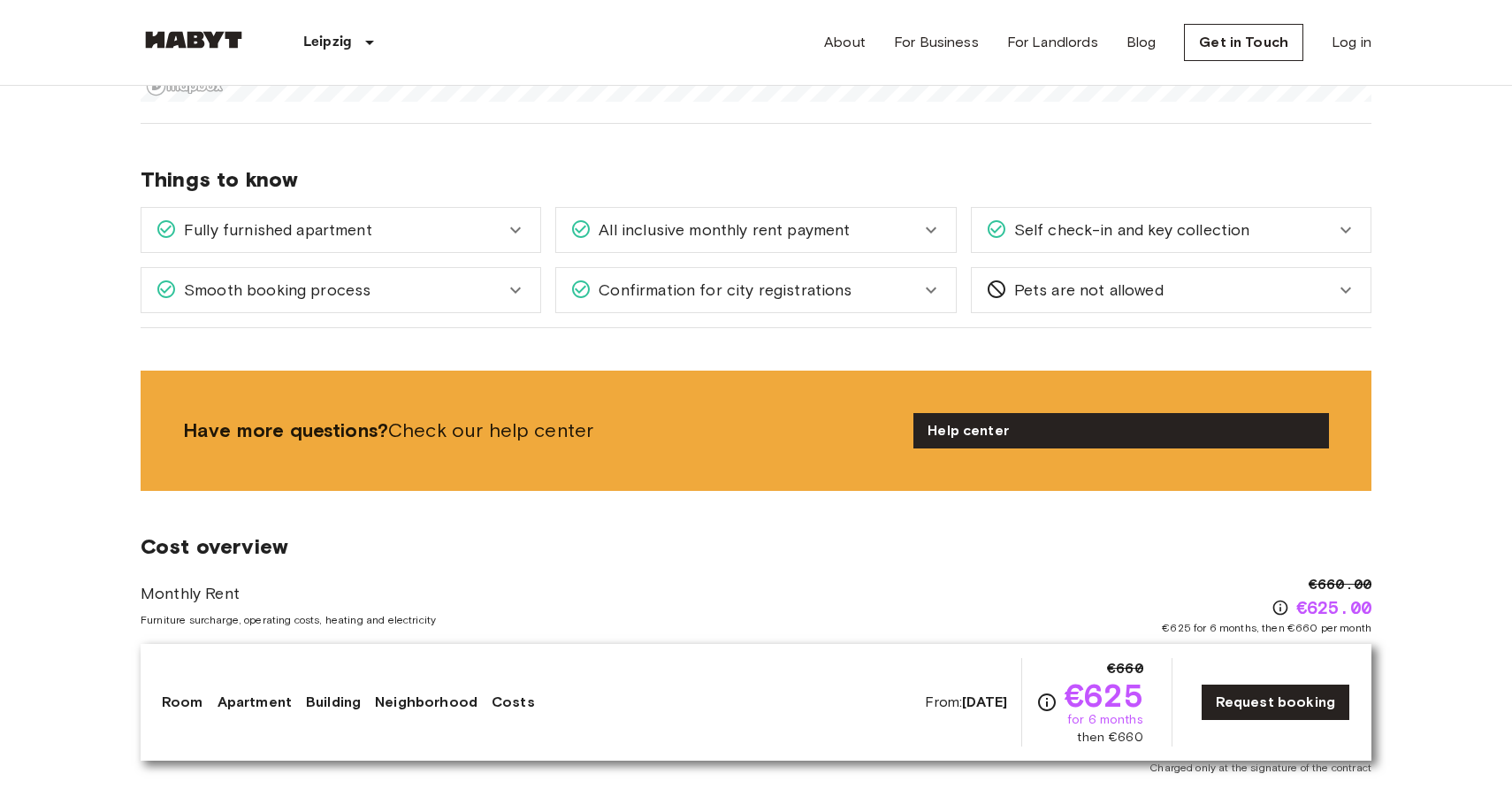
scroll to position [2296, 0]
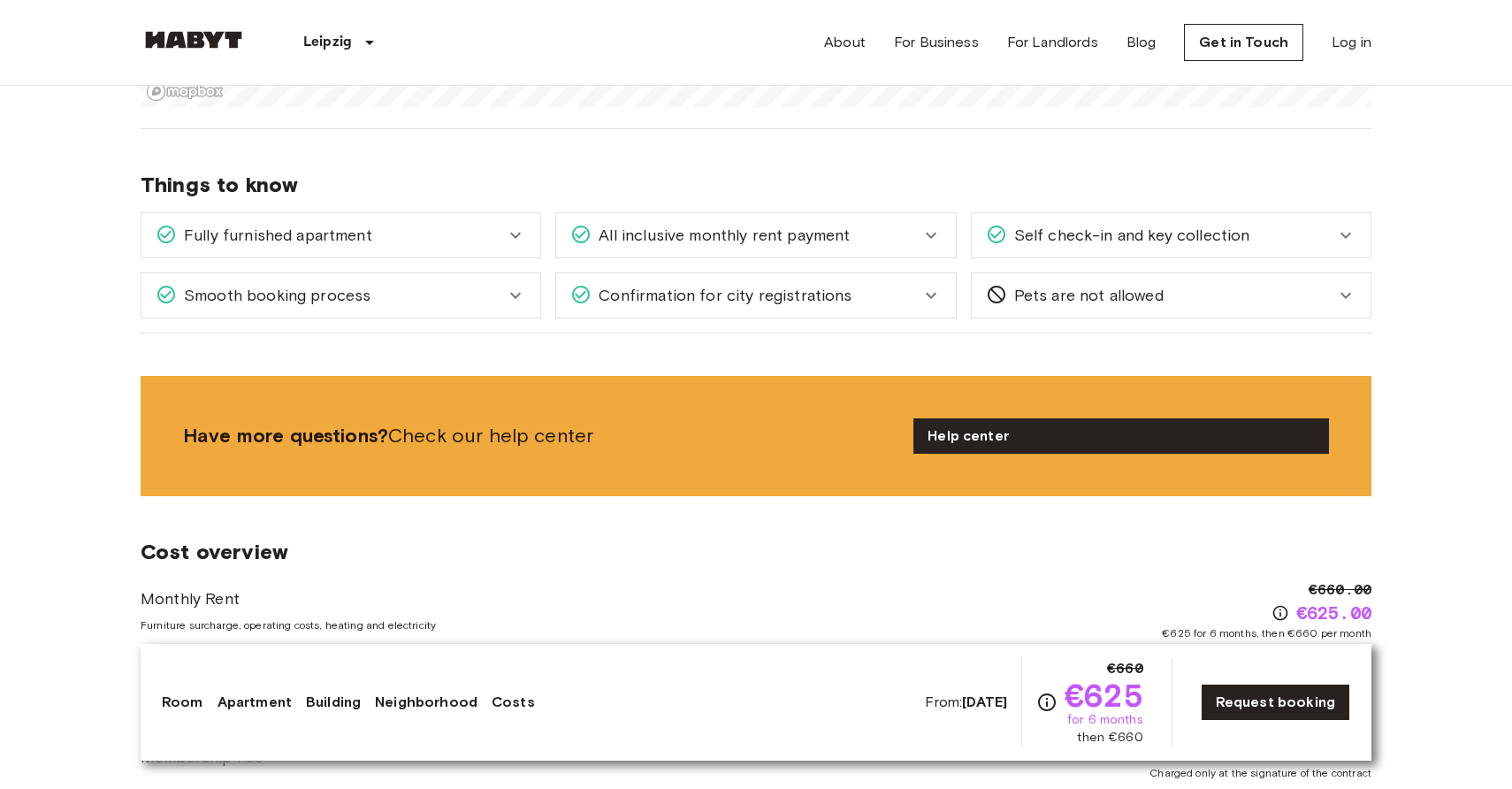
click at [521, 215] on div "Fully furnished apartment" at bounding box center [340, 235] width 399 height 44
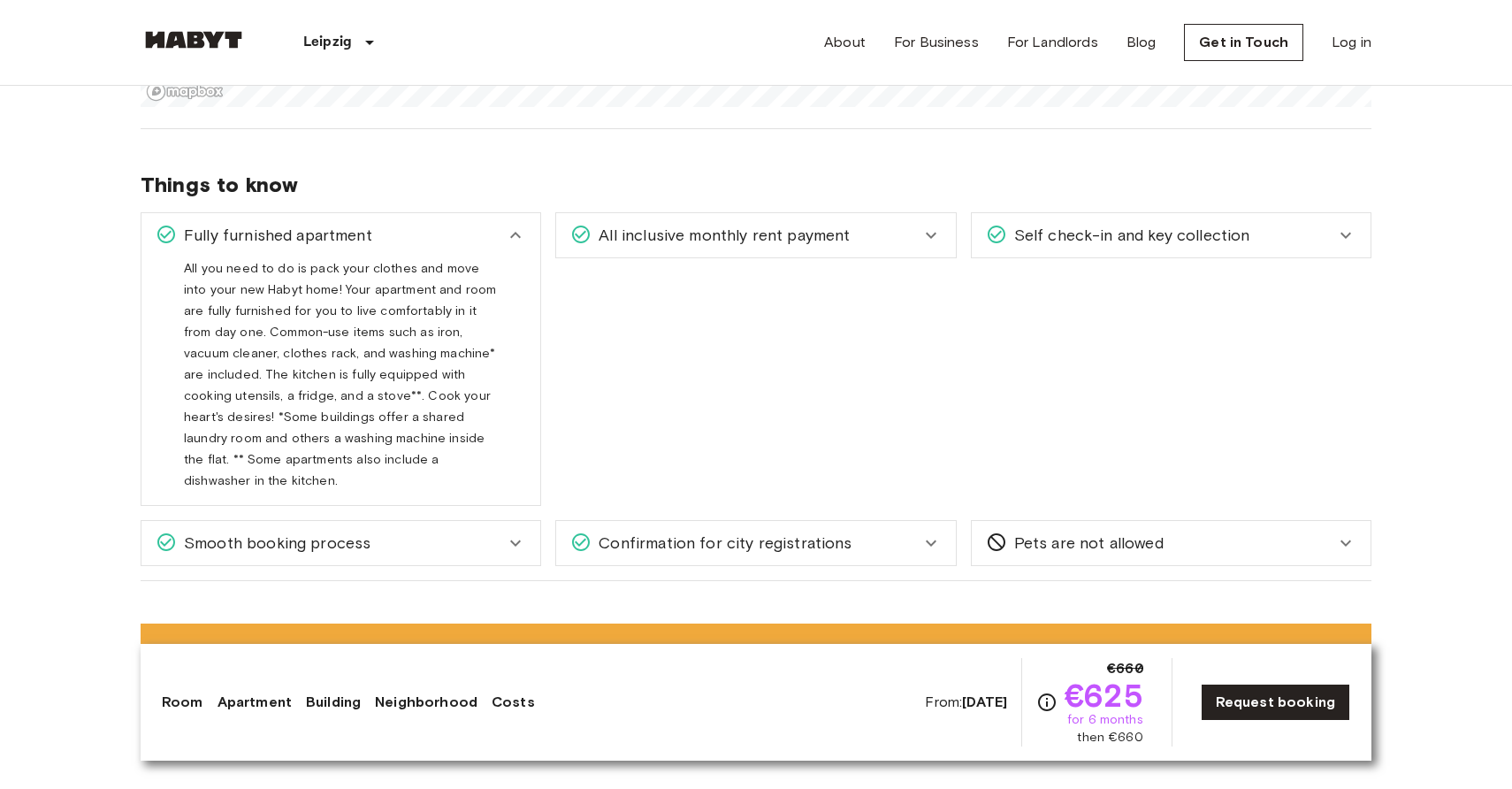
click at [519, 226] on icon at bounding box center [515, 234] width 21 height 21
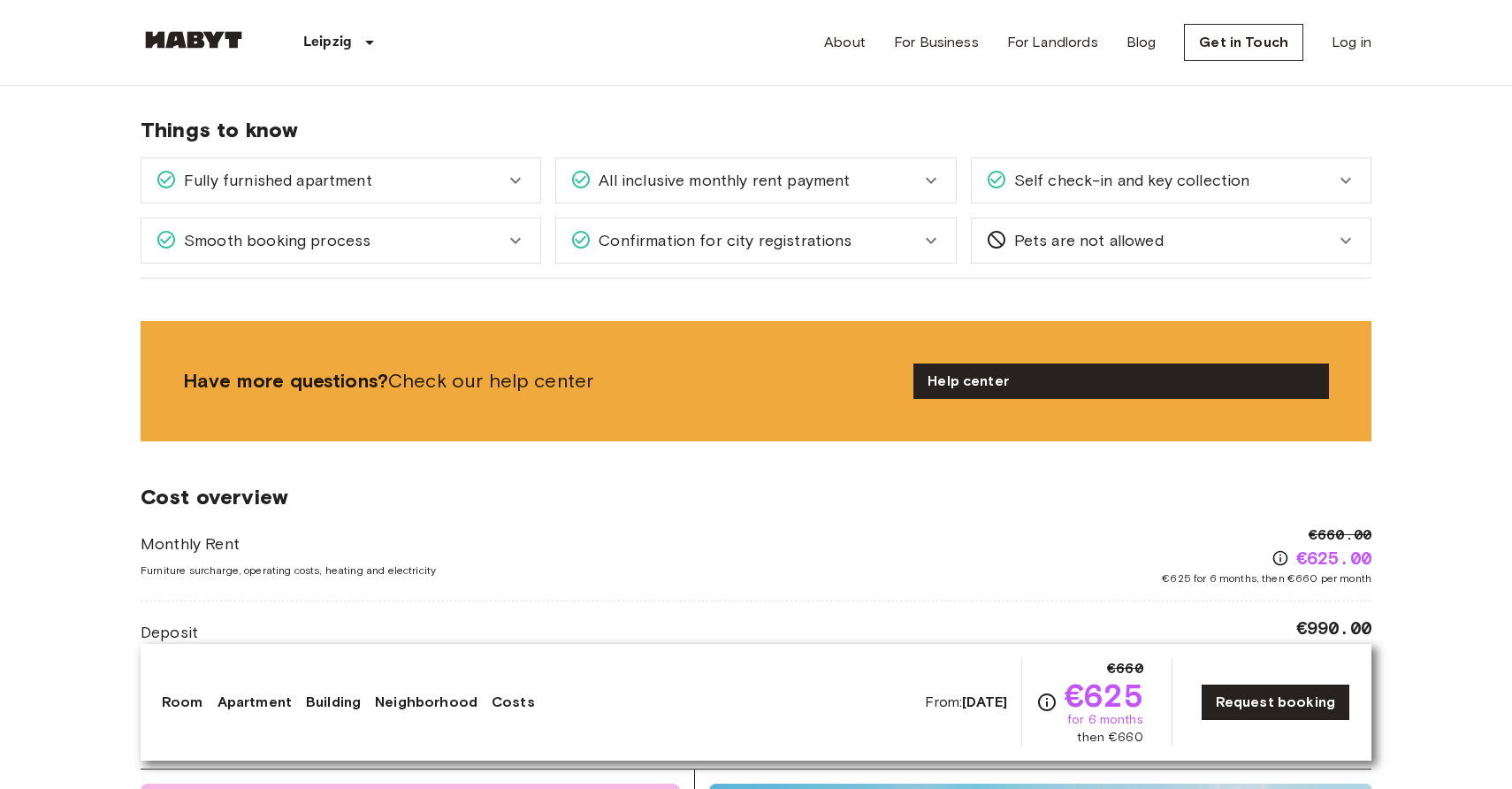
scroll to position [2361, 0]
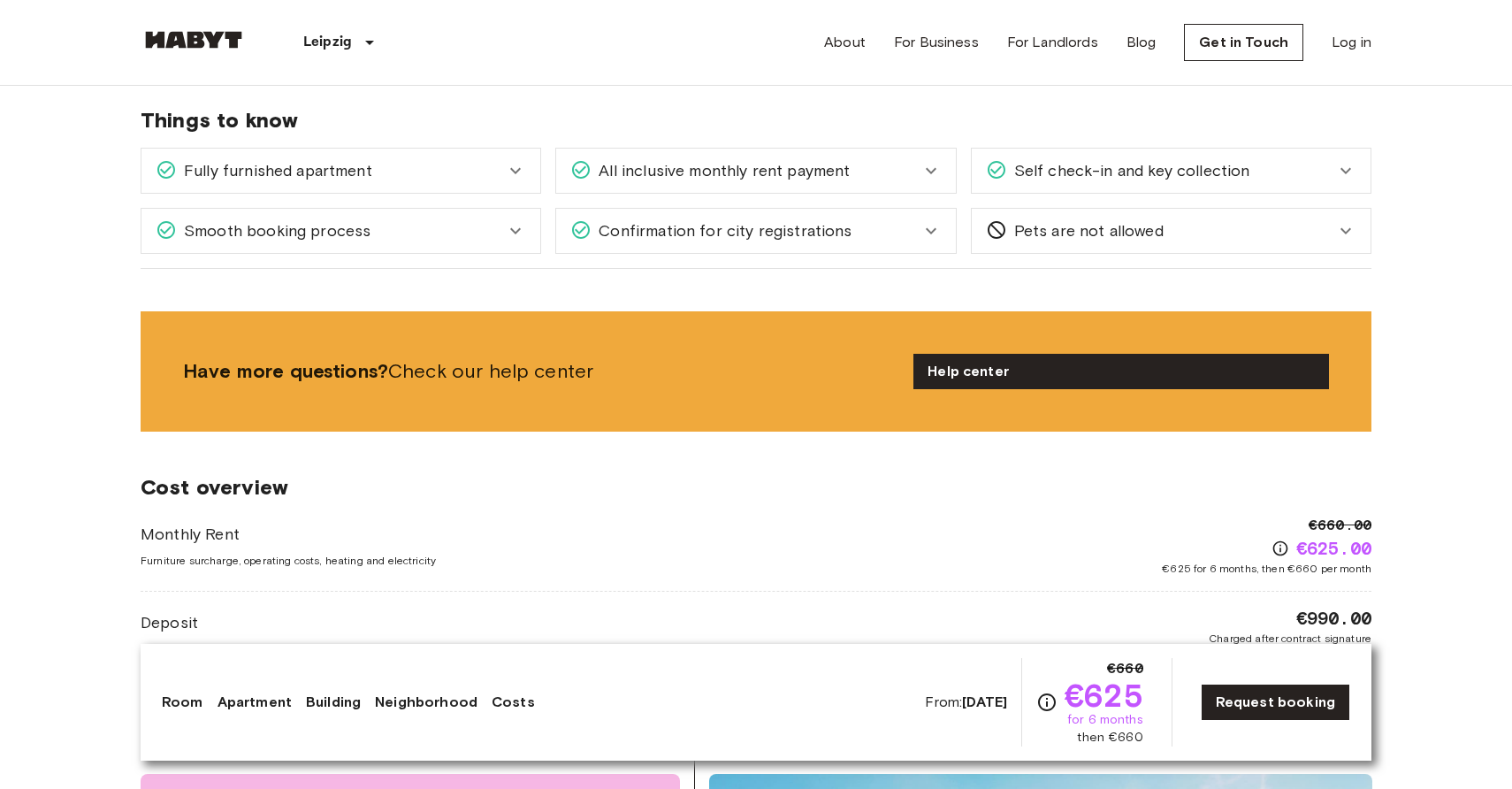
click at [551, 551] on div "Monthly Rent Furniture surcharge, operating costs, heating and electricity €660…" at bounding box center [755, 546] width 1231 height 62
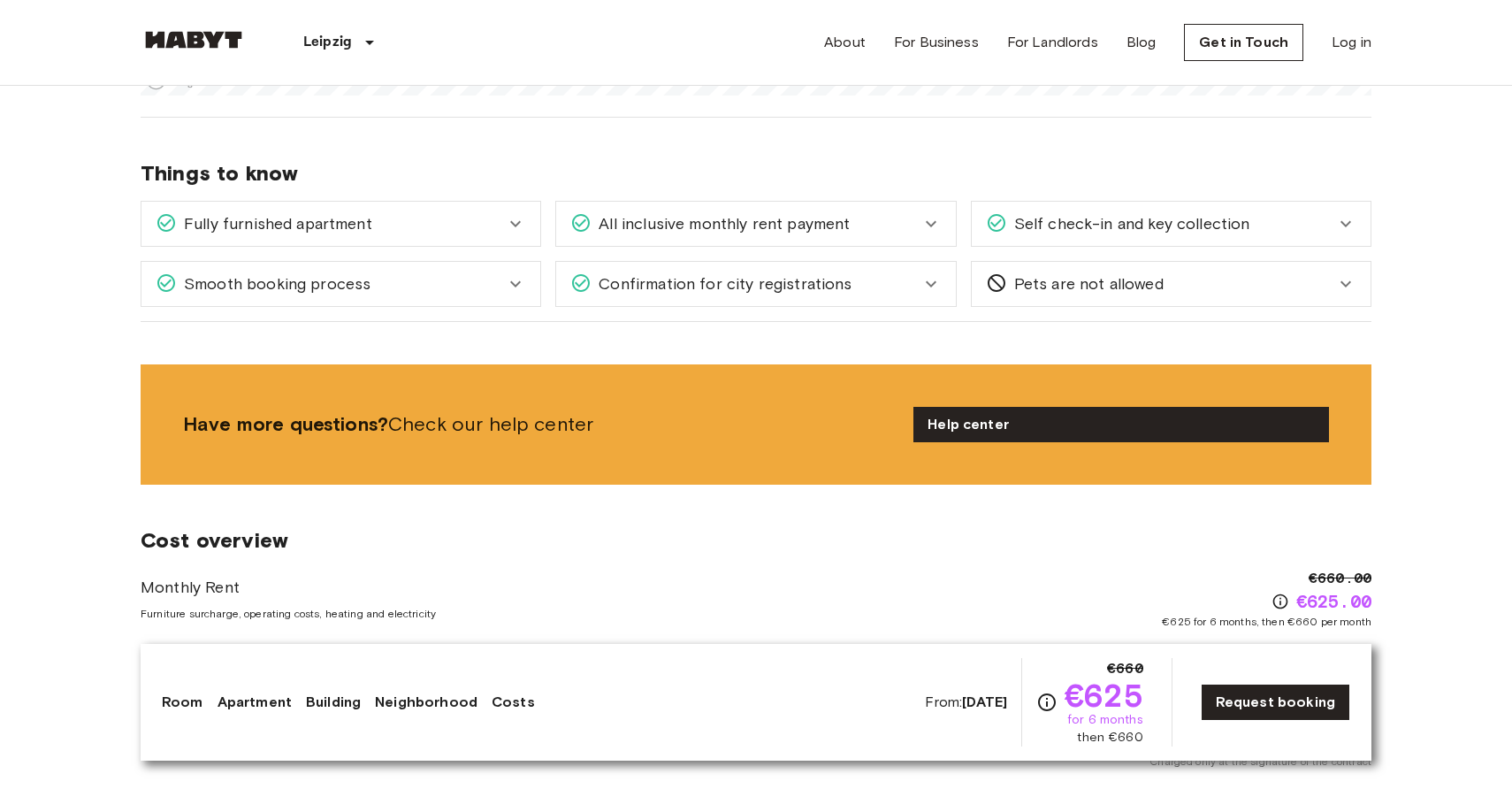
scroll to position [2301, 0]
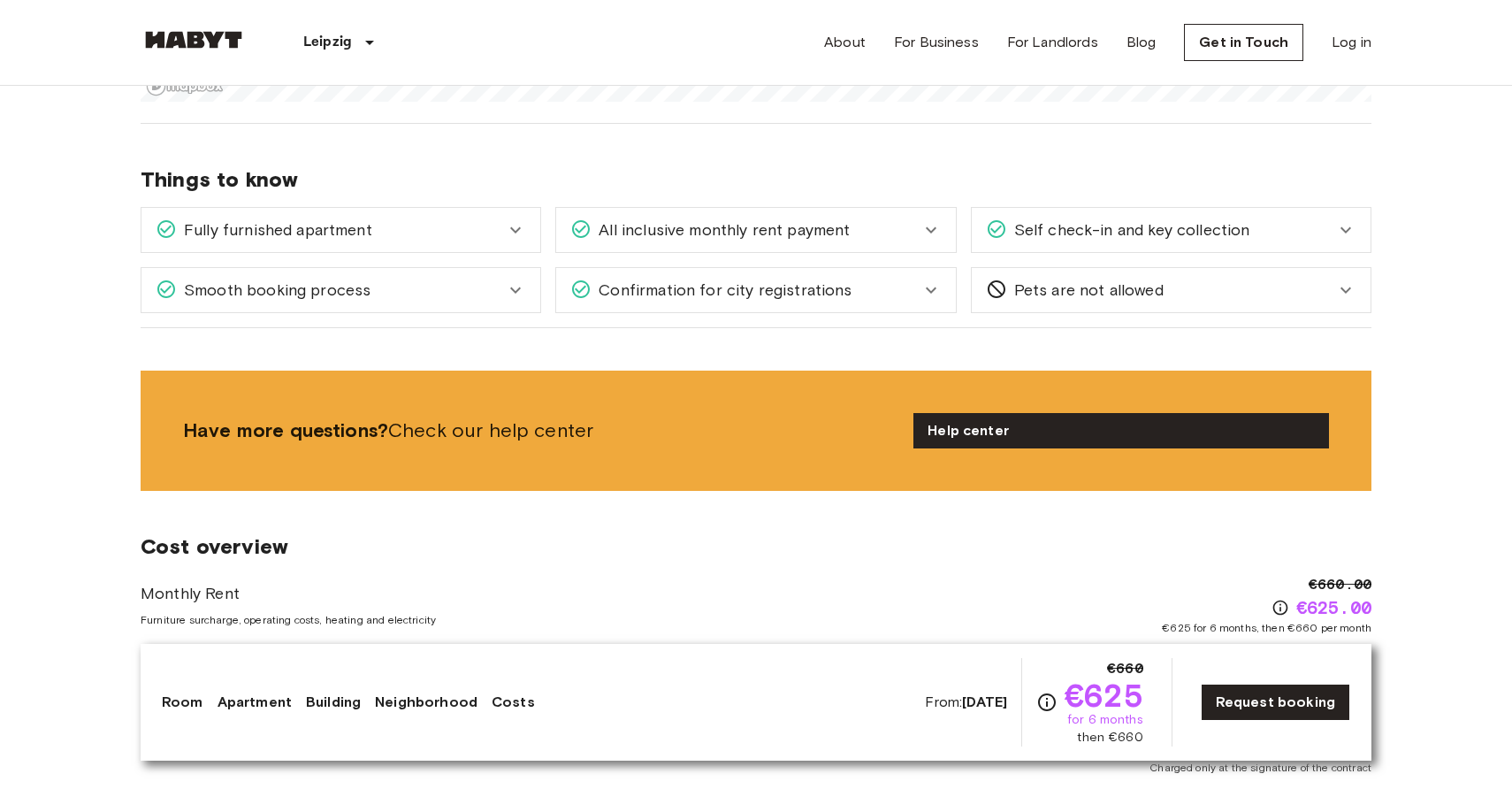
click at [470, 232] on div "Fully furnished apartment" at bounding box center [330, 230] width 349 height 23
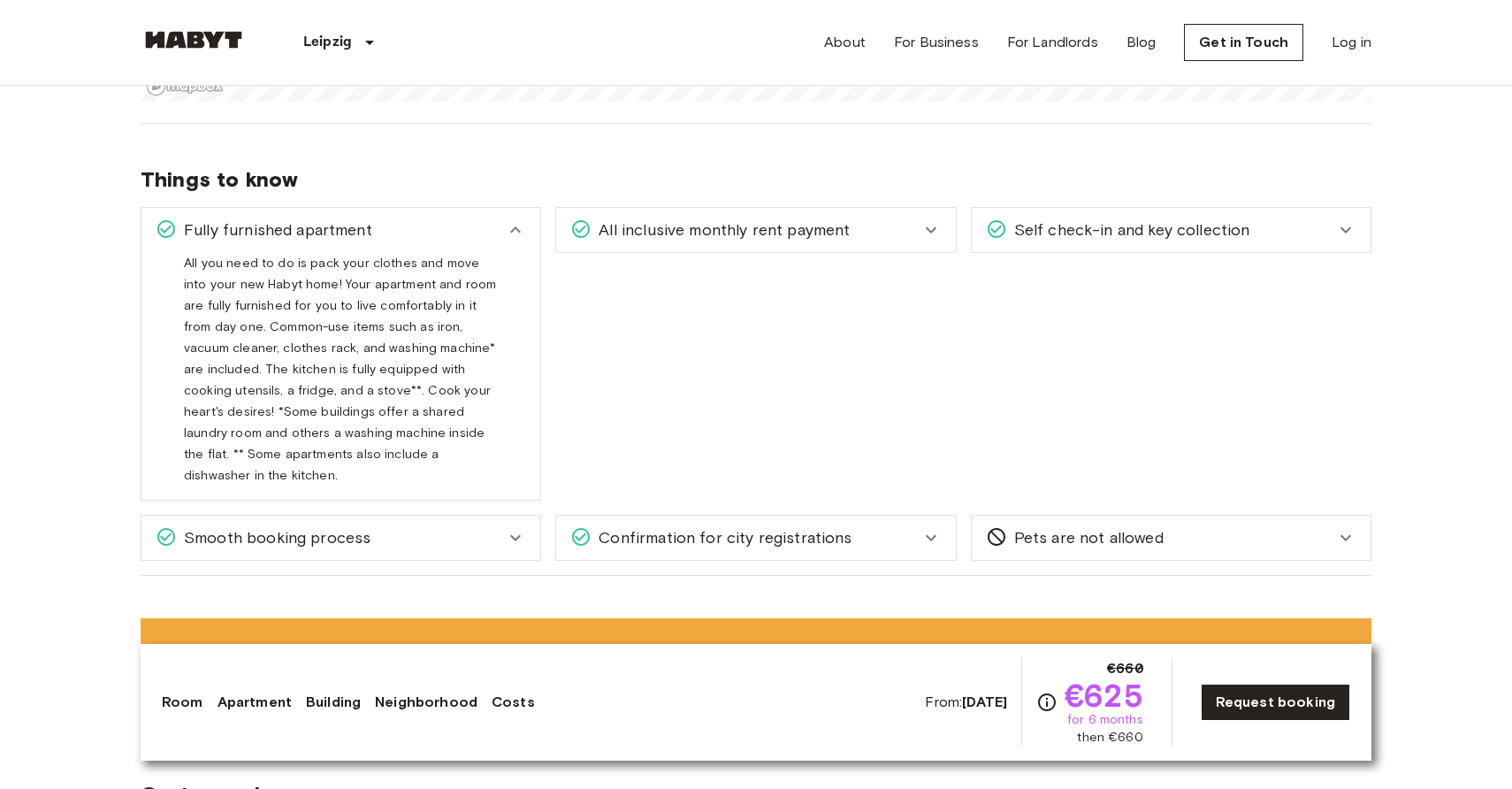
click at [470, 232] on div "Fully furnished apartment" at bounding box center [330, 230] width 349 height 23
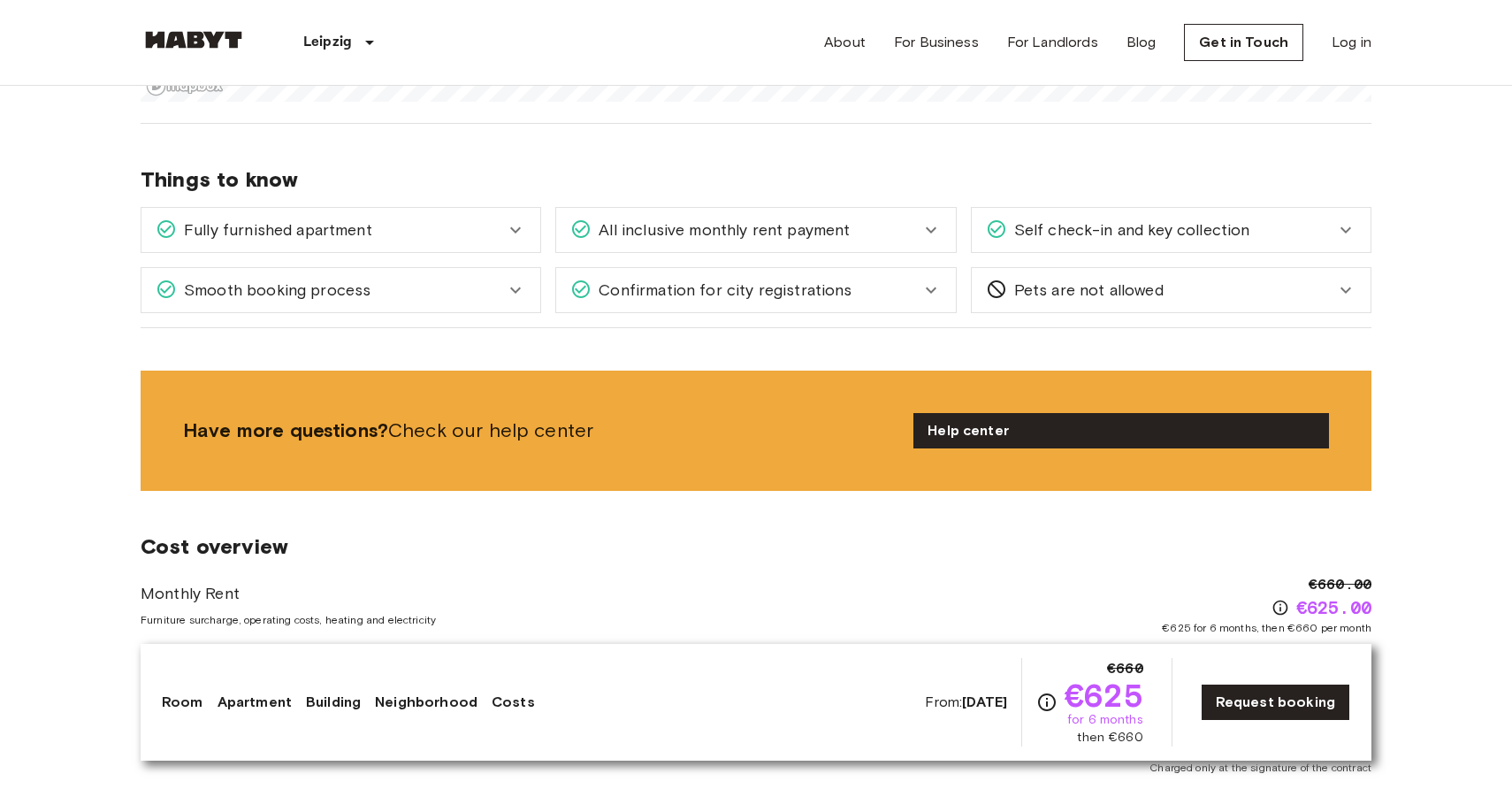
click at [709, 220] on span "All inclusive monthly rent payment" at bounding box center [721, 230] width 259 height 23
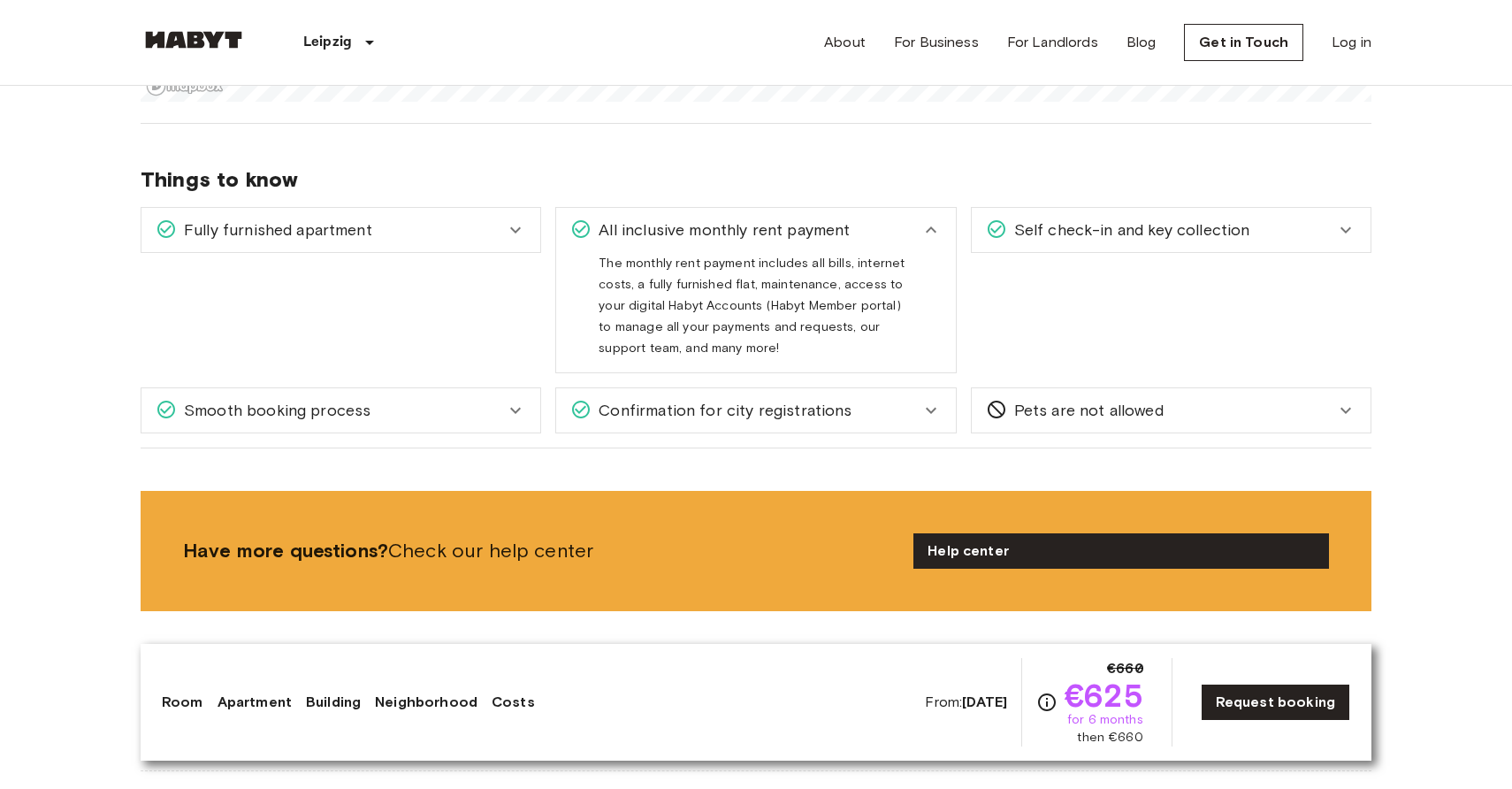
click at [709, 220] on span "All inclusive monthly rent payment" at bounding box center [721, 230] width 259 height 23
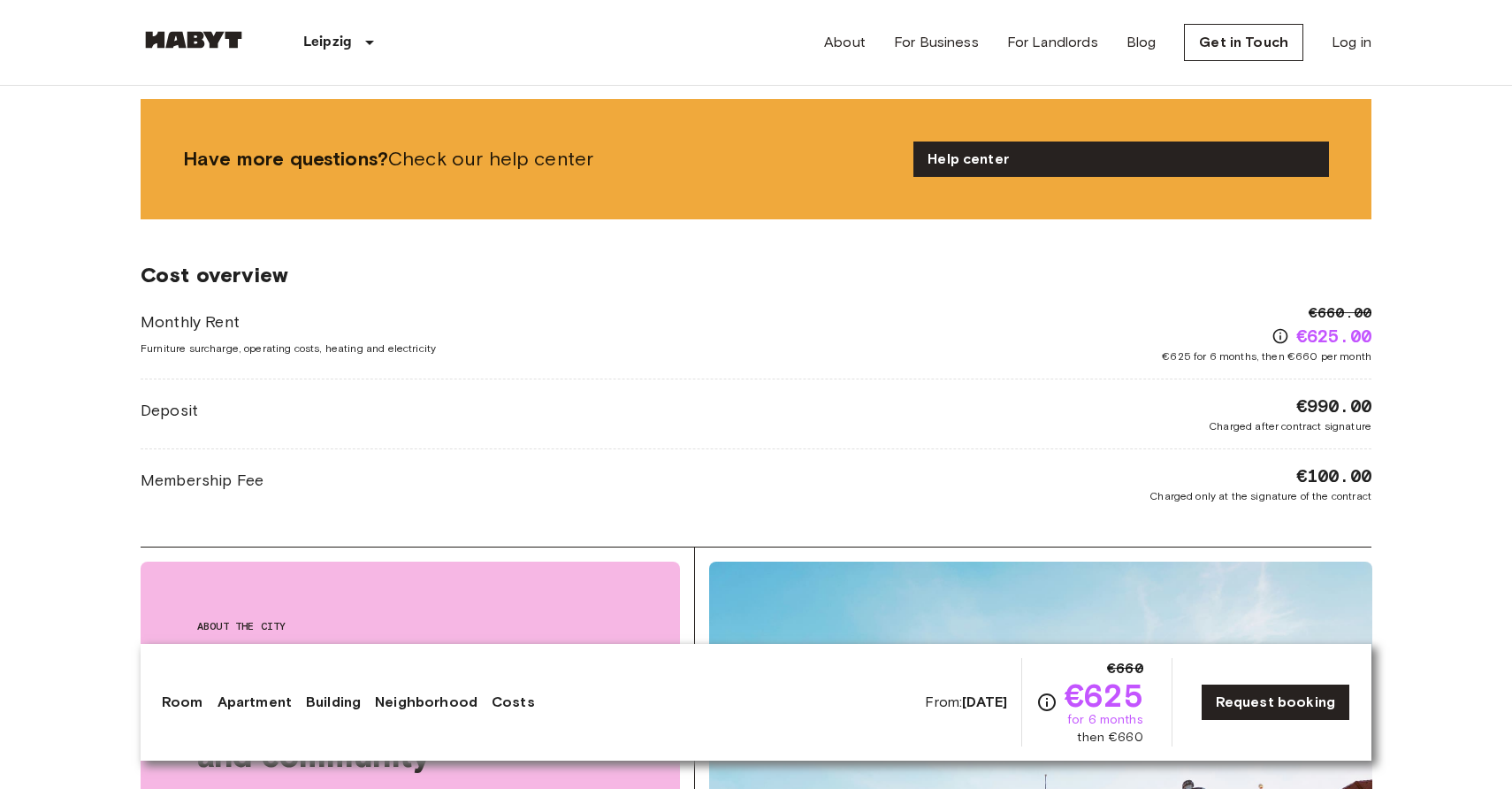
scroll to position [2572, 0]
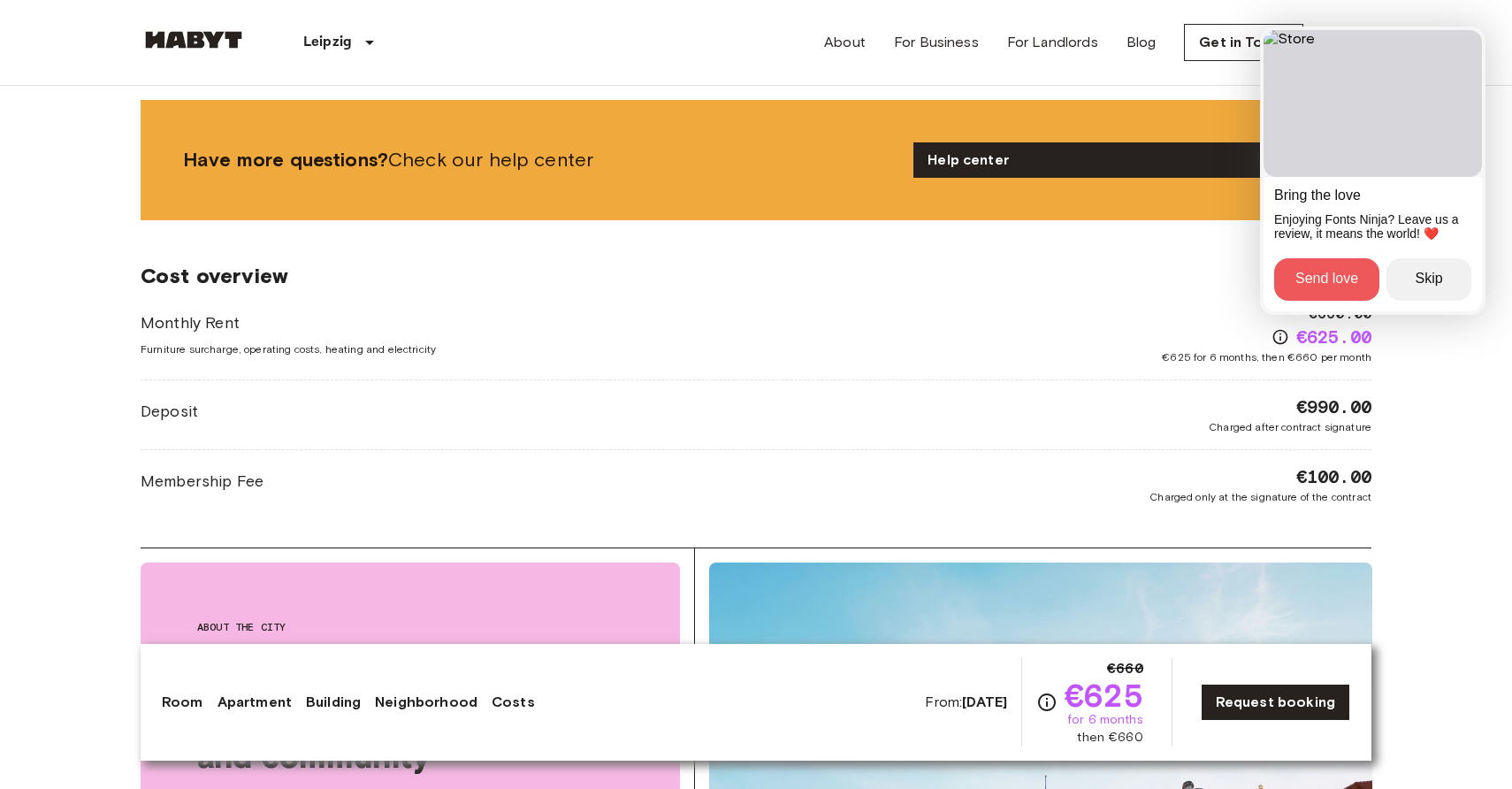
click at [1431, 286] on button "Skip" at bounding box center [1429, 280] width 85 height 43
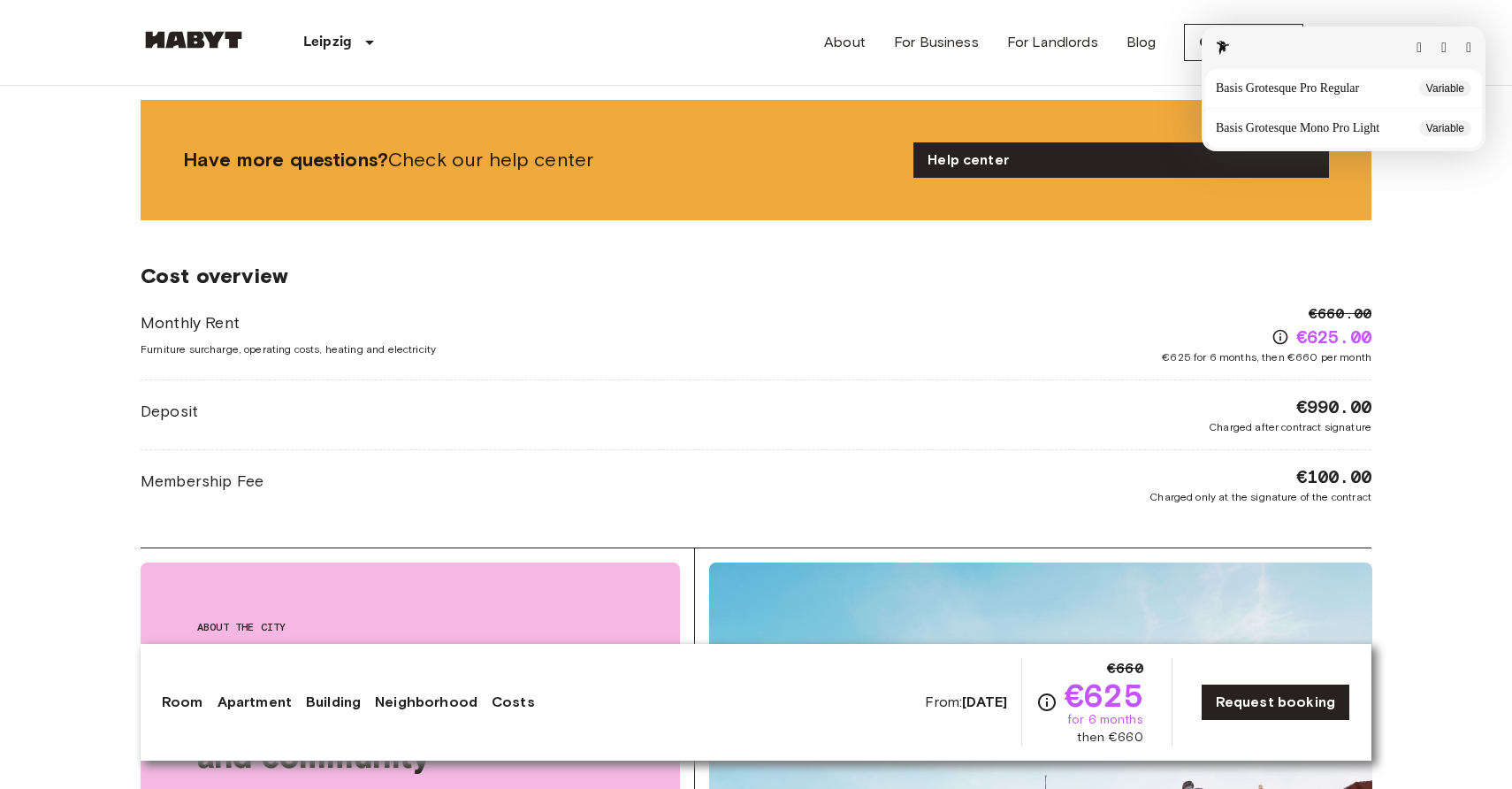
click at [666, 285] on span "Cost overview" at bounding box center [755, 275] width 1231 height 26
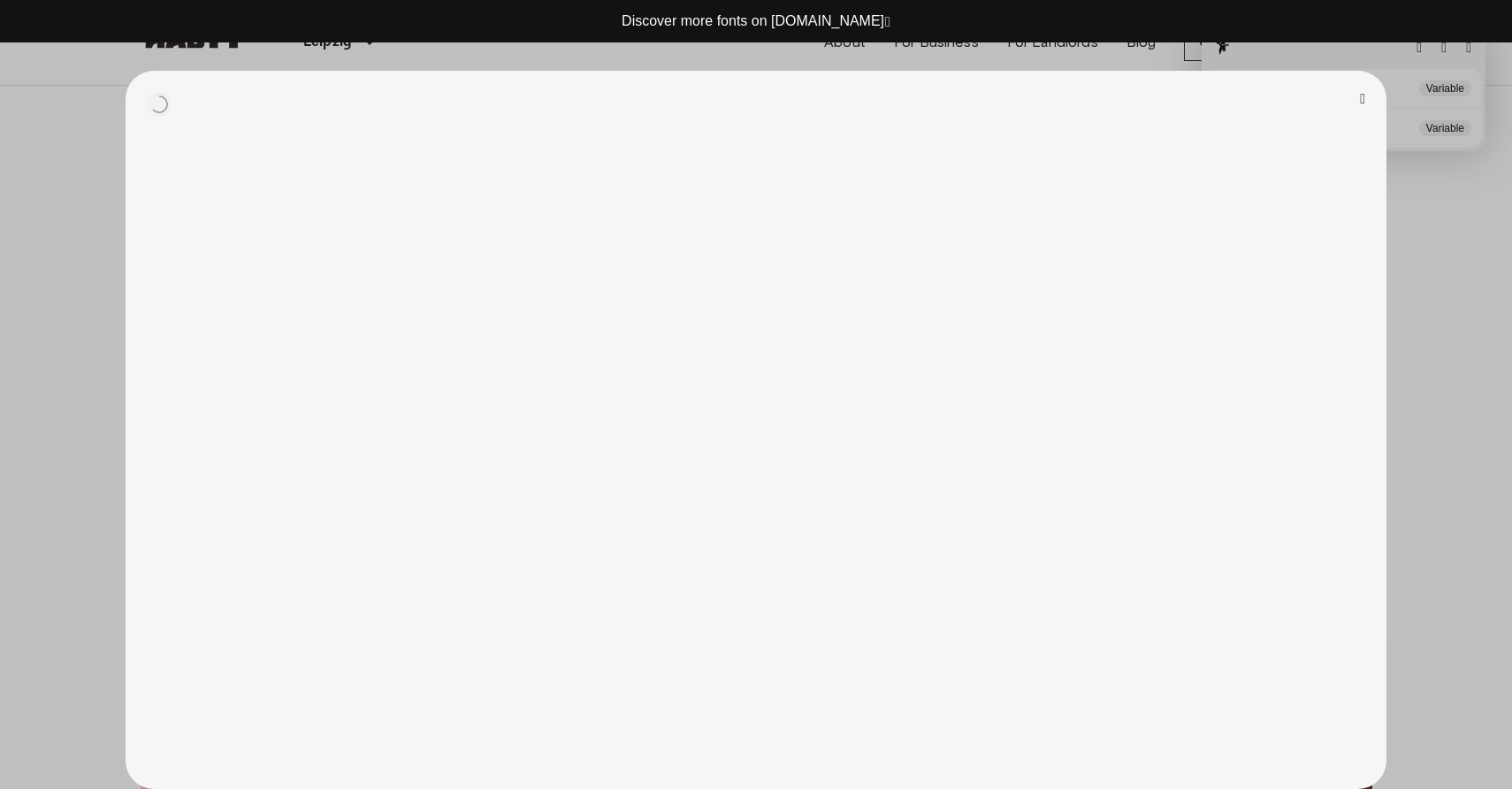
click at [1364, 92] on button "button" at bounding box center [1363, 100] width 5 height 14
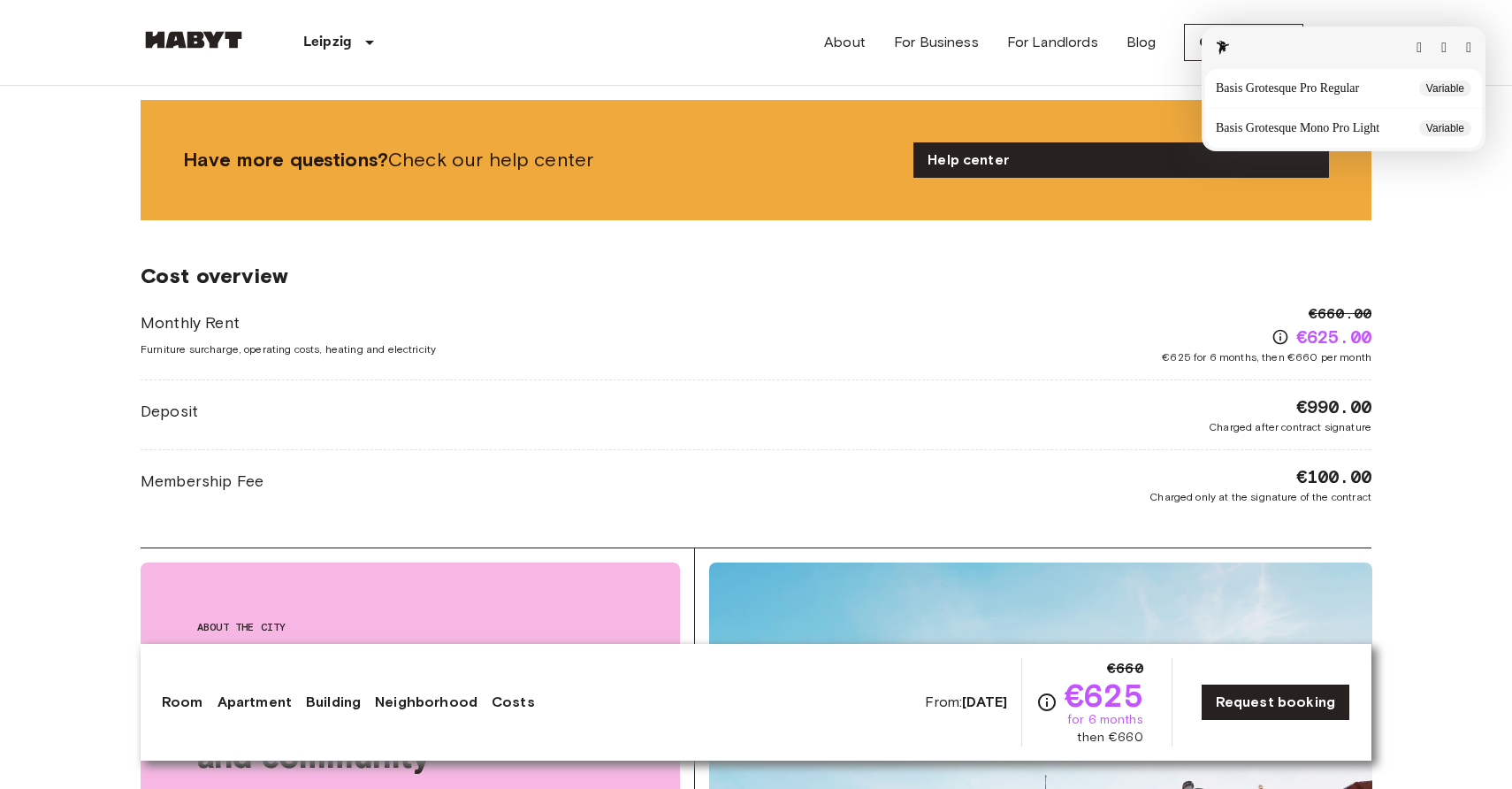
click at [1466, 49] on button "button" at bounding box center [1469, 48] width 5 height 14
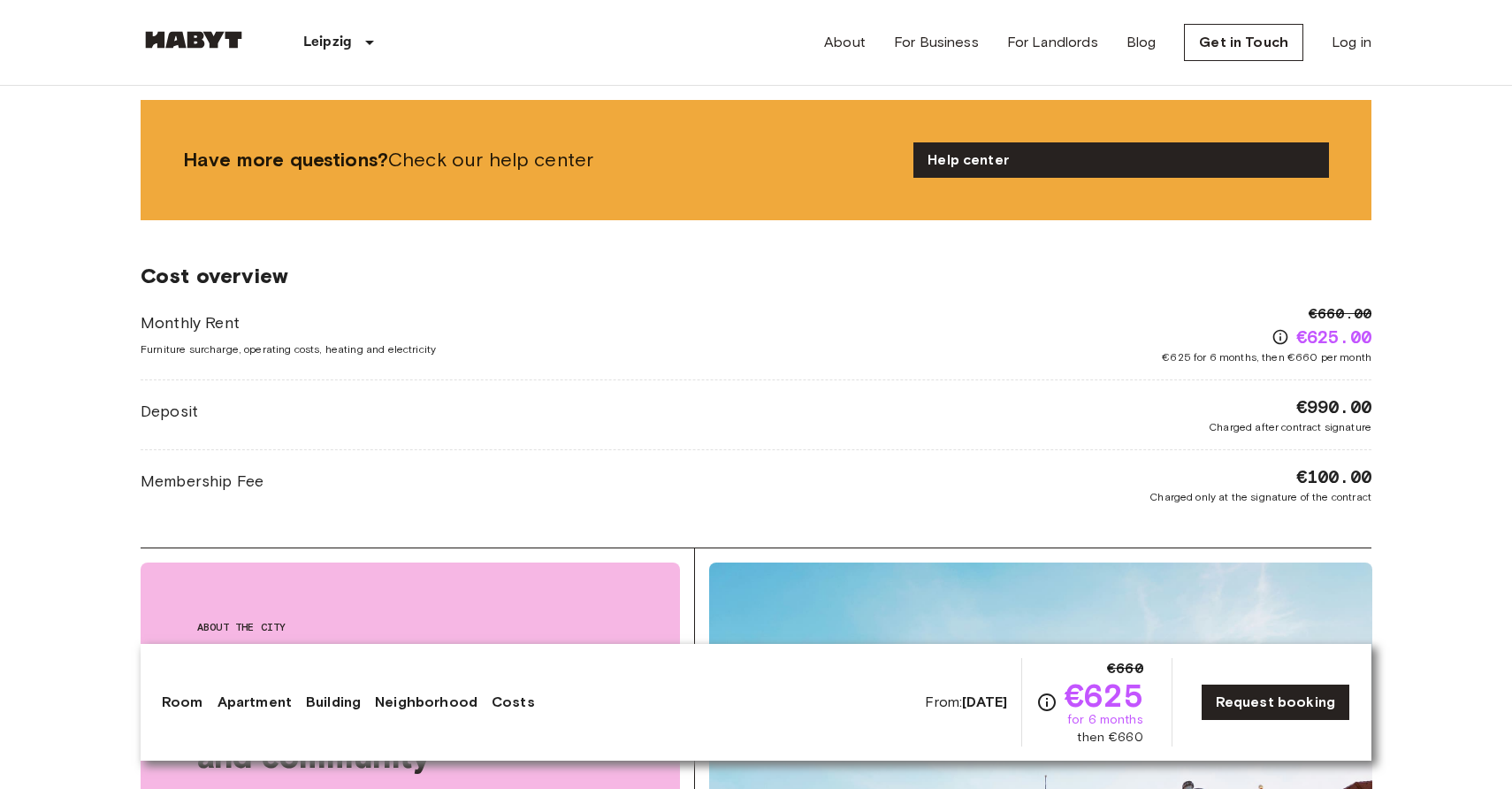
click at [298, 344] on span "Furniture surcharge, operating costs, heating and electricity" at bounding box center [288, 349] width 296 height 16
copy span "Furniture surcharge, operating costs, heating and electricity"
click at [1224, 355] on span "€625 for 6 months, then €660 per month" at bounding box center [1267, 357] width 210 height 16
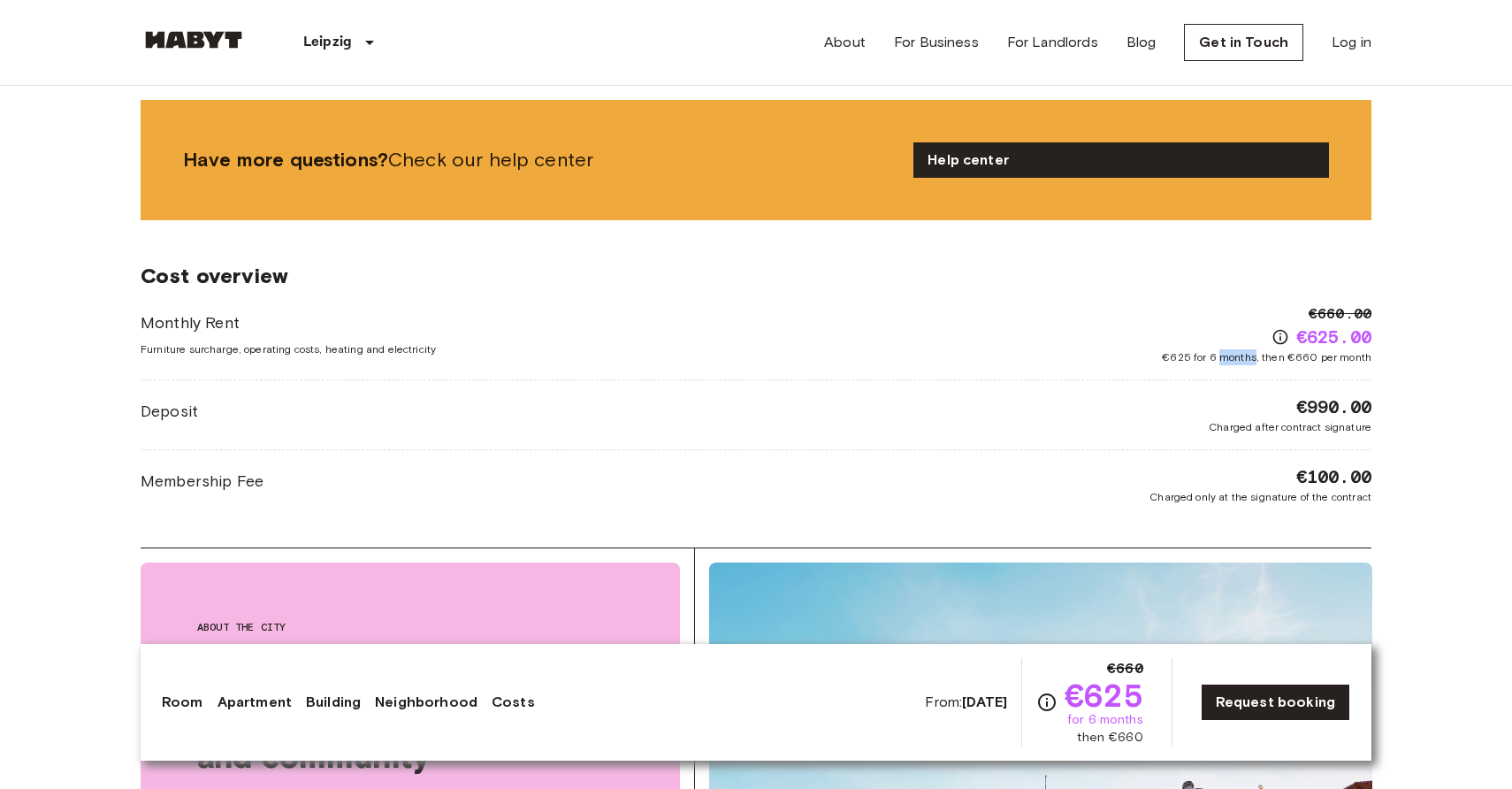
click at [1224, 355] on span "€625 for 6 months, then €660 per month" at bounding box center [1267, 357] width 210 height 16
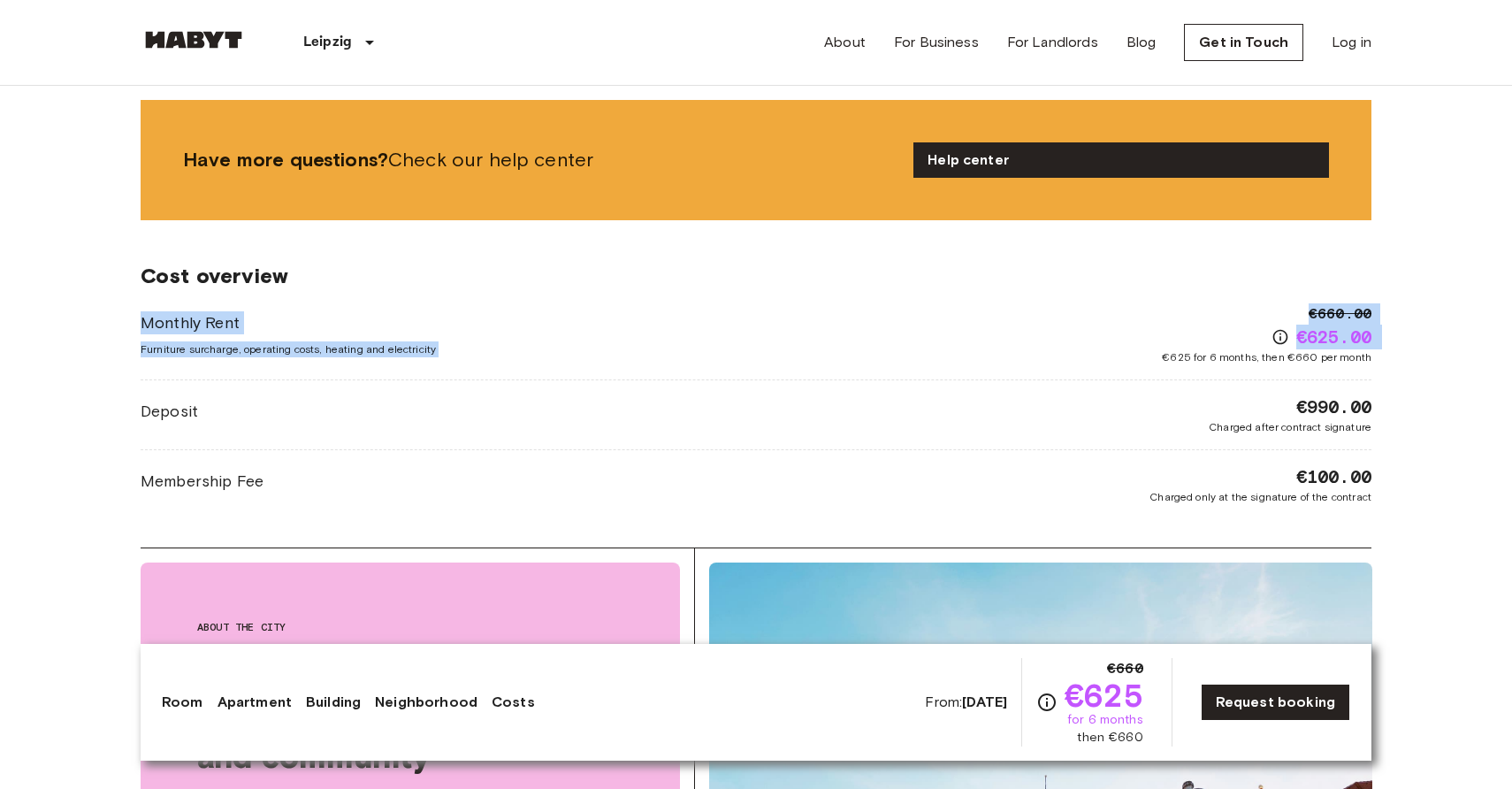
click at [1224, 355] on span "€625 for 6 months, then €660 per month" at bounding box center [1267, 357] width 210 height 16
copy div "Monthly Rent Furniture surcharge, operating costs, heating and electricity €660…"
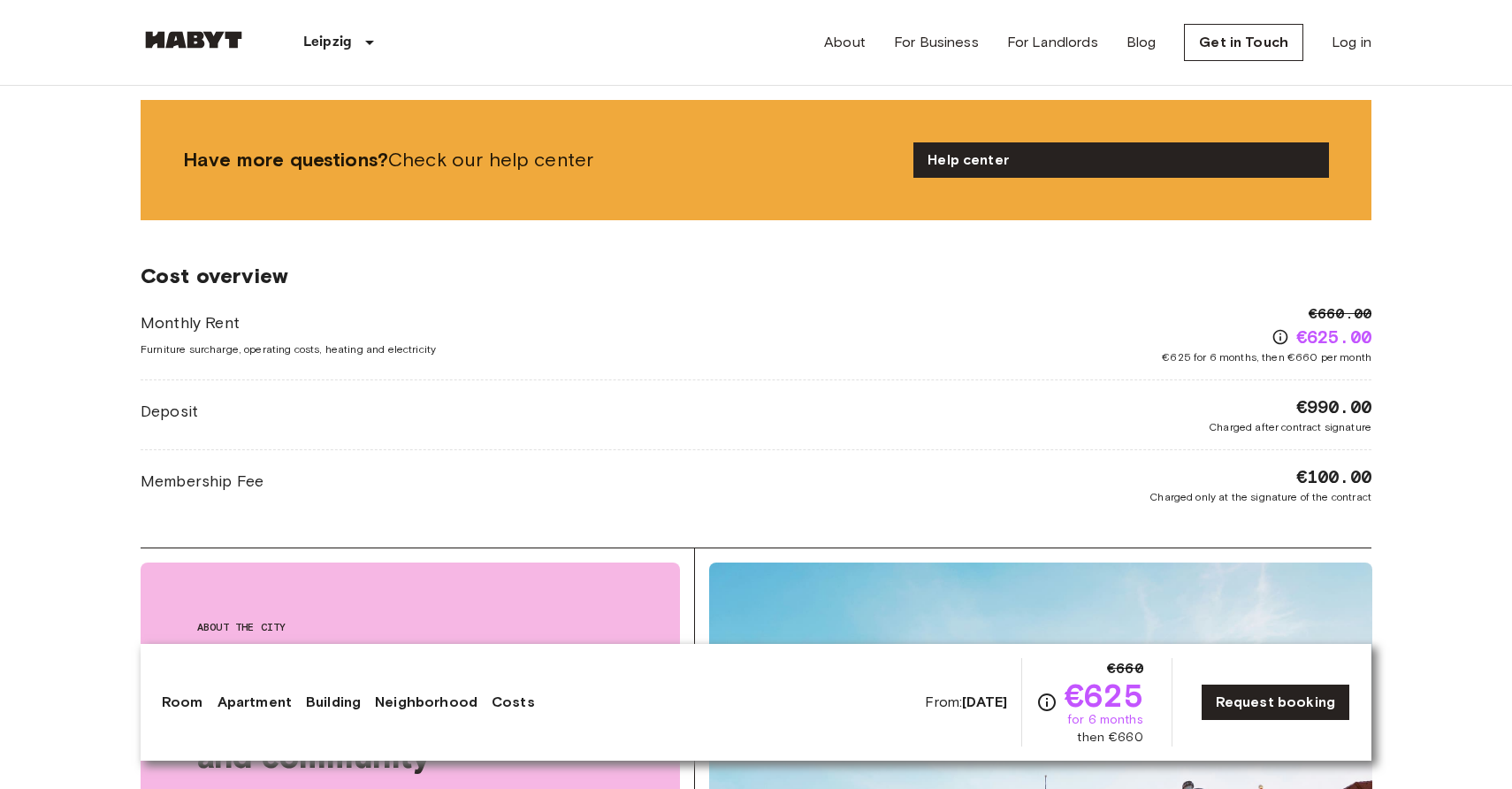
click at [1429, 343] on body "Leipzig Europe Amsterdam Berlin Brussels Cologne Dusseldorf Frankfurt Graz Hamb…" at bounding box center [756, 343] width 1512 height 5831
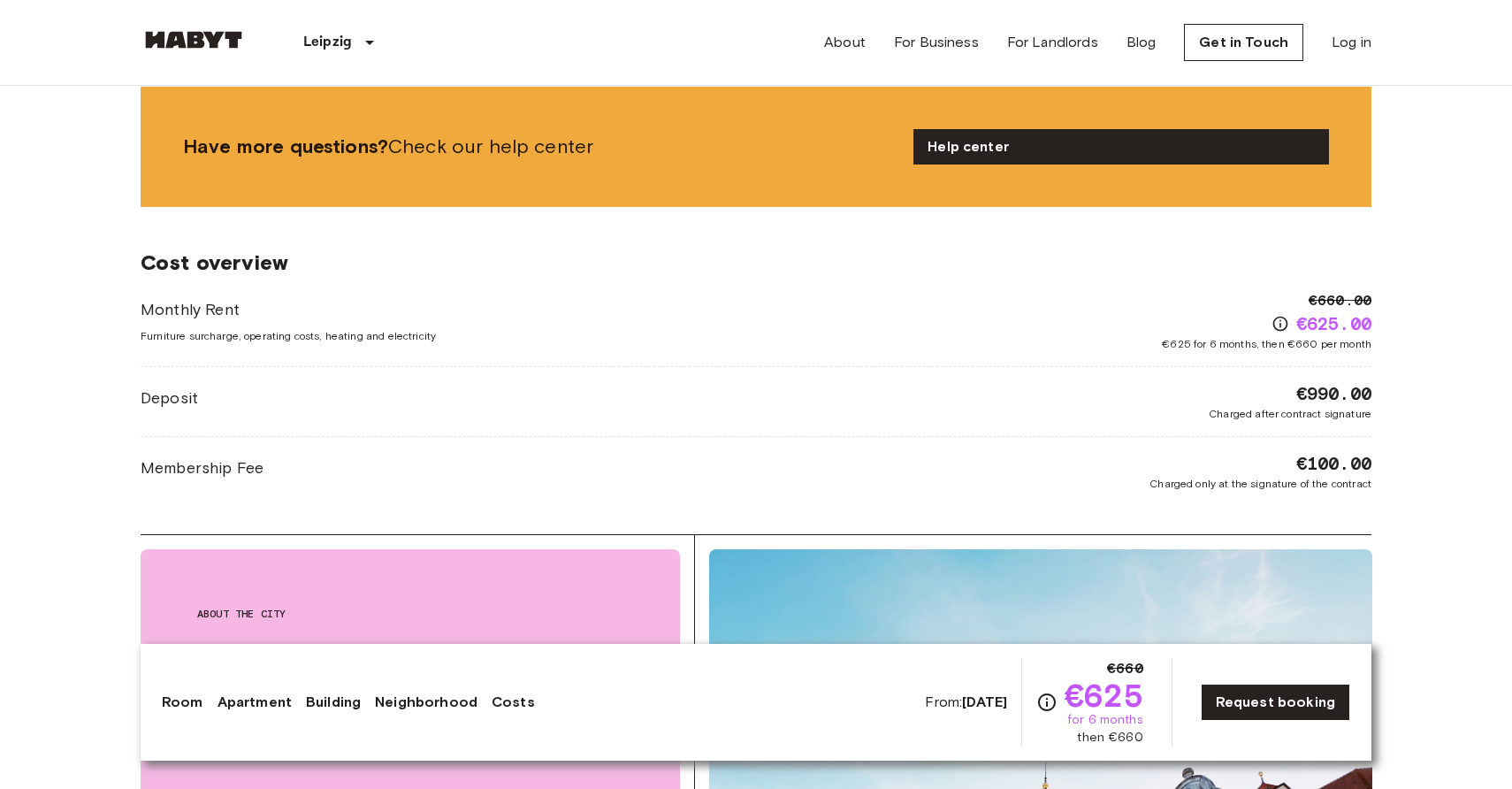
scroll to position [2586, 0]
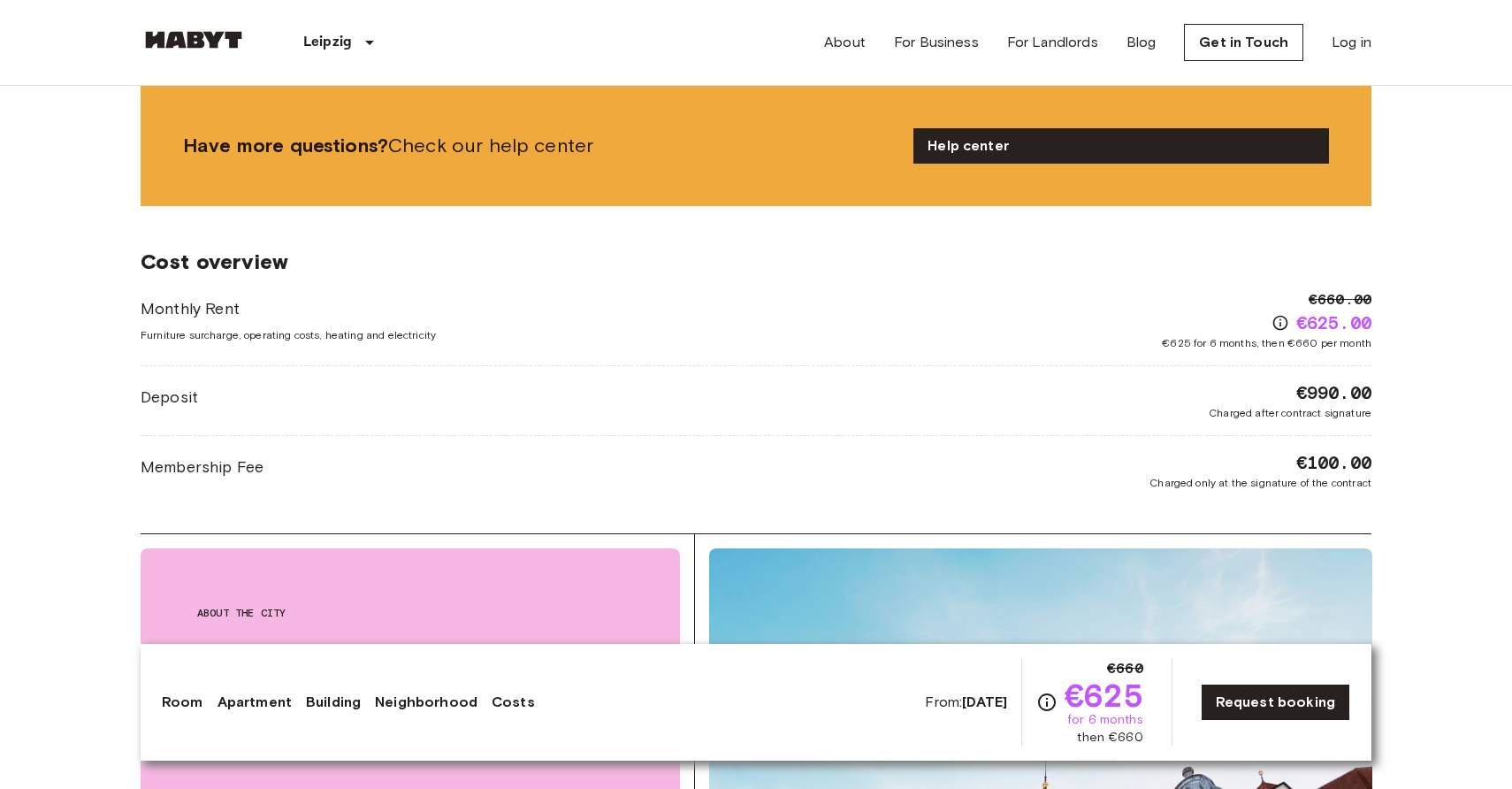
click at [1325, 419] on span "Charged after contract signature" at bounding box center [1290, 414] width 163 height 16
copy div "Deposit €990.00"
click at [1219, 480] on span "Charged only at the signature of the contract" at bounding box center [1260, 483] width 222 height 16
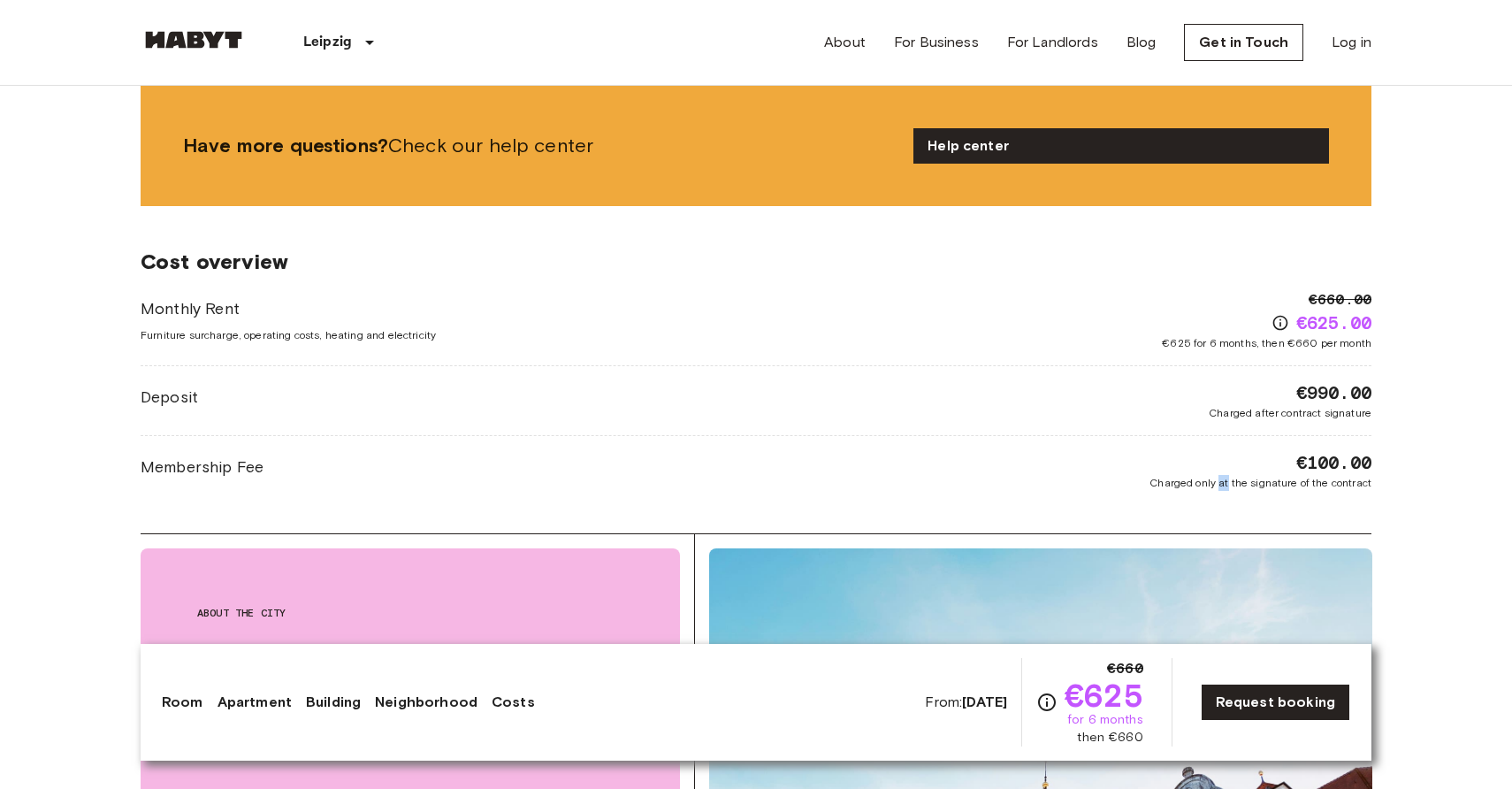
click at [1219, 480] on span "Charged only at the signature of the contract" at bounding box center [1260, 483] width 222 height 16
copy span "Charged only at the signature of the contract"
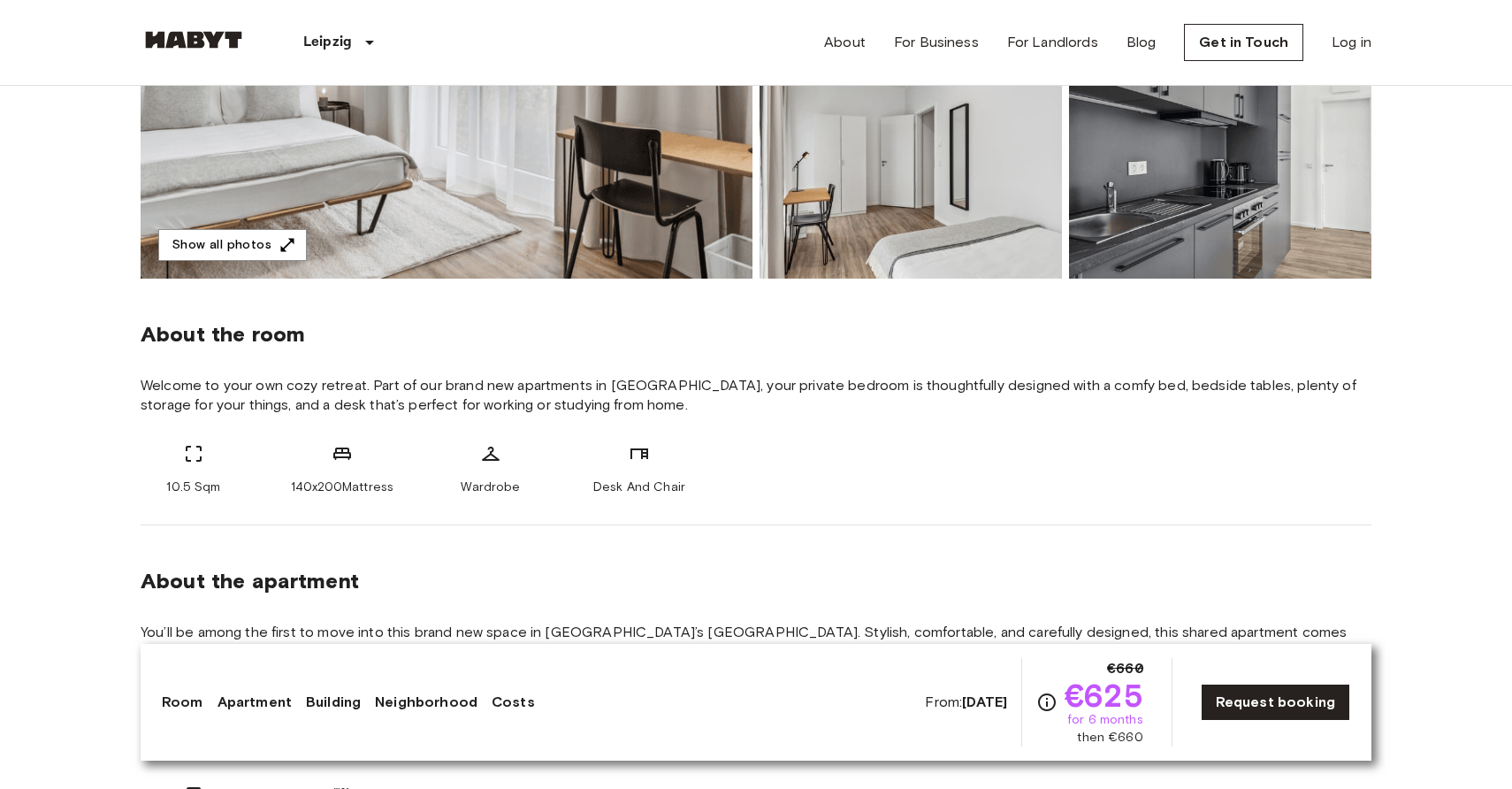
scroll to position [0, 0]
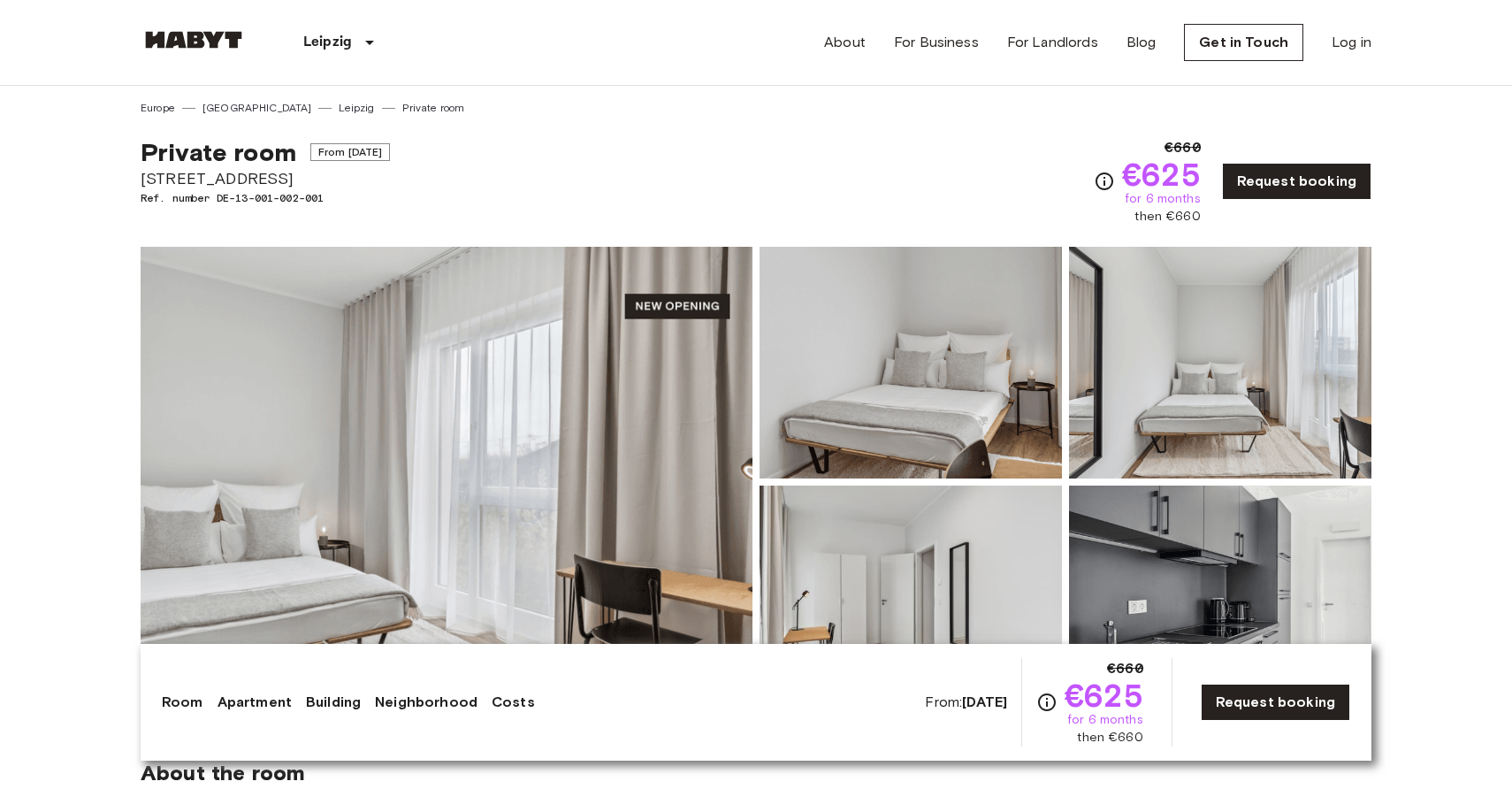
click at [337, 43] on p "Leipzig" at bounding box center [327, 42] width 49 height 21
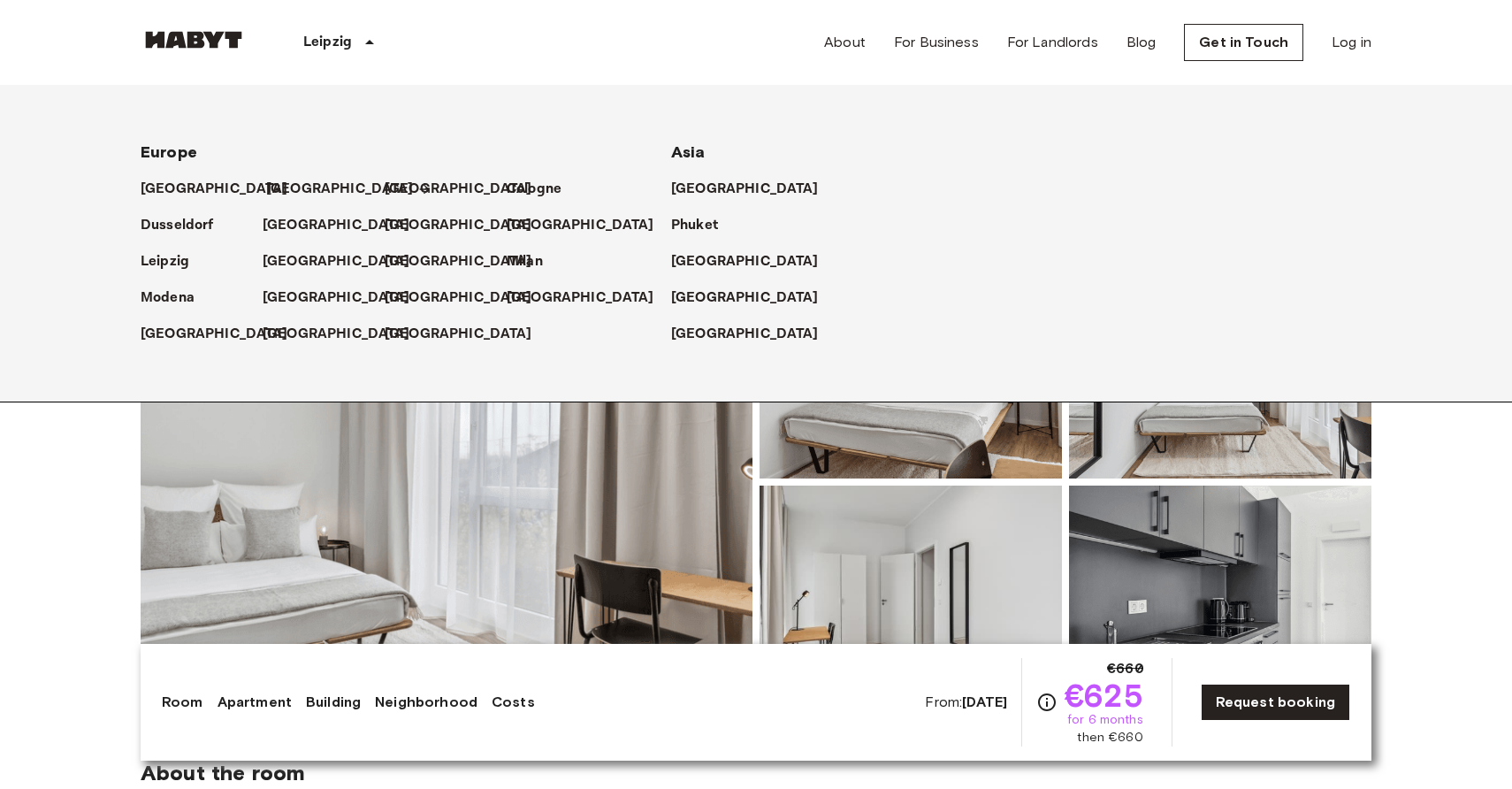
click at [275, 189] on p "[GEOGRAPHIC_DATA]" at bounding box center [339, 189] width 147 height 21
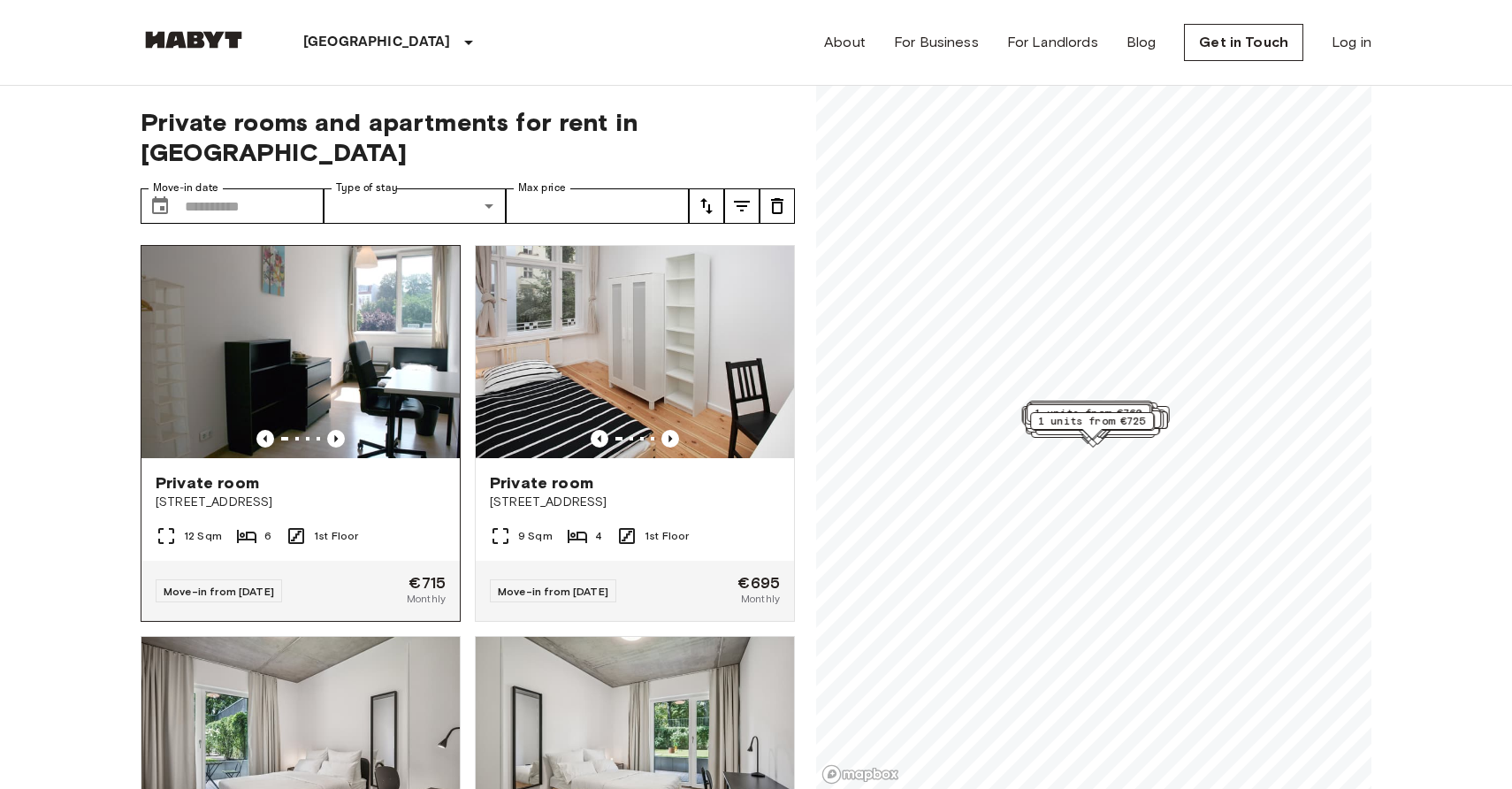
click at [328, 494] on span "[STREET_ADDRESS]" at bounding box center [300, 503] width 290 height 18
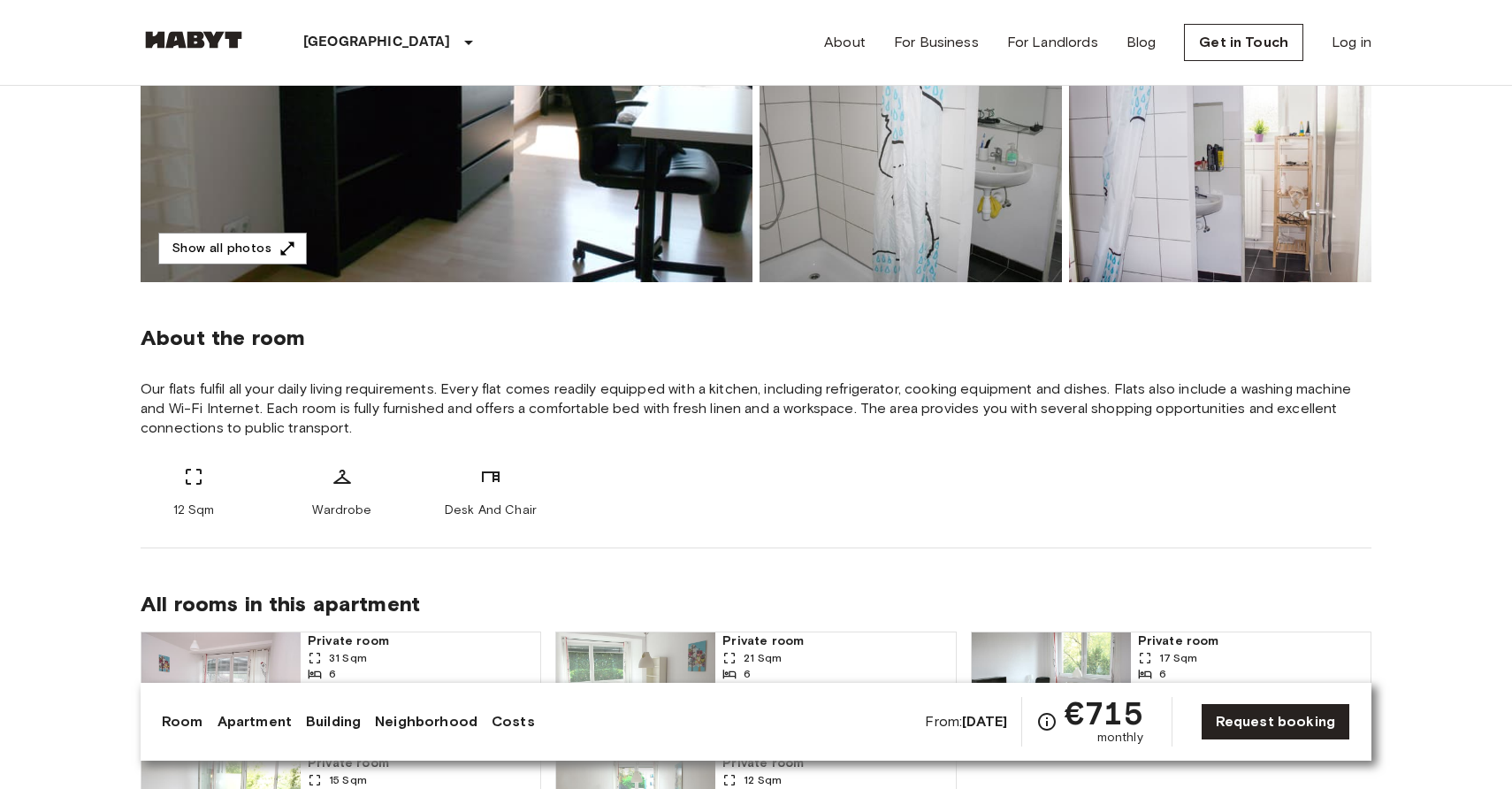
scroll to position [423, 0]
